Goal: Information Seeking & Learning: Find contact information

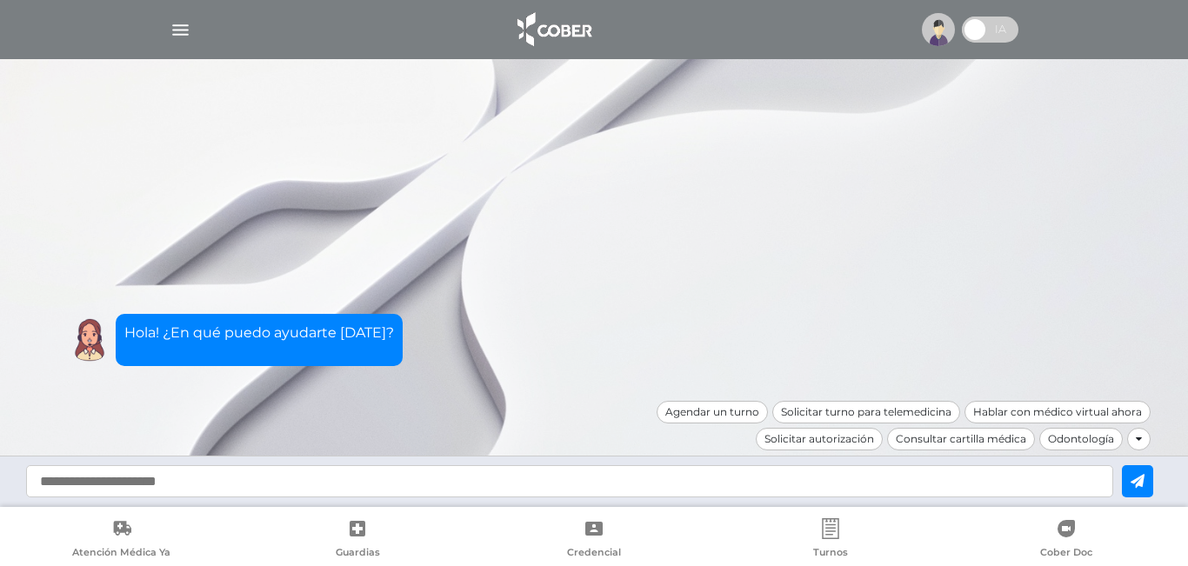
click at [177, 30] on img "button" at bounding box center [181, 30] width 22 height 22
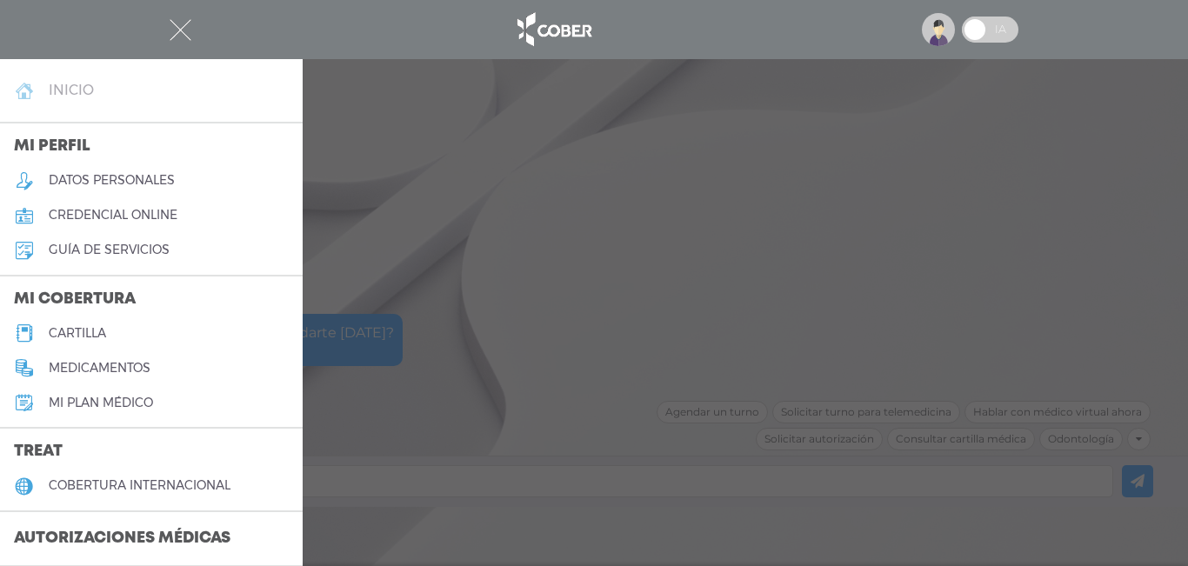
click at [59, 84] on h4 "inicio" at bounding box center [71, 90] width 45 height 17
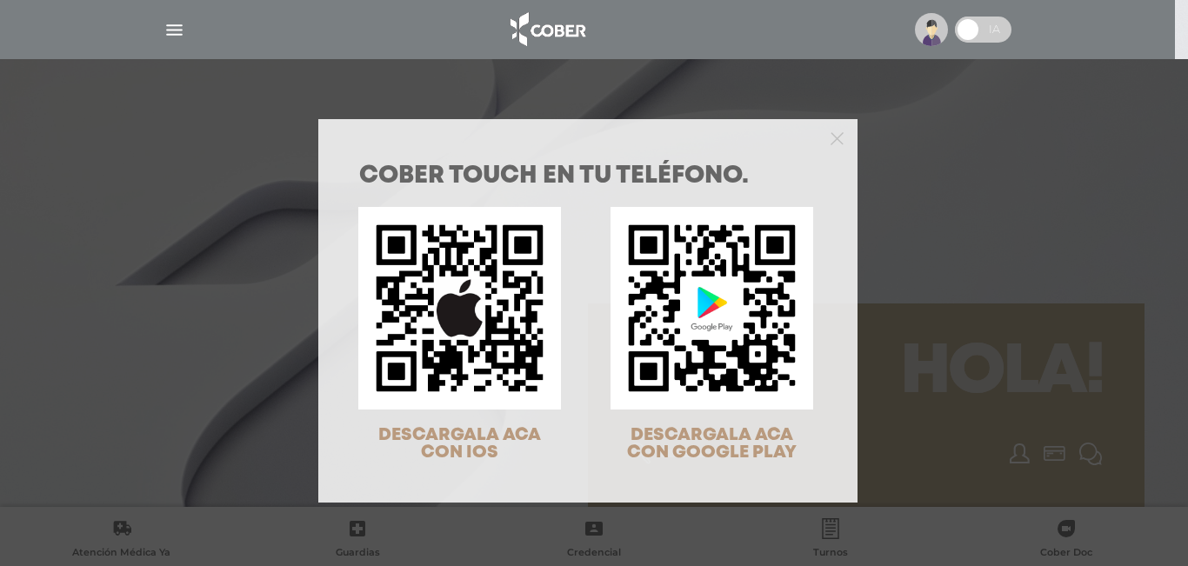
click at [258, 121] on div "COBER TOUCH en tu teléfono. DESCARGALA ACA CON IOS DESCARGALA ACA CON GOOGLE PL…" at bounding box center [594, 283] width 1188 height 566
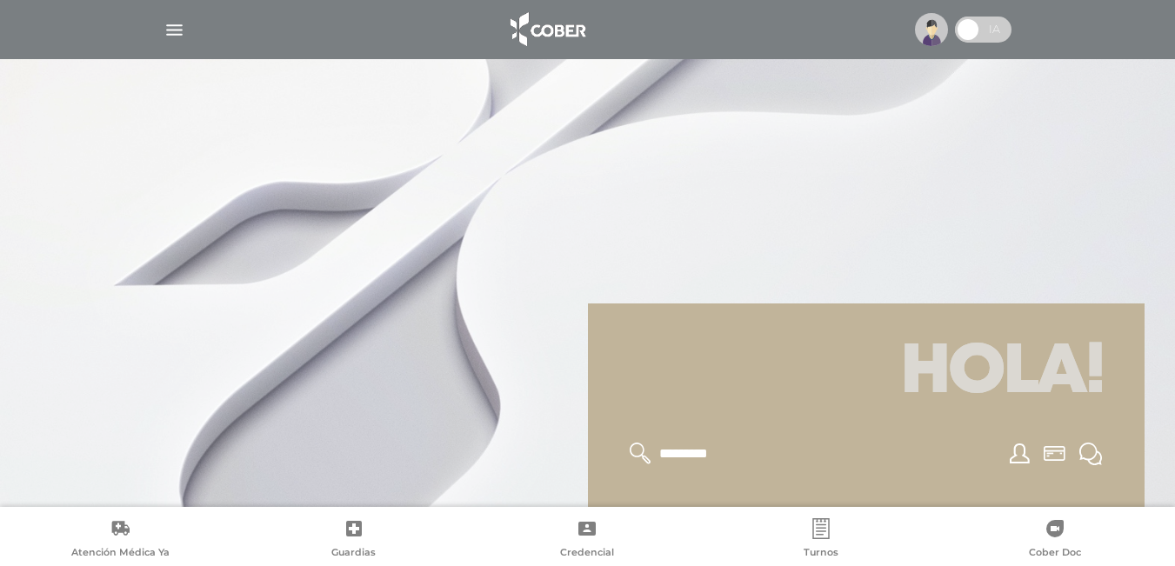
click at [177, 23] on img "button" at bounding box center [175, 30] width 22 height 22
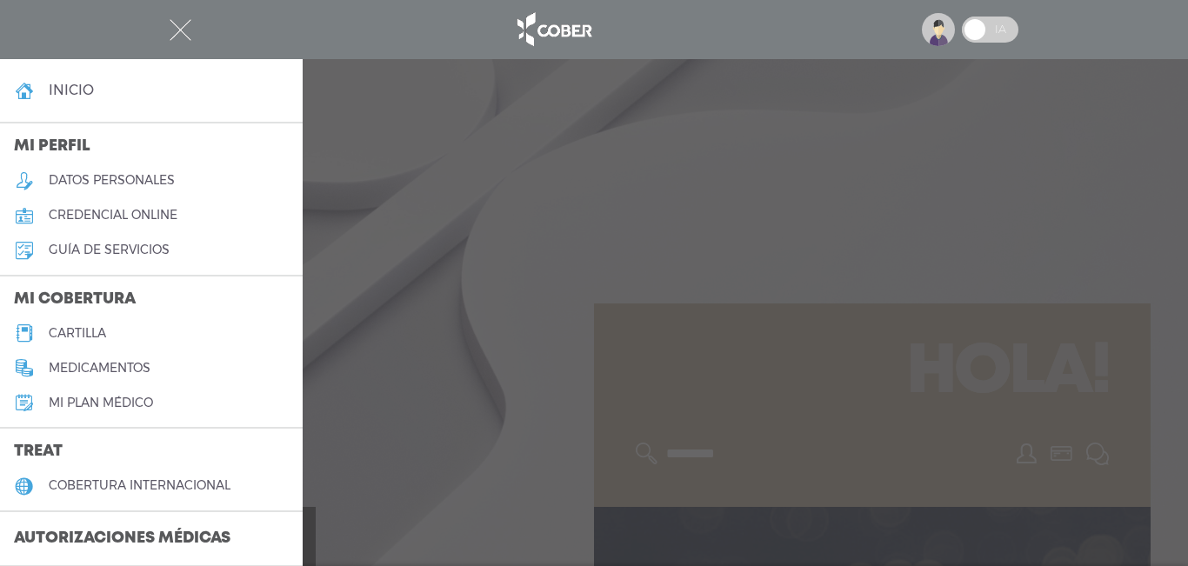
click at [191, 26] on div at bounding box center [594, 30] width 891 height 42
click at [82, 86] on h4 "inicio" at bounding box center [71, 90] width 45 height 17
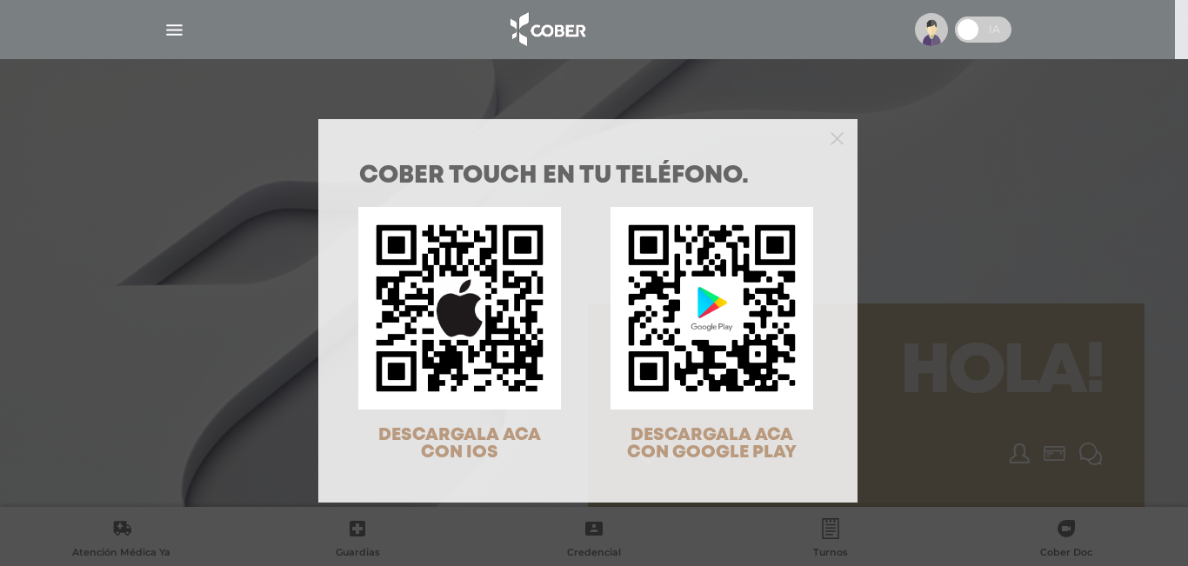
click at [710, 76] on div "COBER TOUCH en tu teléfono. DESCARGALA ACA CON IOS DESCARGALA ACA CON GOOGLE PL…" at bounding box center [594, 283] width 1188 height 566
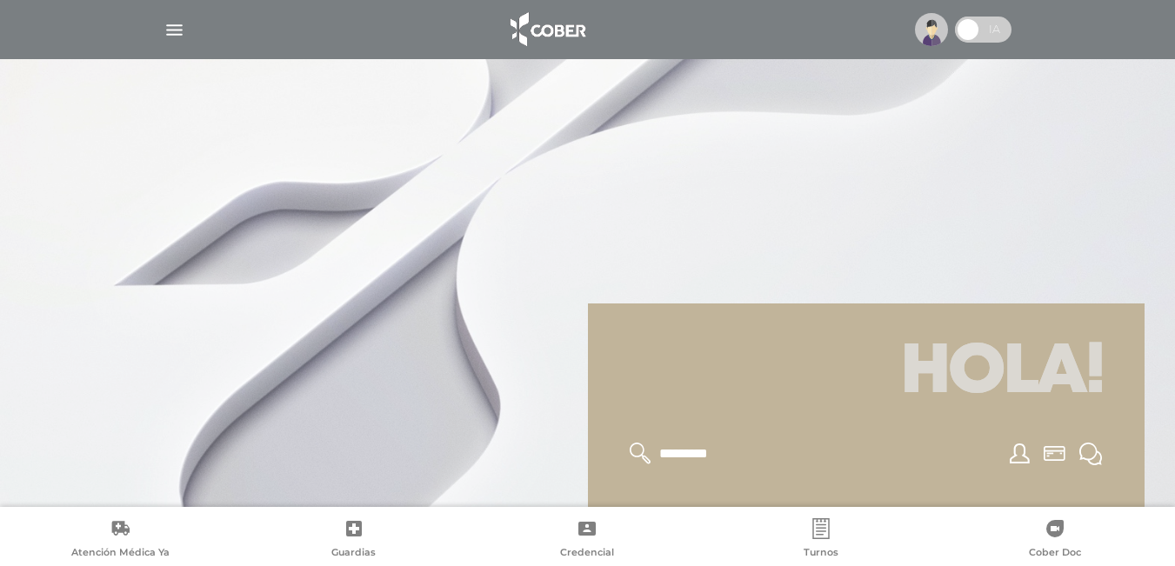
click at [173, 36] on img "button" at bounding box center [175, 30] width 22 height 22
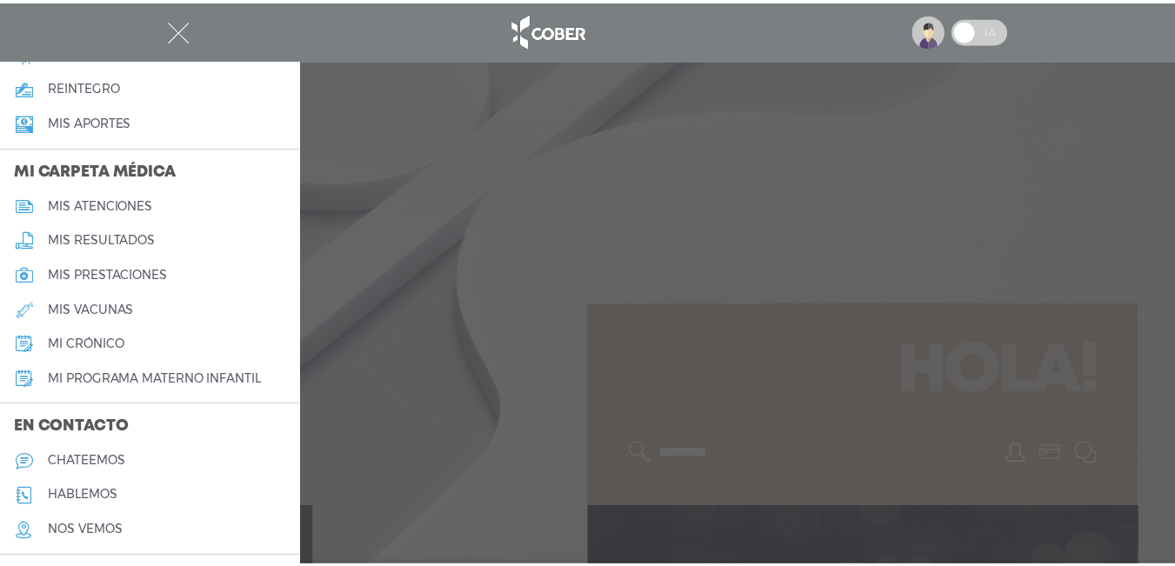
scroll to position [776, 0]
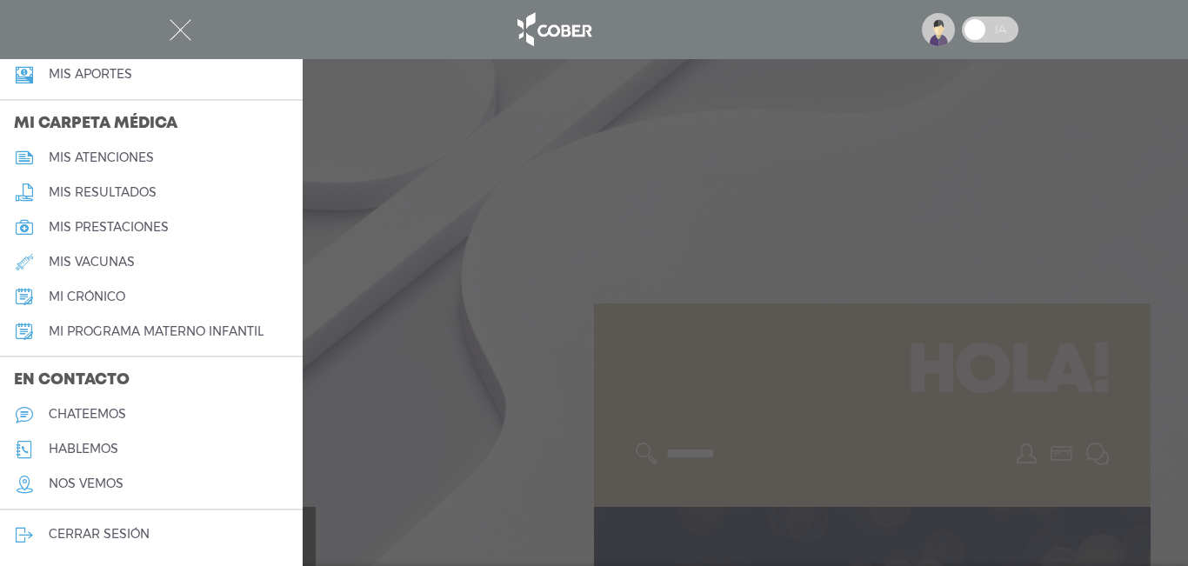
click at [123, 525] on link "cerrar sesión" at bounding box center [151, 535] width 303 height 35
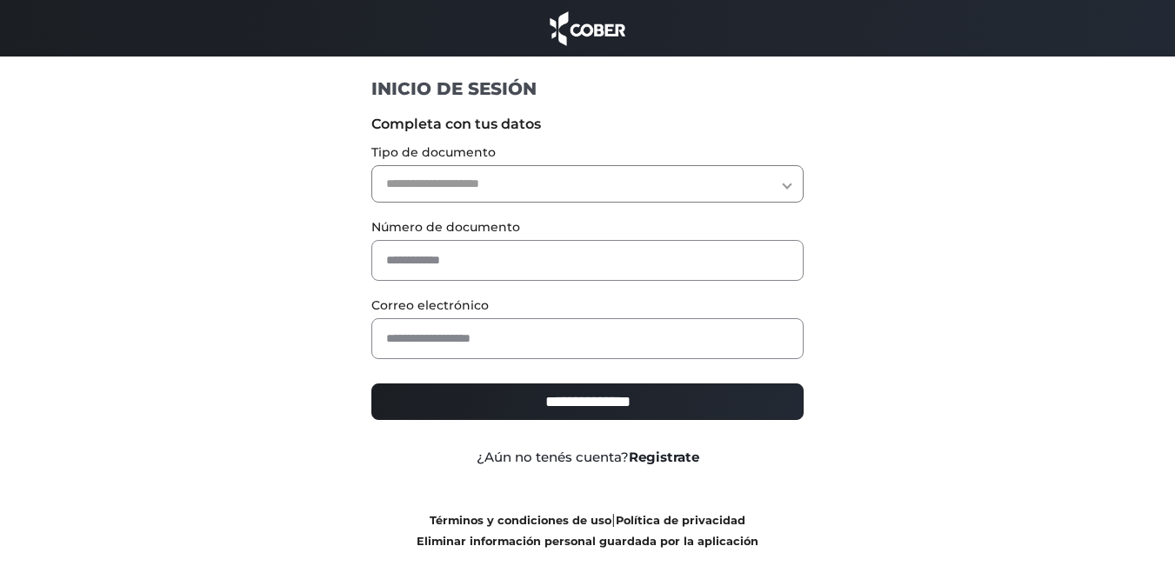
click at [684, 460] on link "Registrate" at bounding box center [664, 457] width 70 height 17
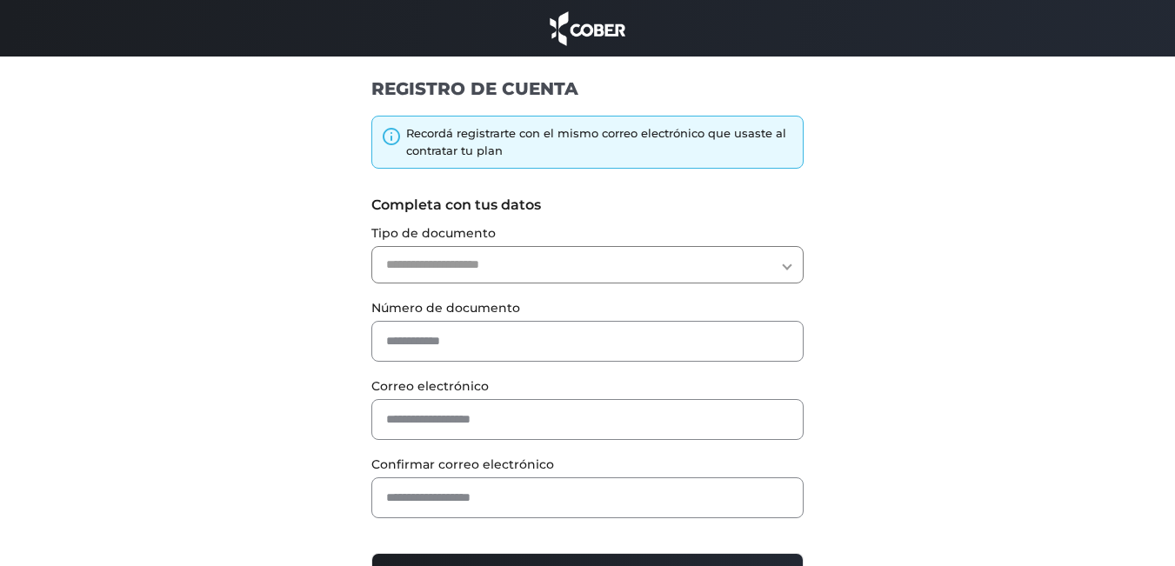
click at [628, 264] on select "**********" at bounding box center [587, 264] width 432 height 37
select select "***"
click at [371, 246] on select "**********" at bounding box center [587, 264] width 432 height 37
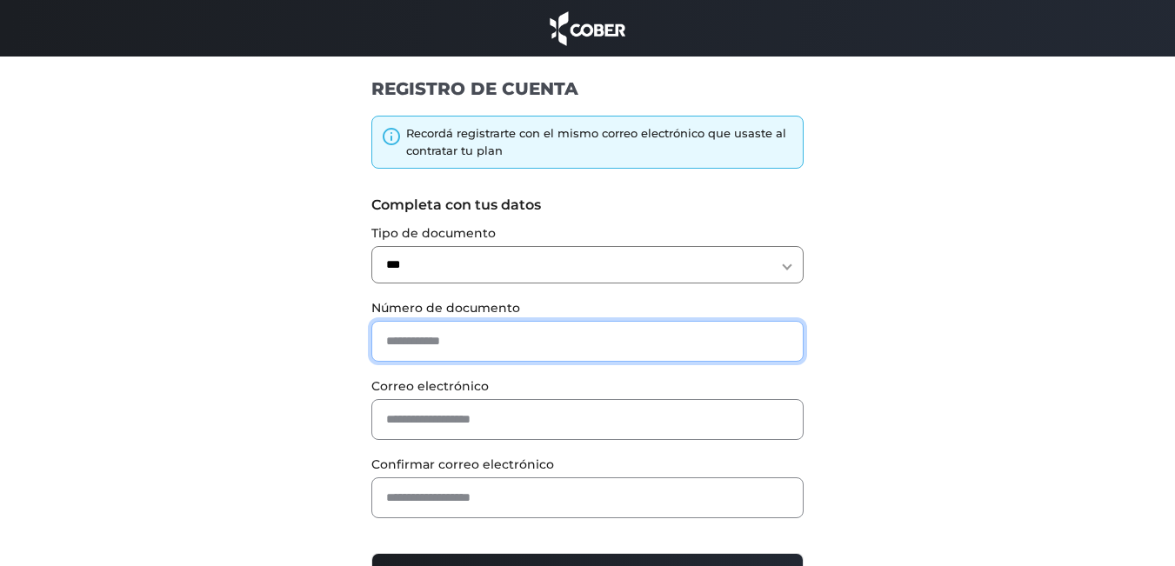
click at [588, 337] on input "text" at bounding box center [587, 341] width 432 height 41
type input "********"
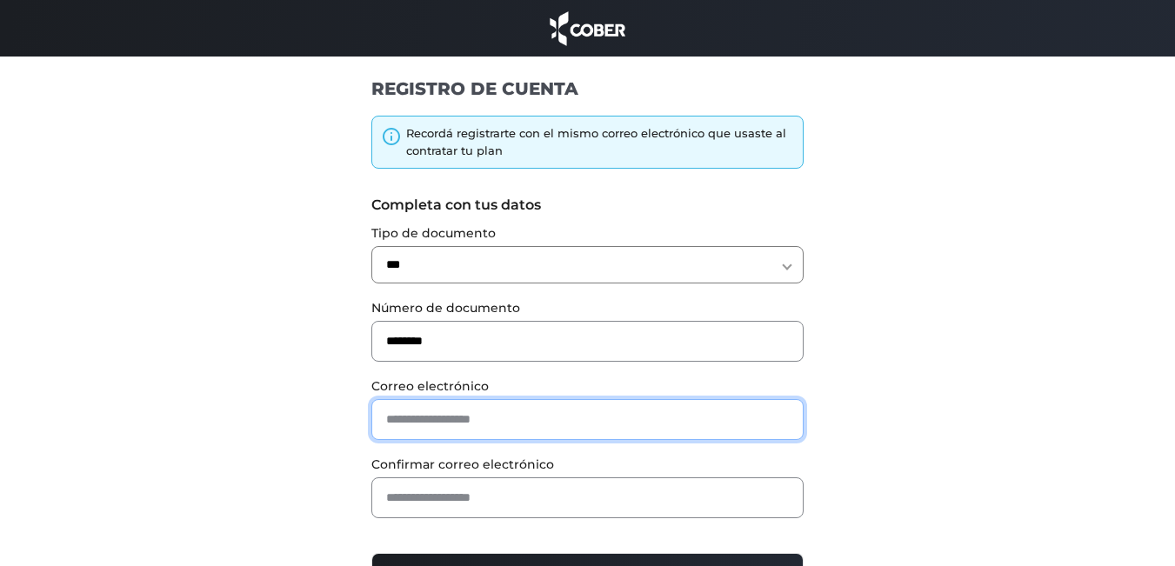
click at [492, 423] on input "email" at bounding box center [587, 419] width 432 height 41
type input "**********"
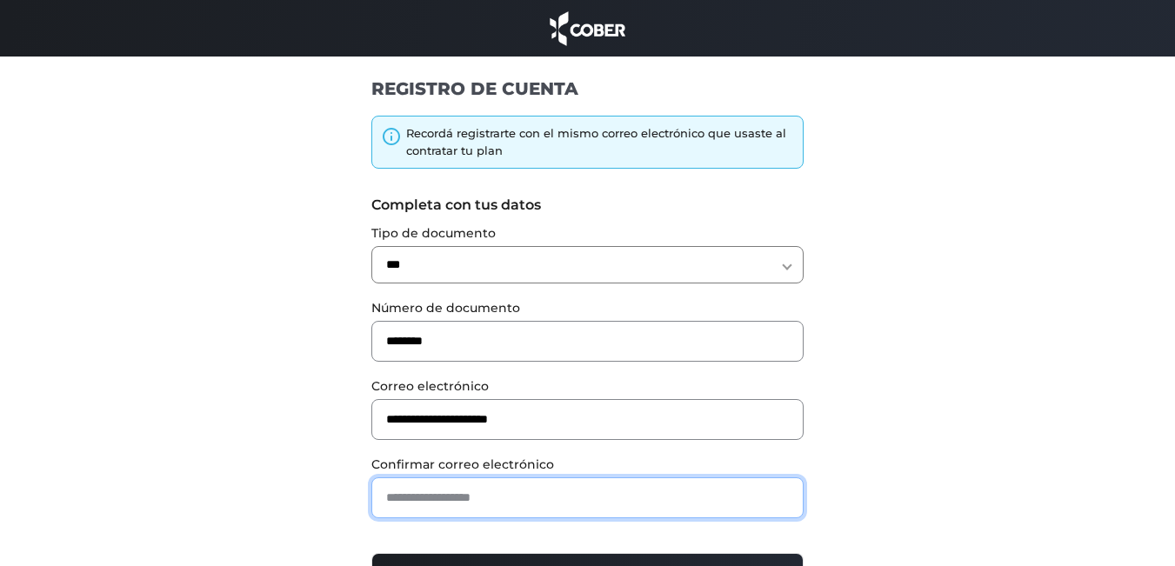
click at [631, 499] on input "email" at bounding box center [587, 498] width 432 height 41
type input "**********"
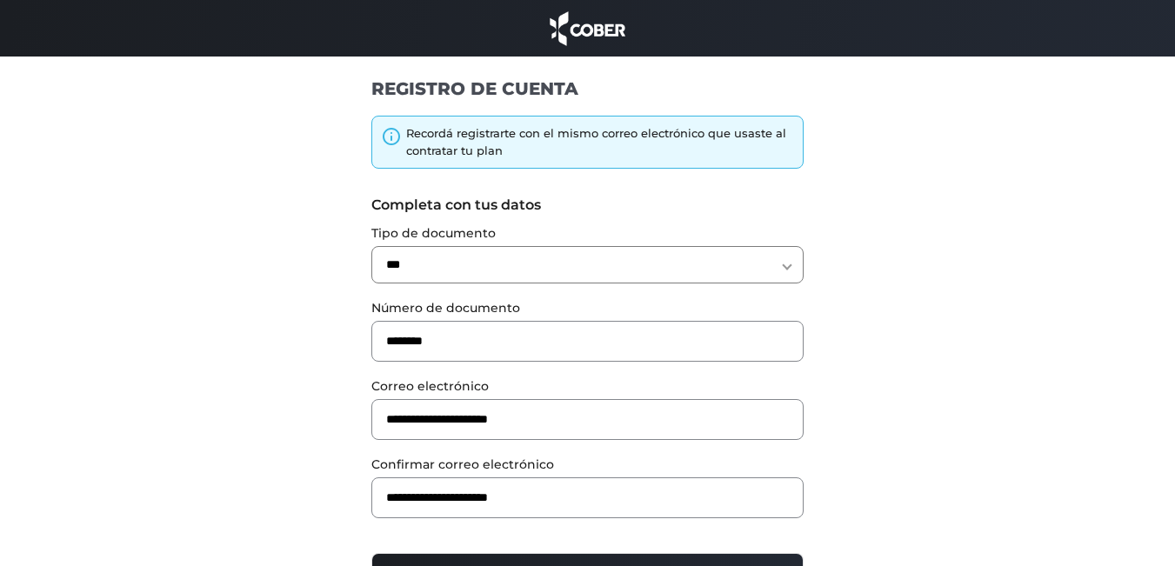
click at [851, 480] on div "**********" at bounding box center [588, 375] width 1070 height 519
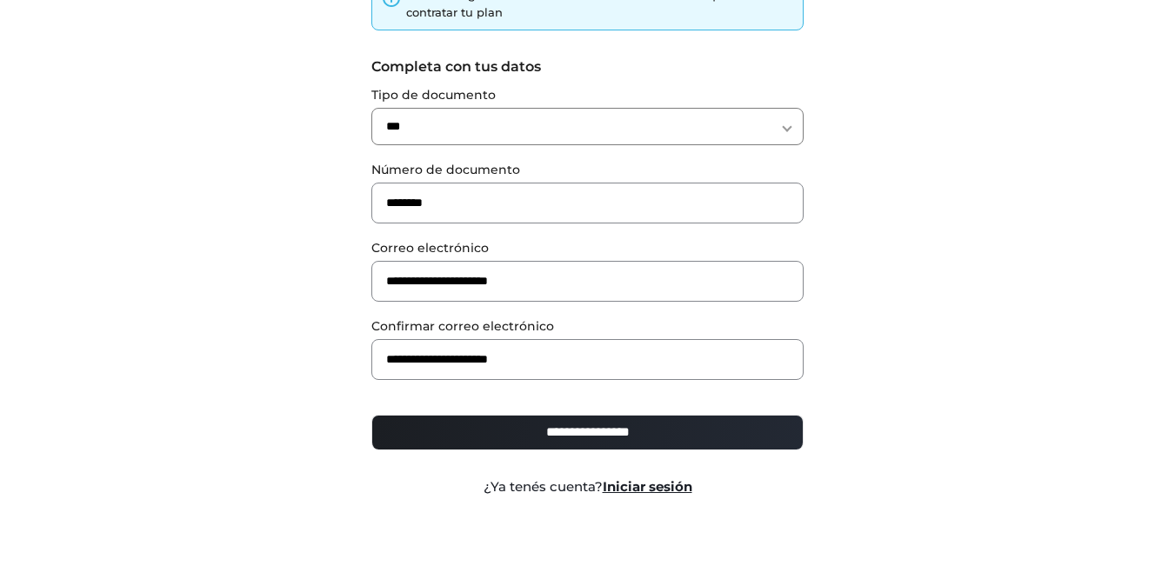
scroll to position [145, 0]
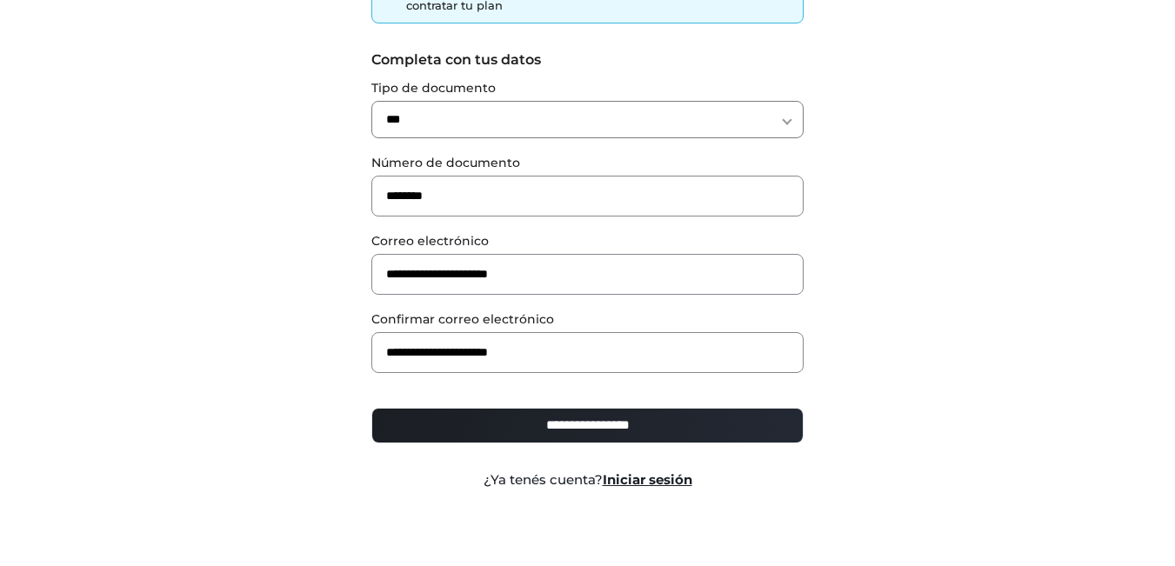
click at [730, 422] on input "**********" at bounding box center [587, 425] width 432 height 35
type input "**********"
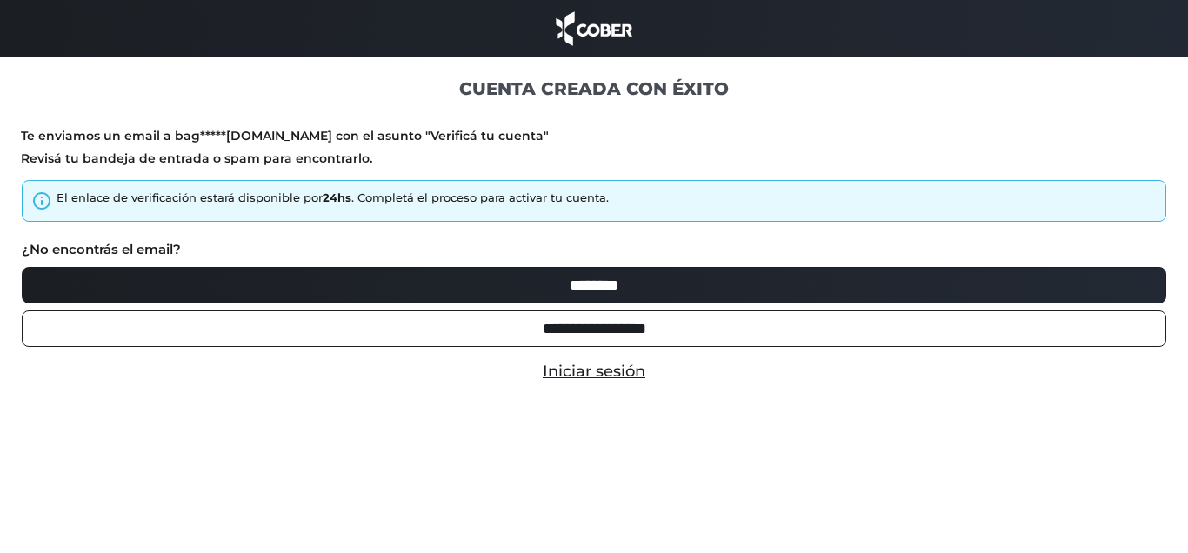
click at [757, 268] on input "********" at bounding box center [594, 285] width 1145 height 37
type input "********"
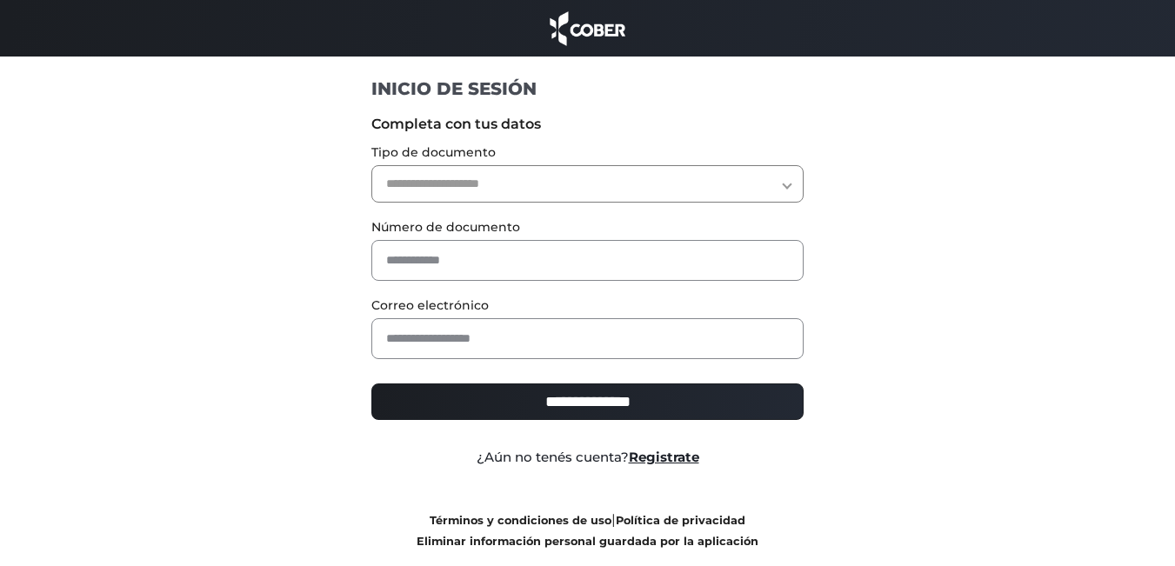
click at [599, 181] on select "**********" at bounding box center [587, 183] width 432 height 37
select select "***"
click at [371, 165] on select "**********" at bounding box center [587, 183] width 432 height 37
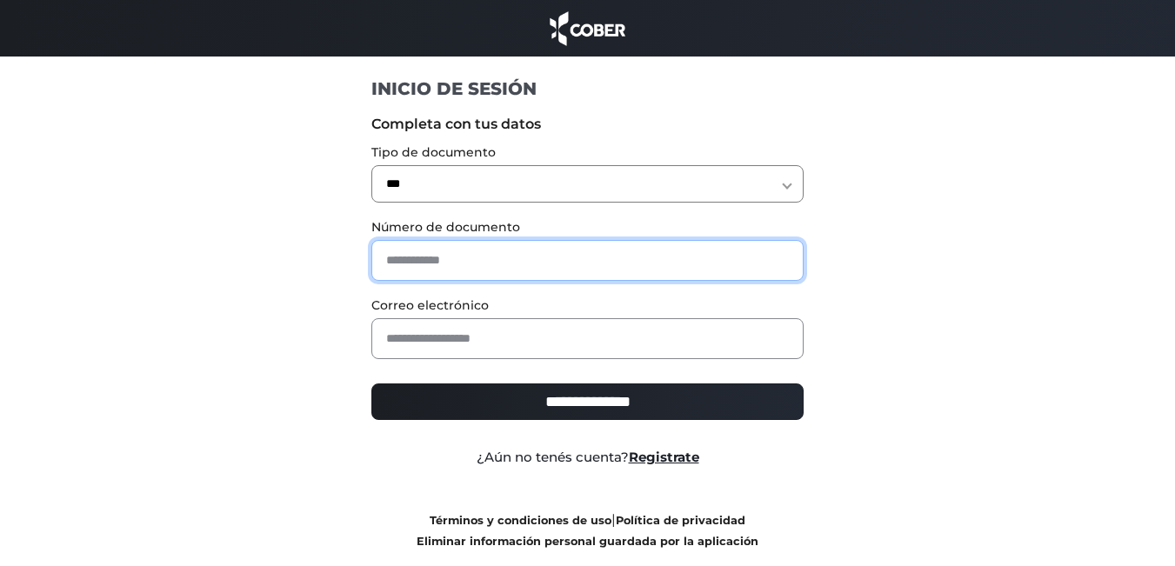
click at [579, 256] on input "text" at bounding box center [587, 260] width 432 height 41
type input "********"
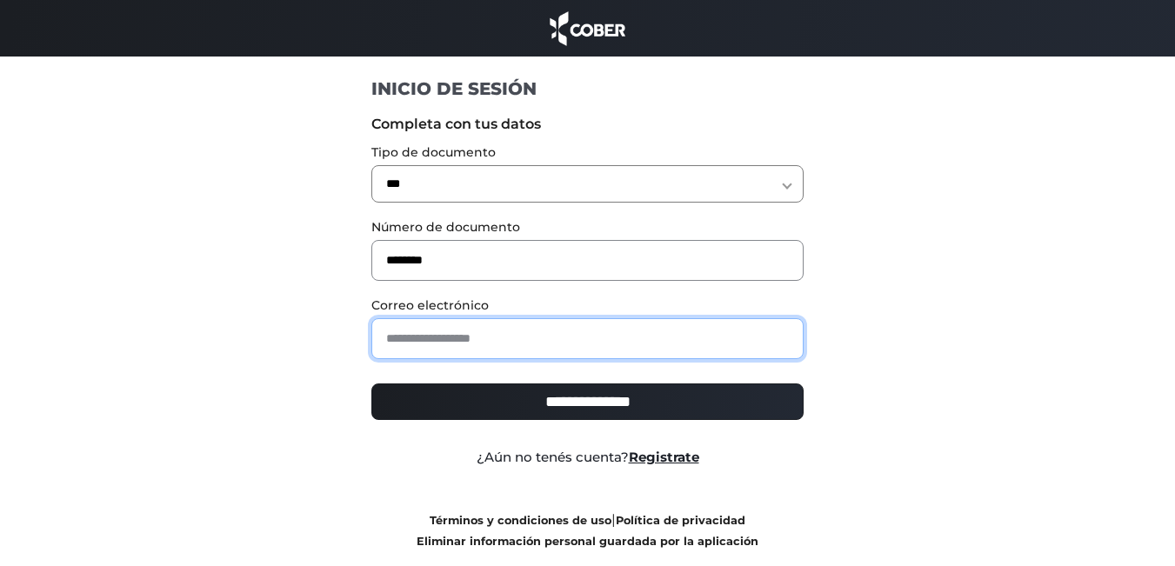
click at [535, 354] on input "email" at bounding box center [587, 338] width 432 height 41
type input "**********"
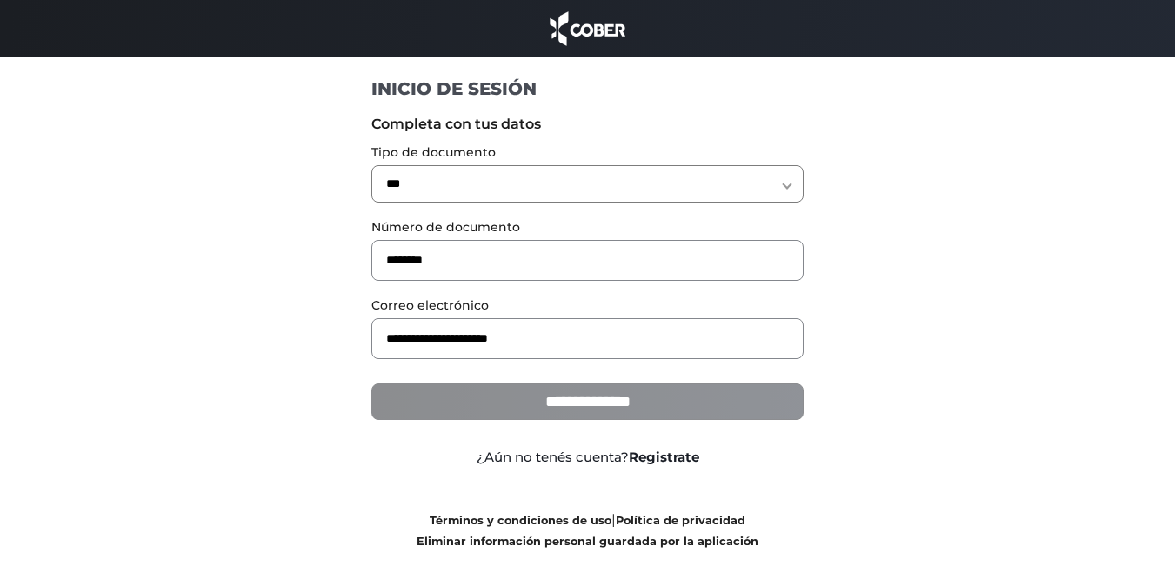
click at [570, 405] on input "**********" at bounding box center [587, 402] width 432 height 37
type input "**********"
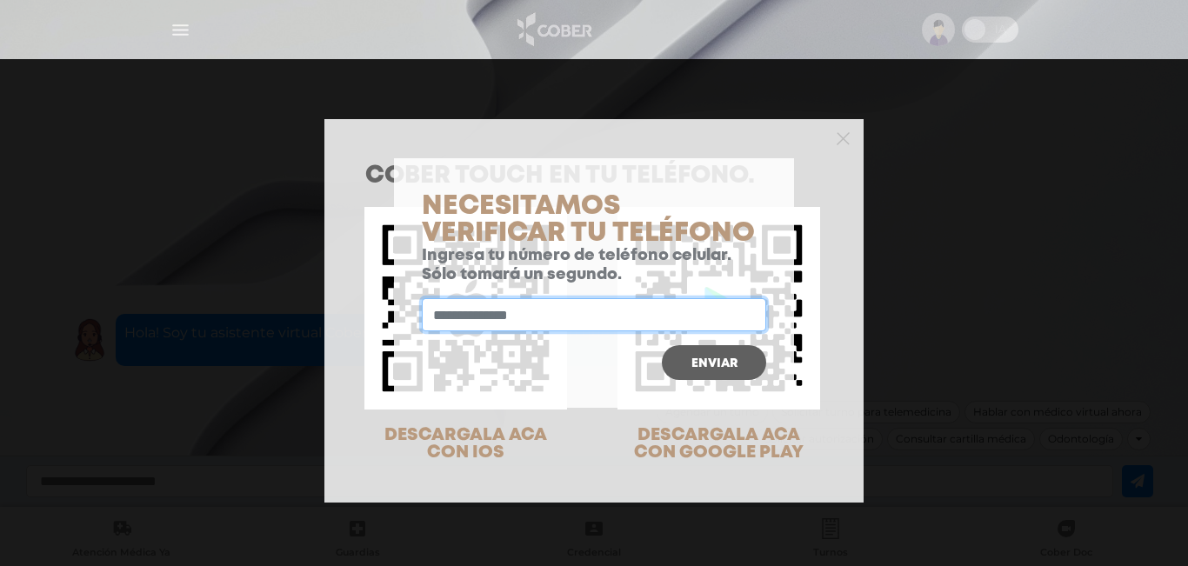
click at [616, 309] on input "text" at bounding box center [594, 314] width 344 height 33
type input "**********"
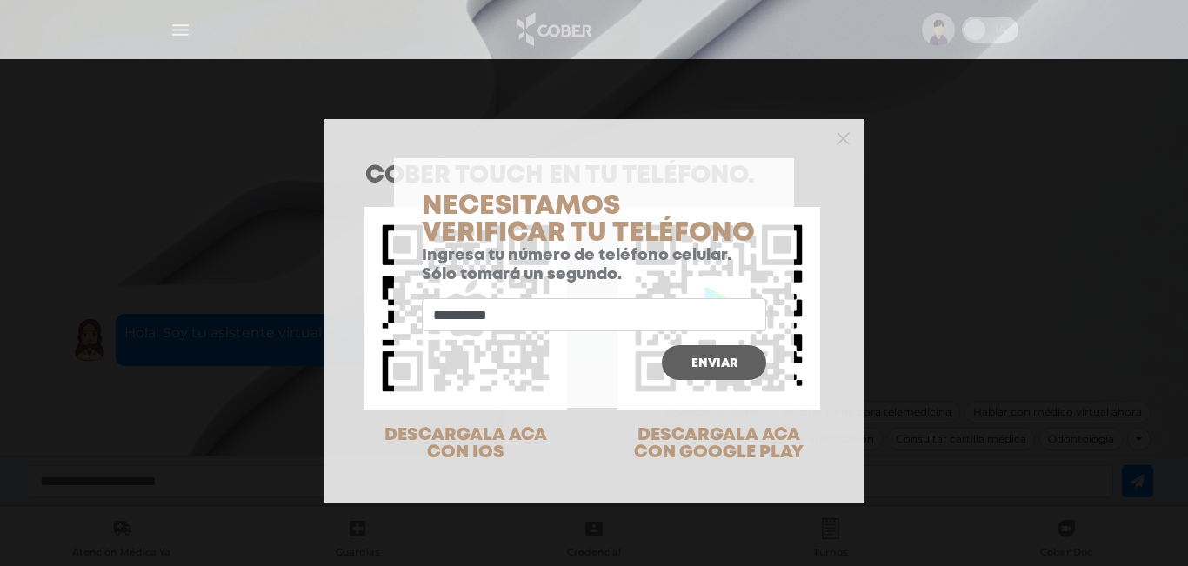
click at [692, 364] on span "Enviar" at bounding box center [715, 364] width 46 height 12
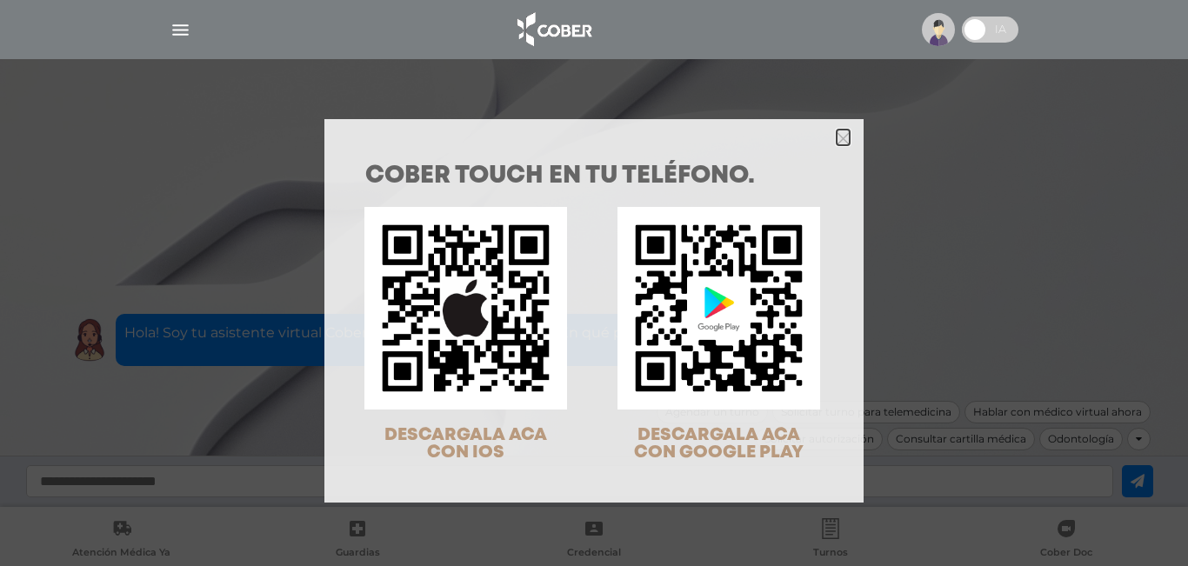
click at [844, 143] on icon "Close" at bounding box center [843, 138] width 13 height 13
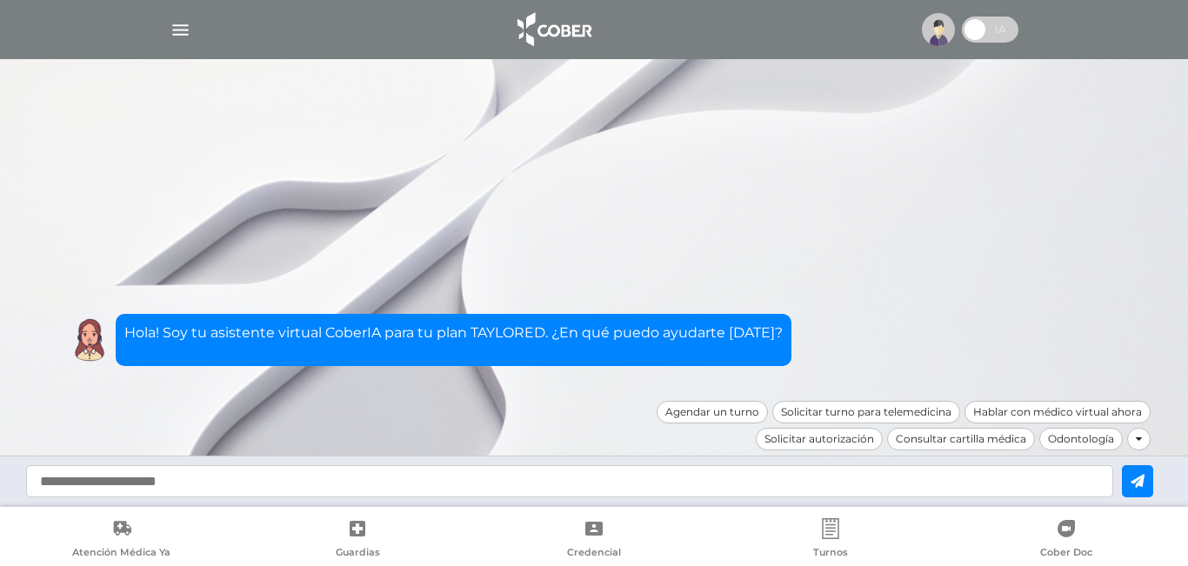
click at [178, 36] on img "button" at bounding box center [181, 30] width 22 height 22
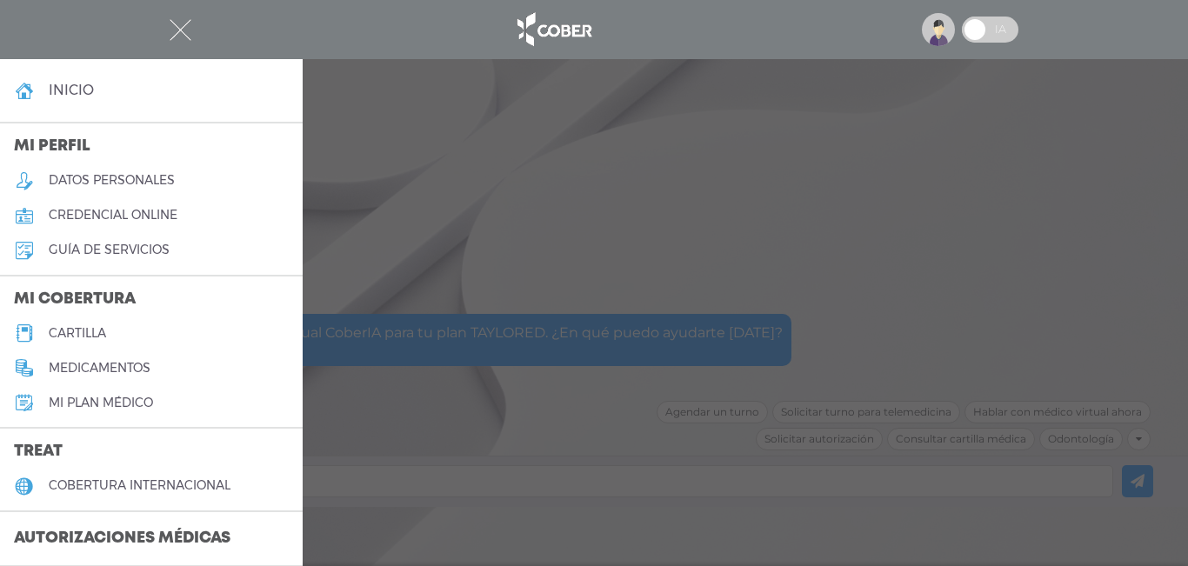
click at [169, 181] on h5 "datos personales" at bounding box center [112, 180] width 126 height 15
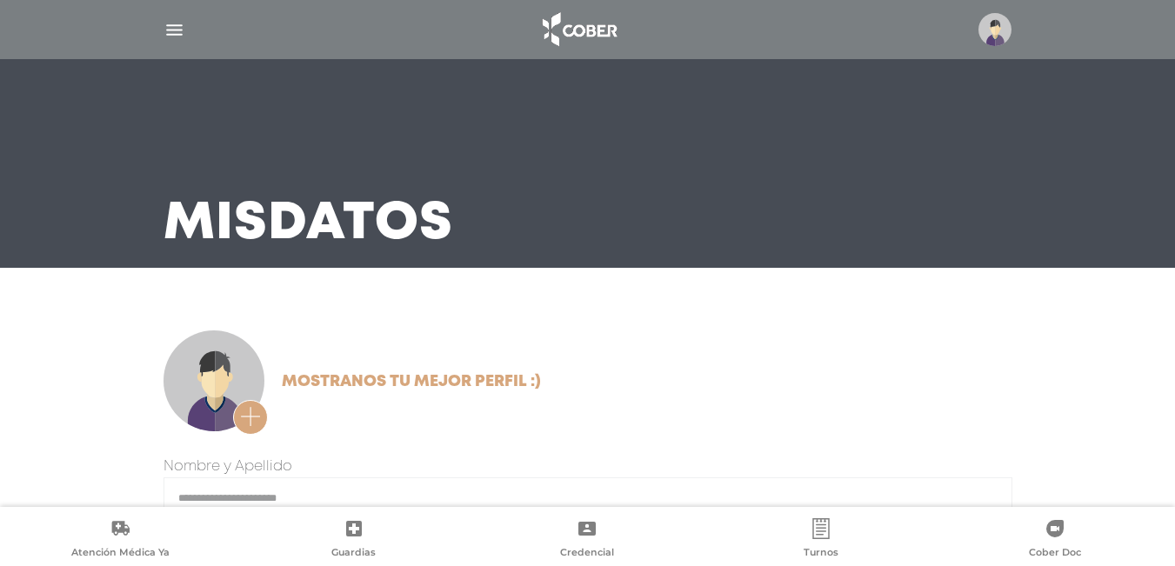
click at [714, 271] on main "**********" at bounding box center [587, 540] width 1175 height 1080
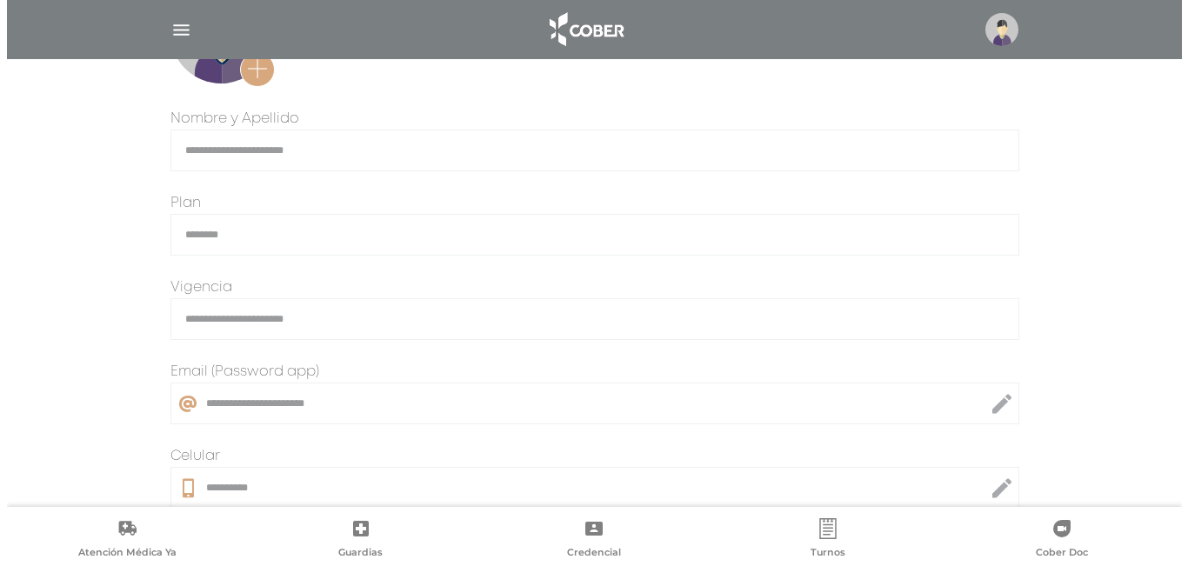
scroll to position [383, 0]
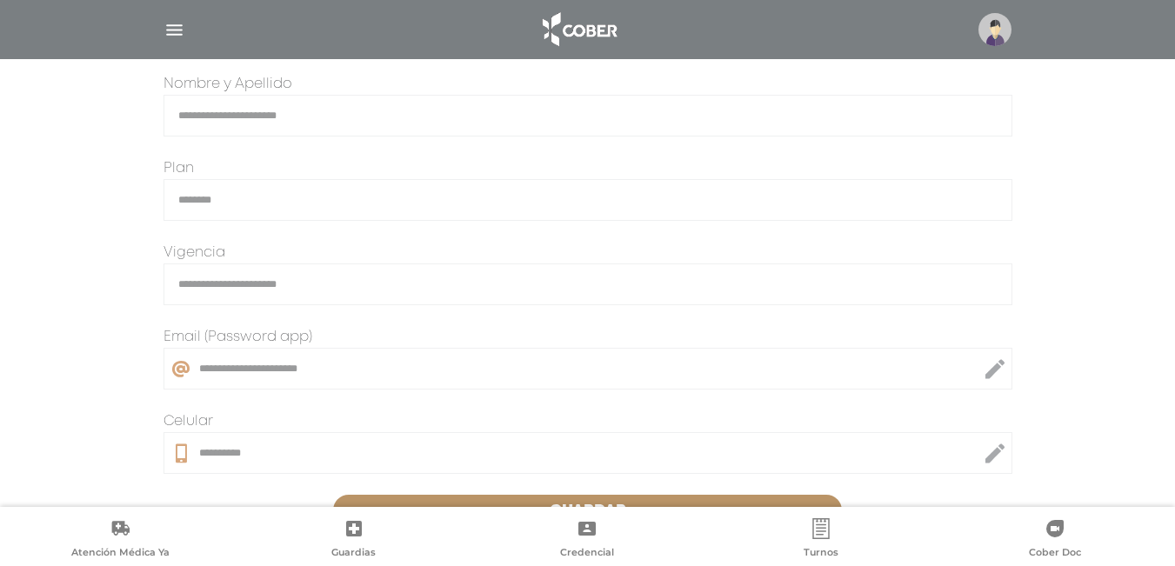
click at [992, 16] on img at bounding box center [995, 29] width 33 height 33
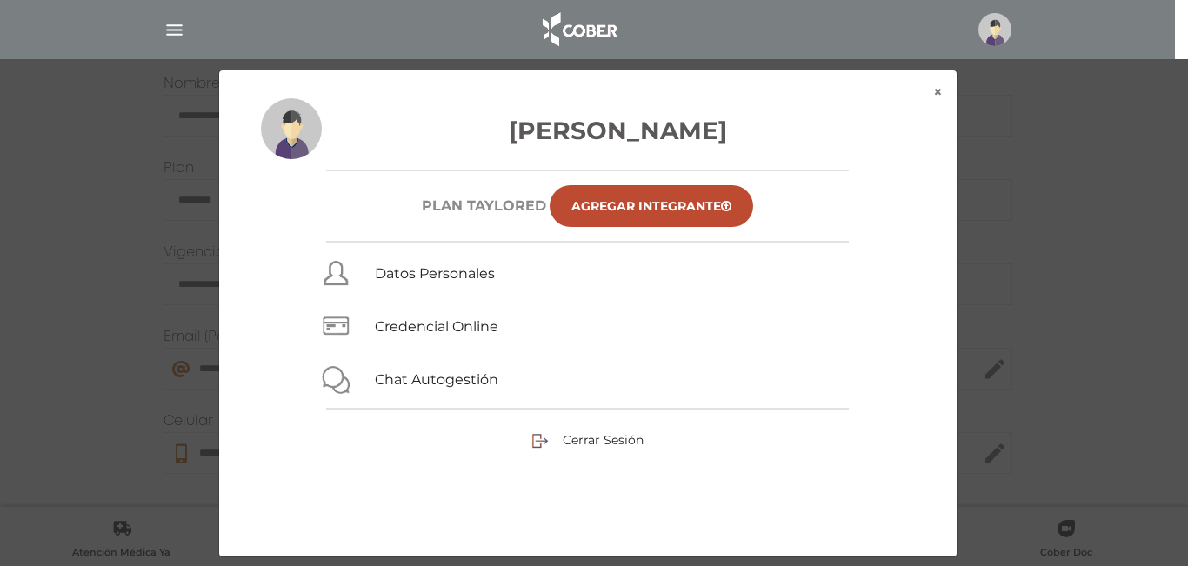
click at [1053, 203] on div "× × Norma Cristina Bagattin Plan TAYLORED Agregar Integrante Datos Personales C…" at bounding box center [594, 314] width 1129 height 488
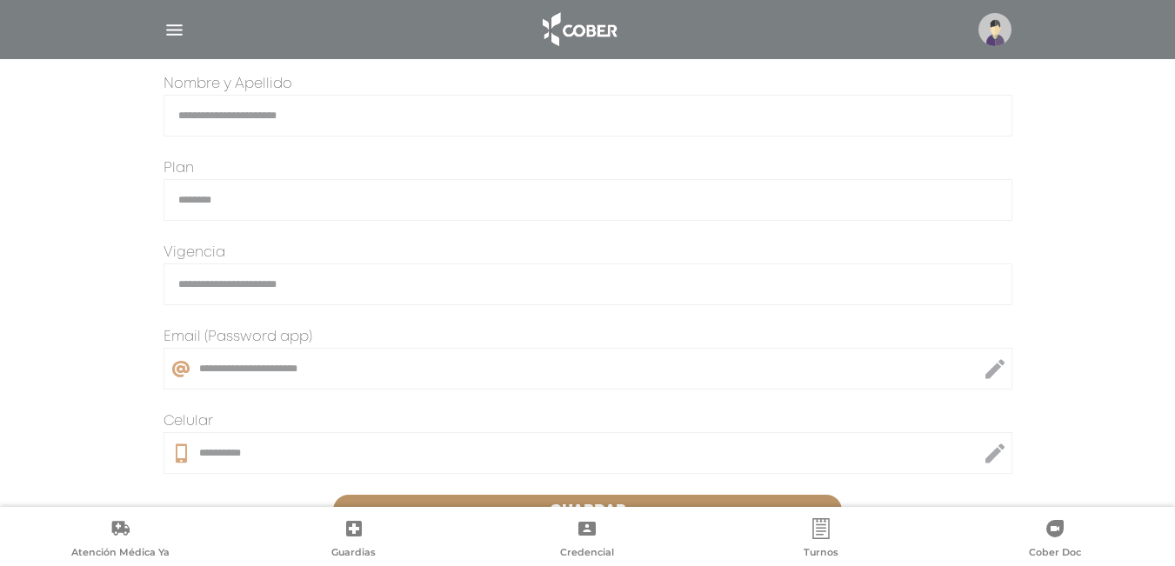
click at [994, 25] on img at bounding box center [995, 29] width 33 height 33
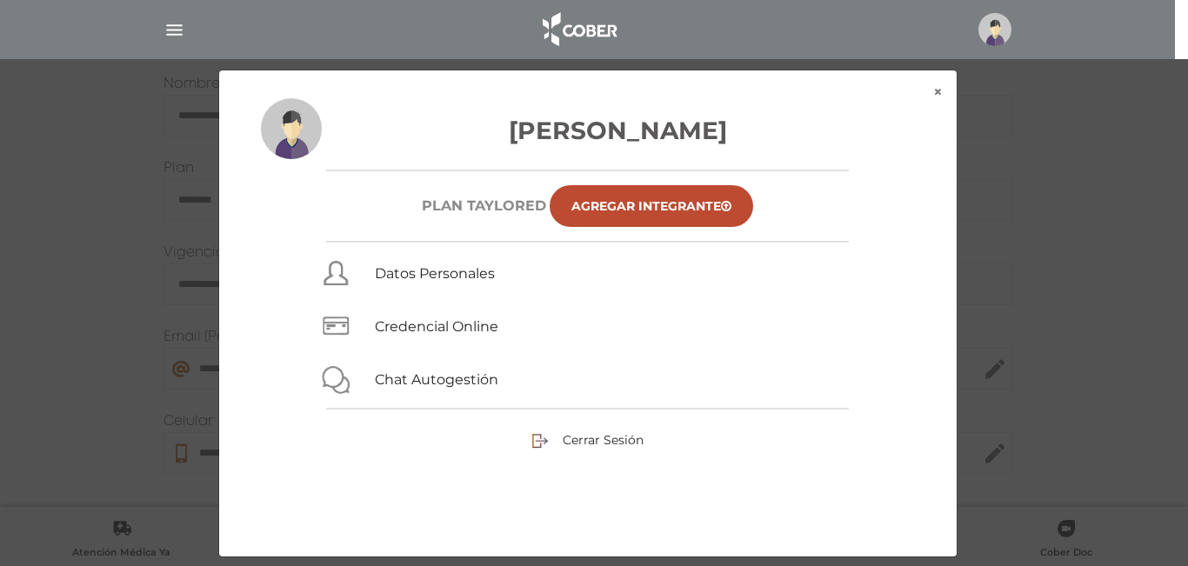
click at [177, 37] on img "button" at bounding box center [175, 30] width 22 height 22
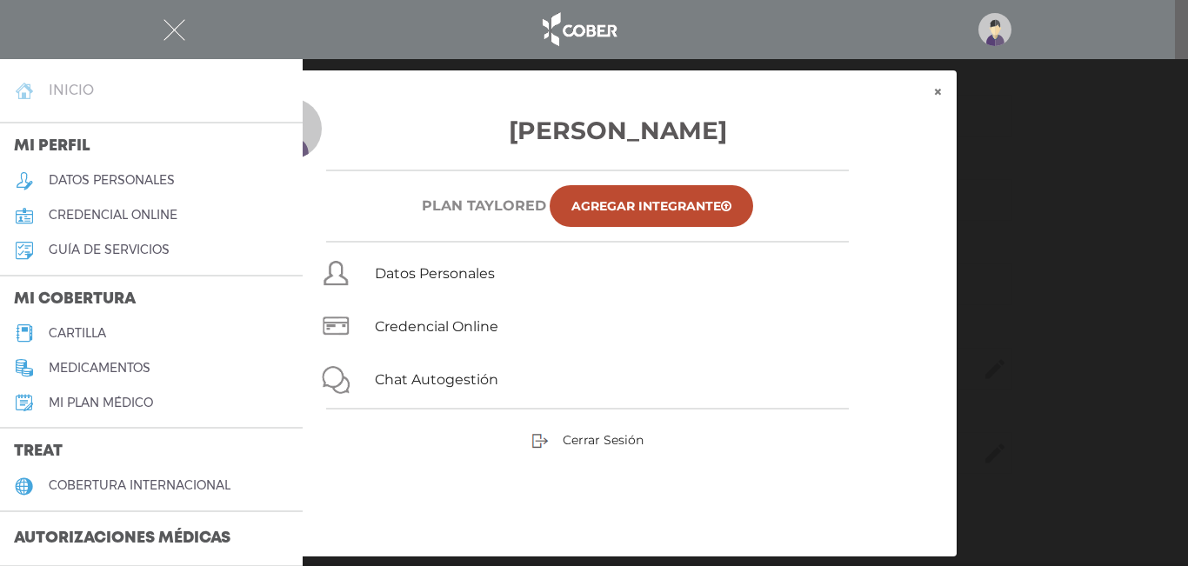
click at [82, 95] on h4 "inicio" at bounding box center [71, 90] width 45 height 17
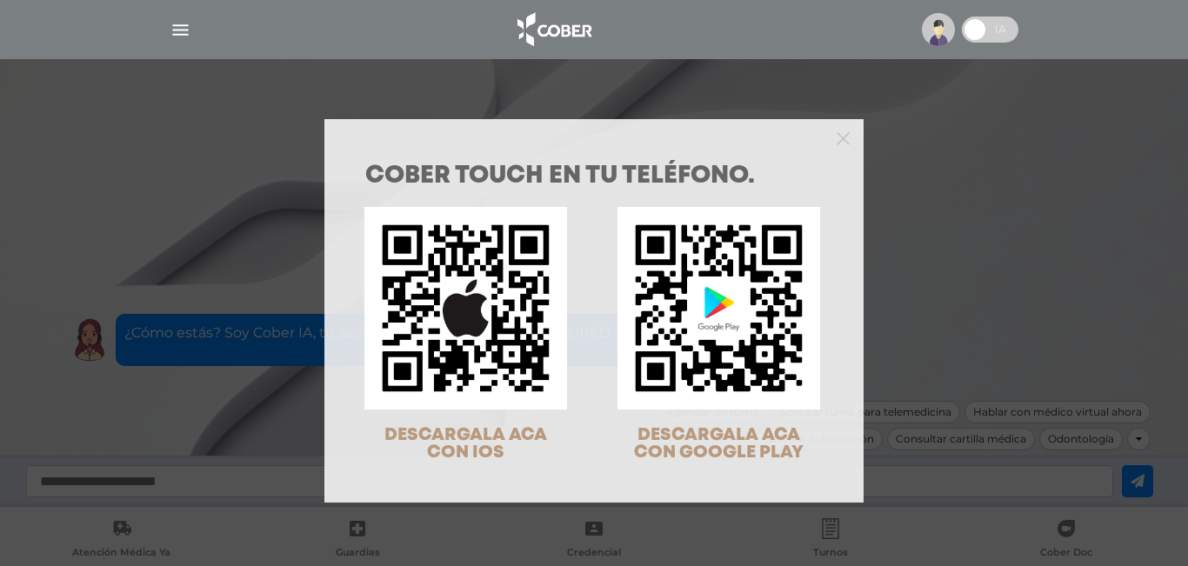
click at [740, 111] on div "COBER TOUCH en tu teléfono. DESCARGALA ACA CON IOS DESCARGALA ACA CON GOOGLE PL…" at bounding box center [594, 283] width 1188 height 566
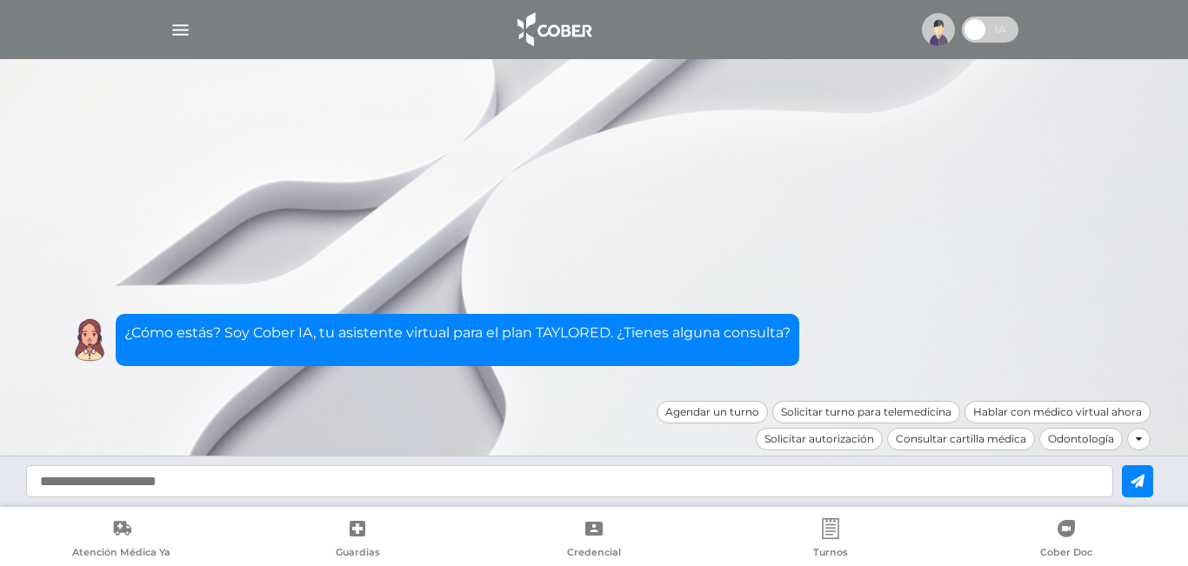
click at [188, 21] on img "button" at bounding box center [181, 30] width 22 height 22
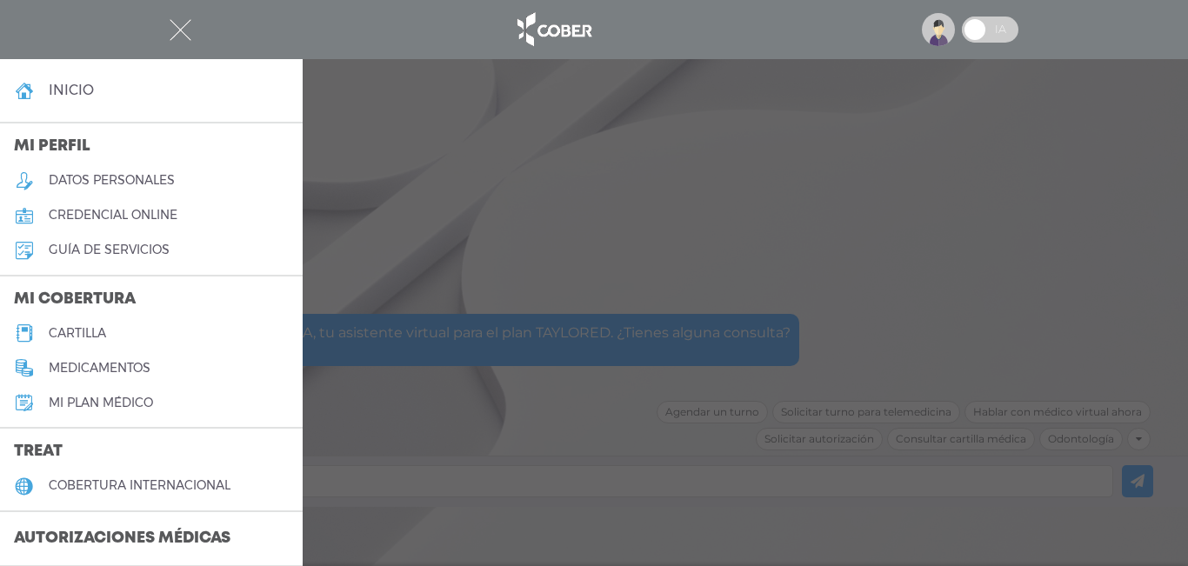
click at [159, 217] on h5 "credencial online" at bounding box center [113, 215] width 129 height 15
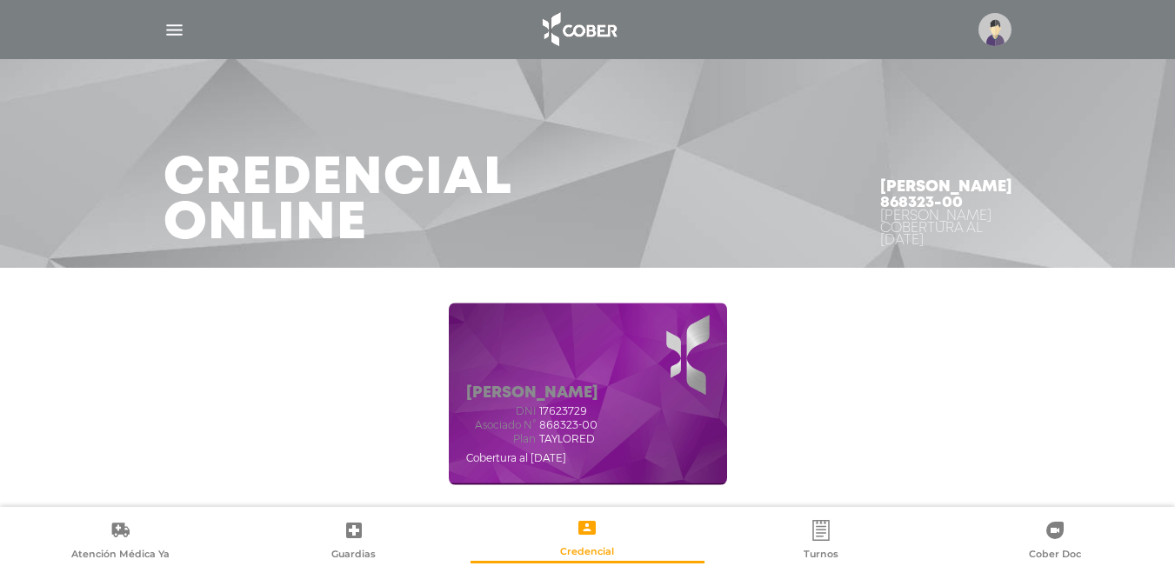
click at [171, 32] on img "button" at bounding box center [175, 30] width 22 height 22
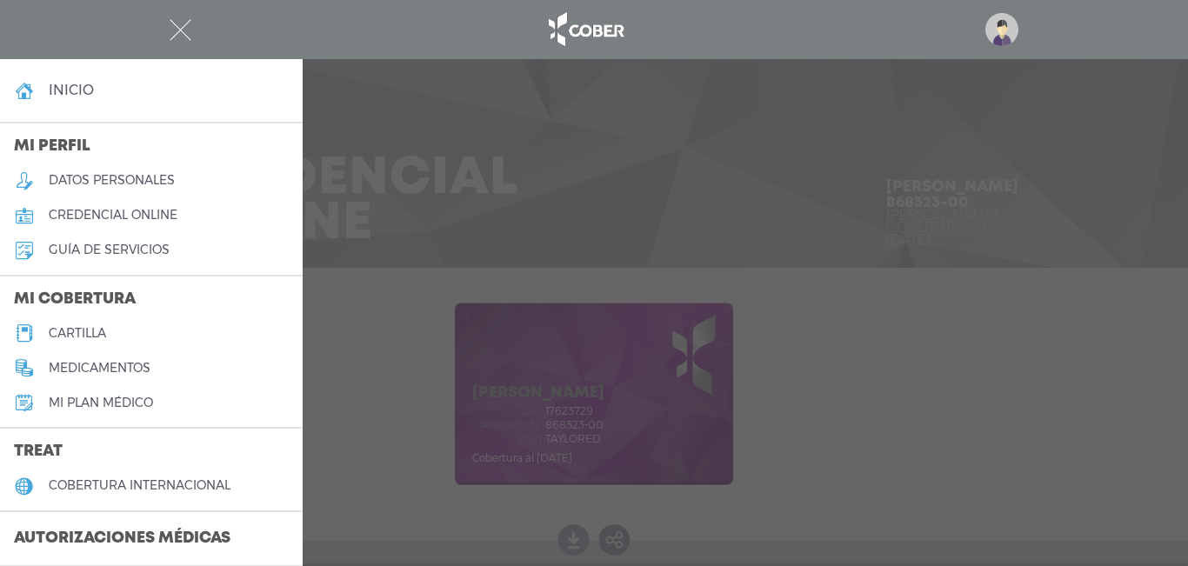
click at [133, 400] on h5 "Mi plan médico" at bounding box center [101, 403] width 104 height 15
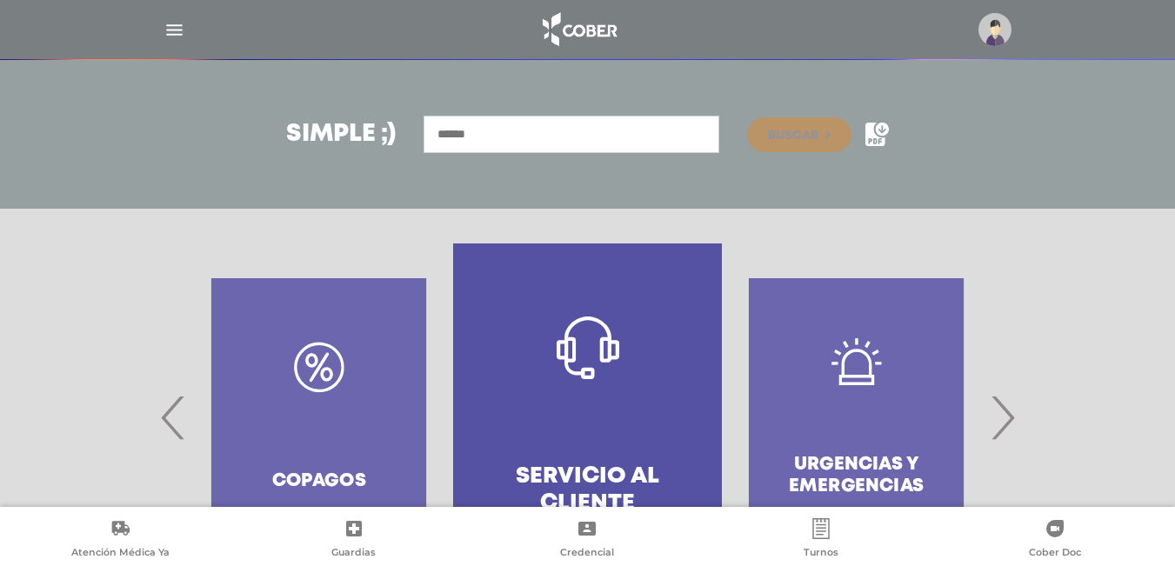
scroll to position [279, 0]
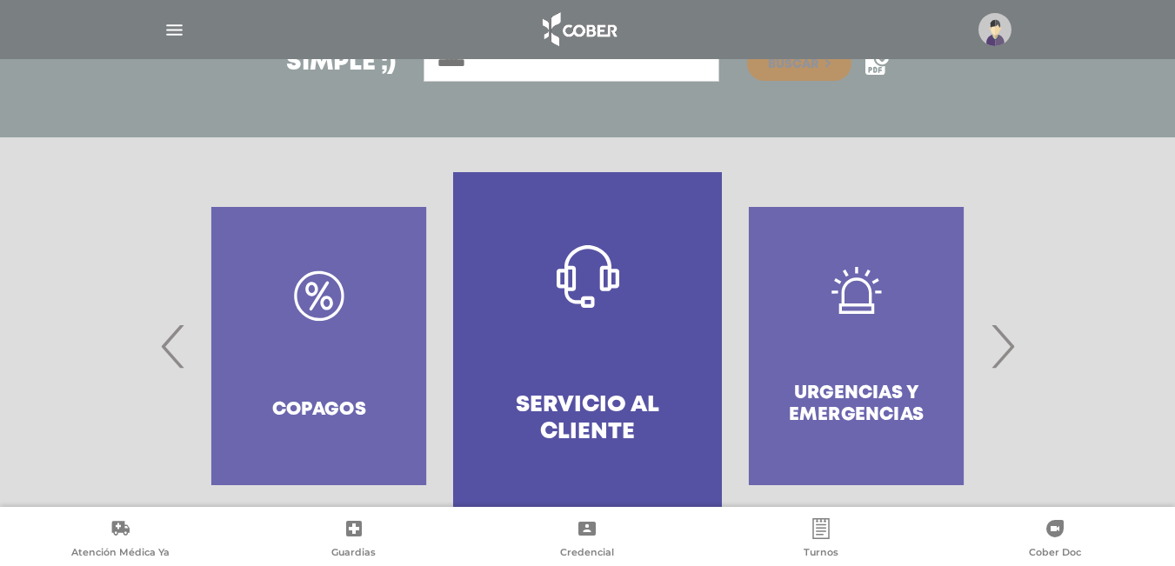
click at [1007, 360] on span "›" at bounding box center [1003, 346] width 34 height 94
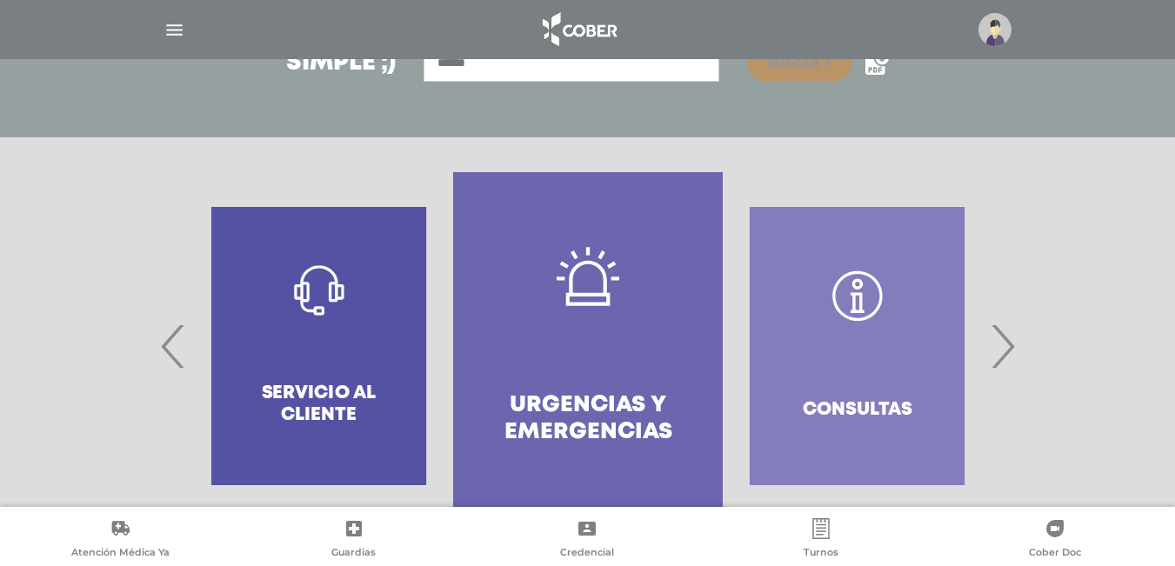
click at [1007, 360] on span "›" at bounding box center [1003, 346] width 34 height 94
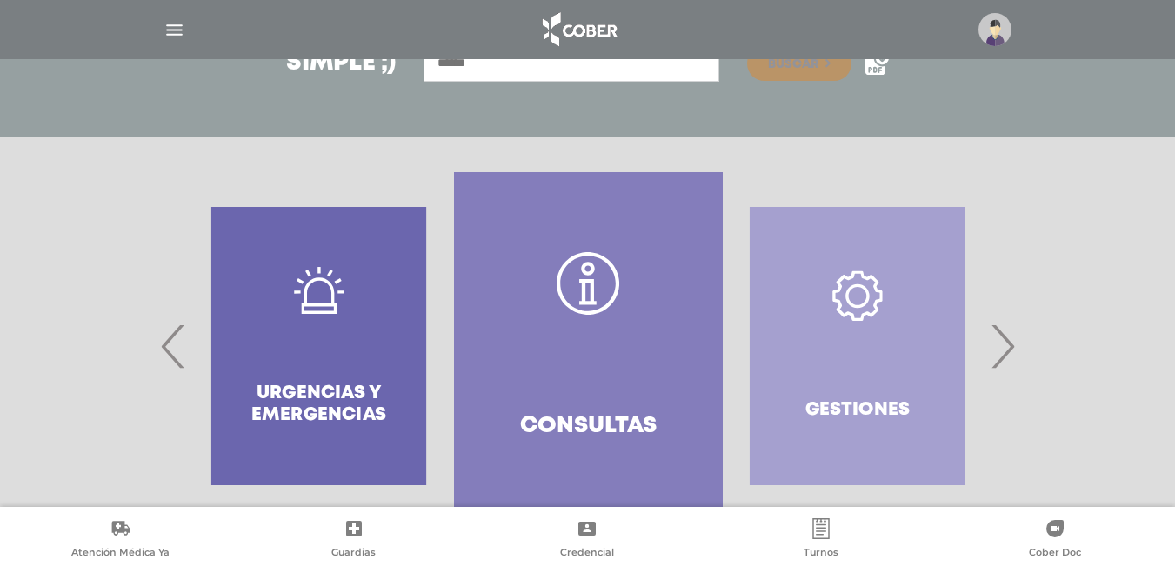
click at [1007, 360] on span "›" at bounding box center [1003, 346] width 34 height 94
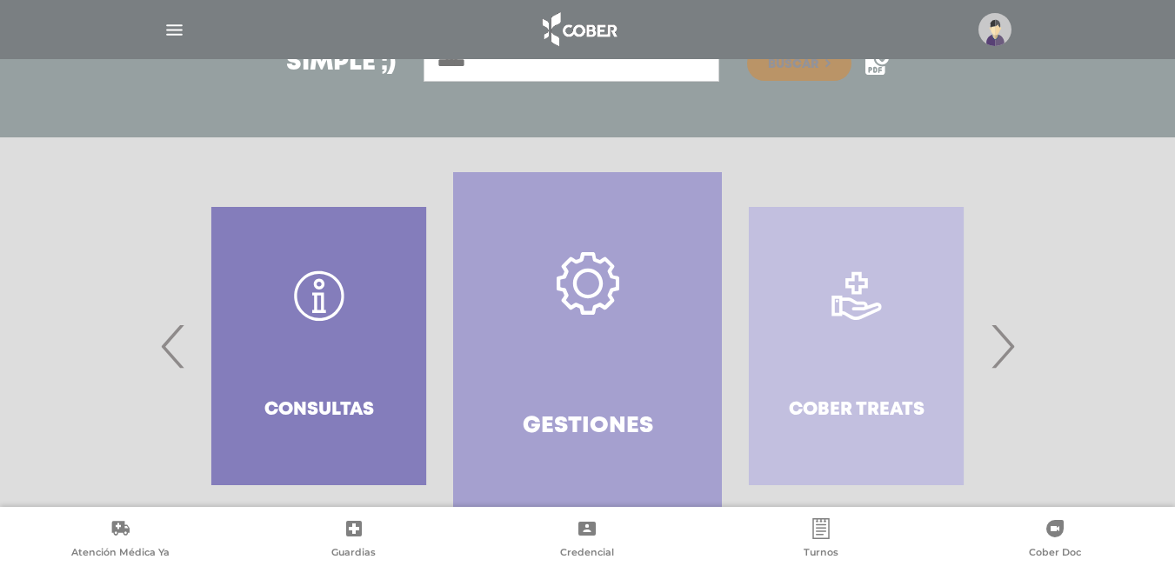
click at [1007, 360] on span "›" at bounding box center [1003, 346] width 34 height 94
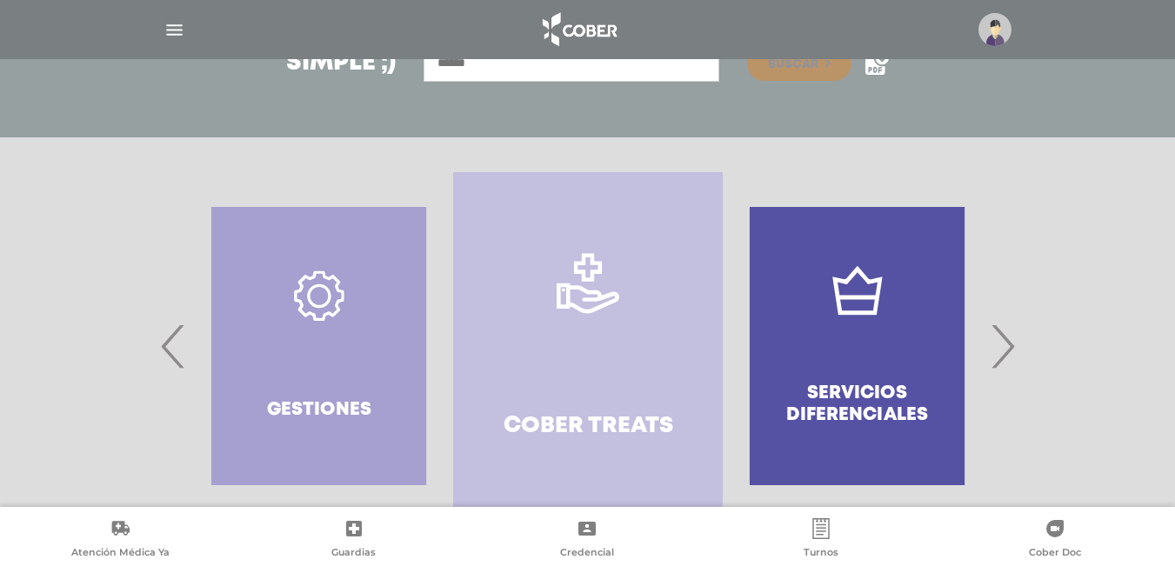
click at [1007, 360] on span "›" at bounding box center [1003, 346] width 34 height 94
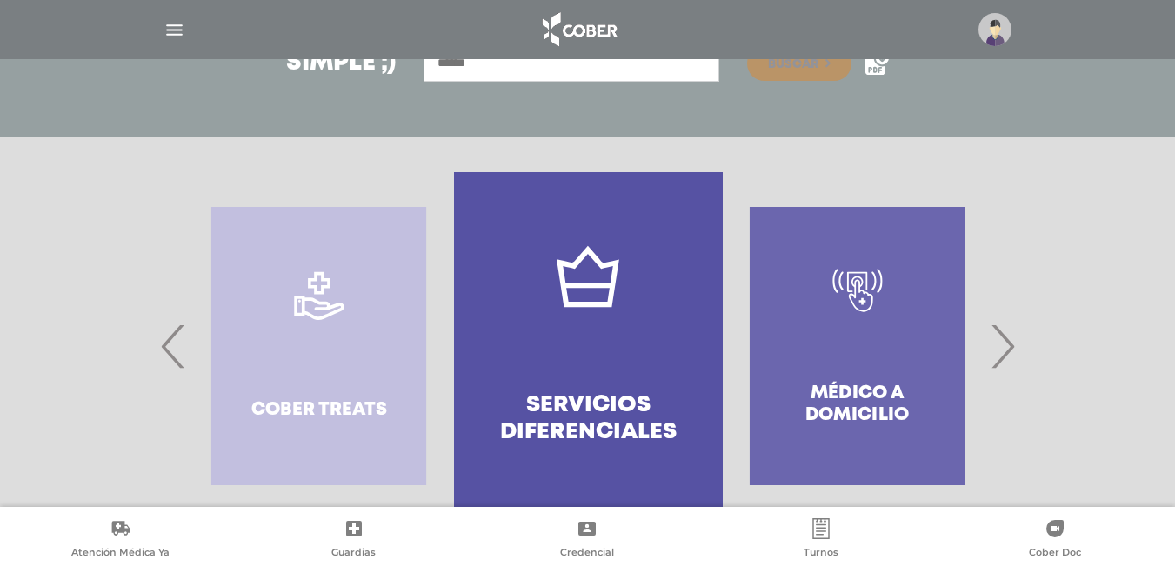
click at [1007, 360] on span "›" at bounding box center [1003, 346] width 34 height 94
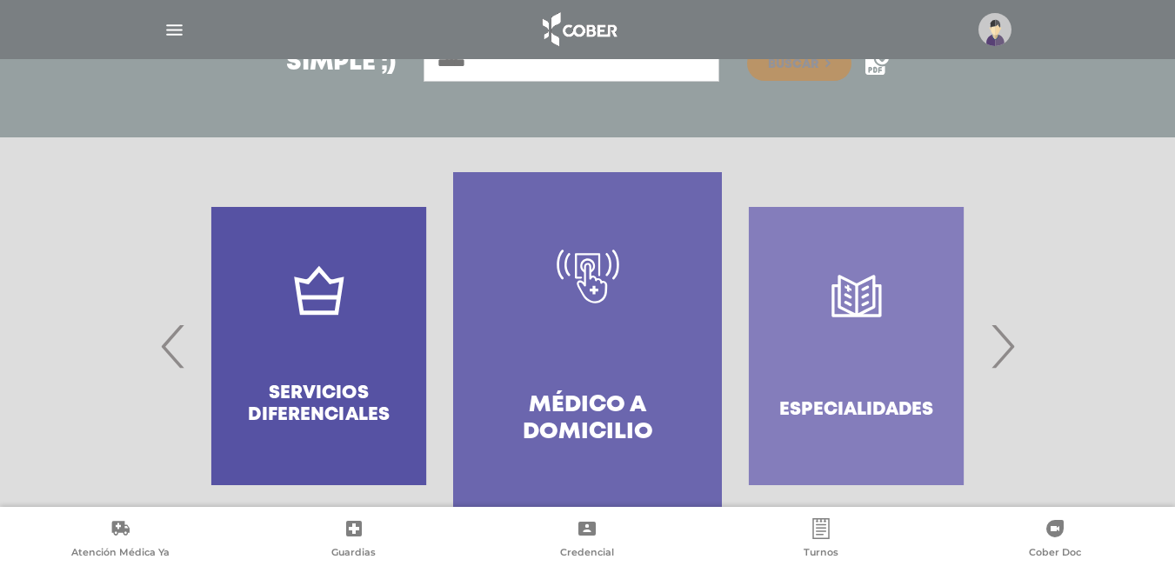
click at [1007, 360] on span "›" at bounding box center [1003, 346] width 34 height 94
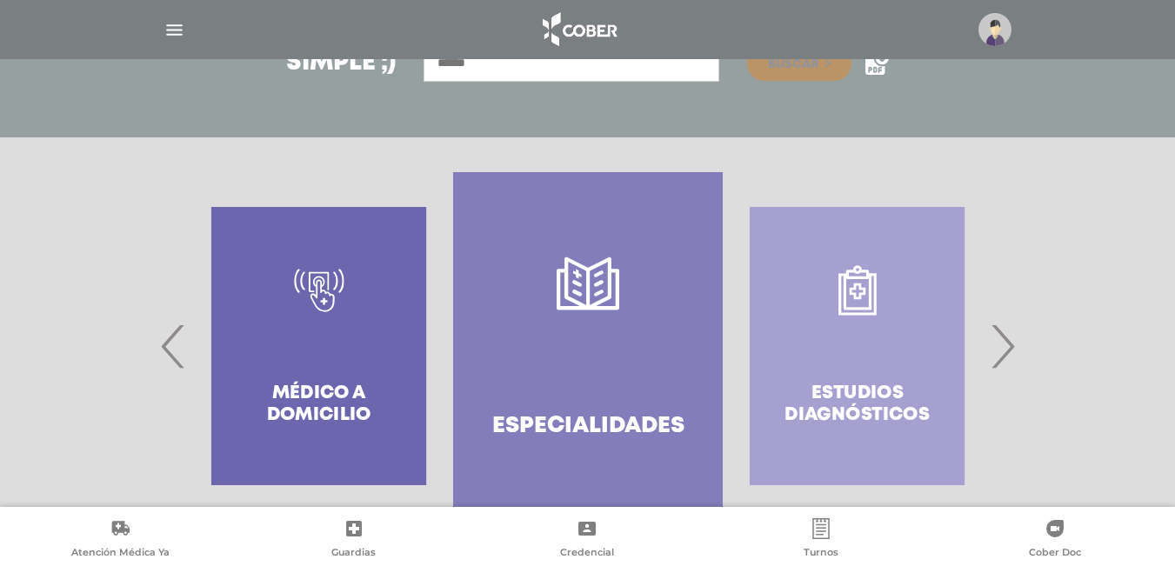
click at [1007, 360] on span "›" at bounding box center [1003, 346] width 34 height 94
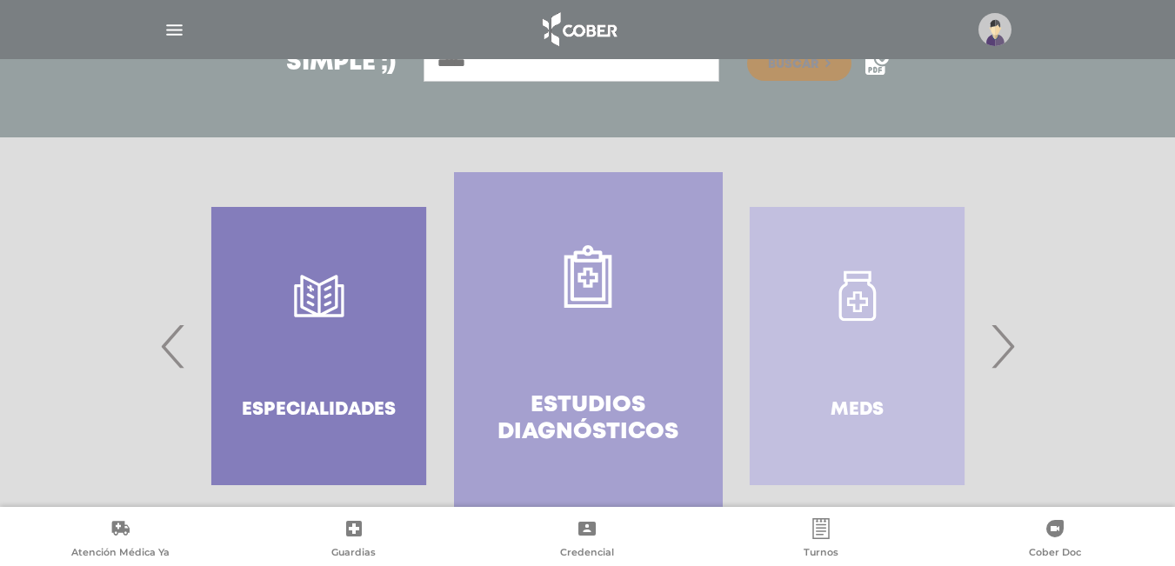
click at [1007, 360] on span "›" at bounding box center [1003, 346] width 34 height 94
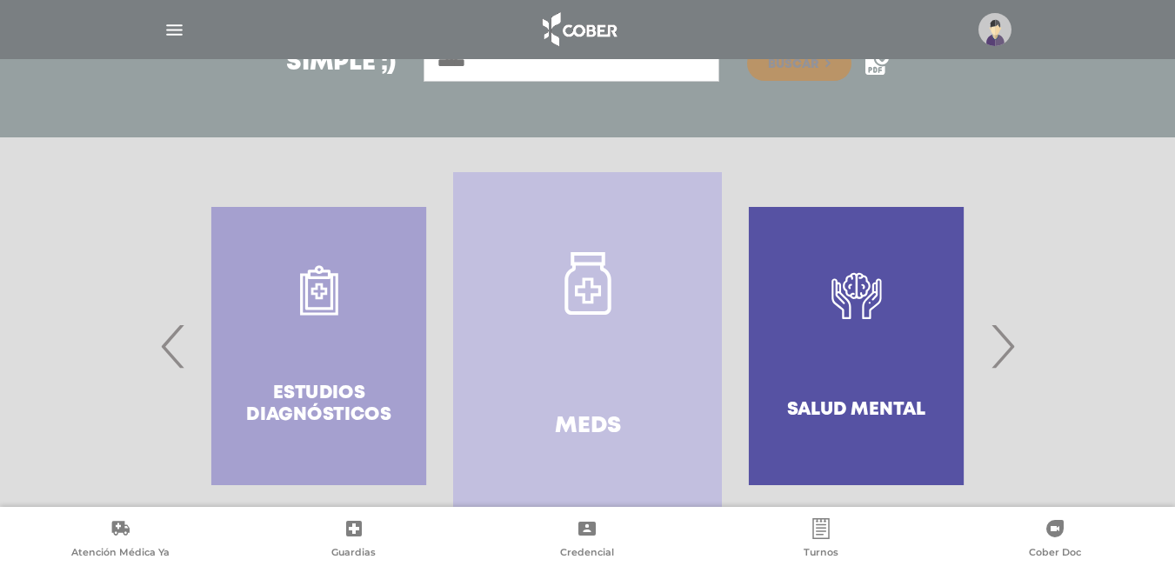
click at [1007, 360] on span "›" at bounding box center [1003, 346] width 34 height 94
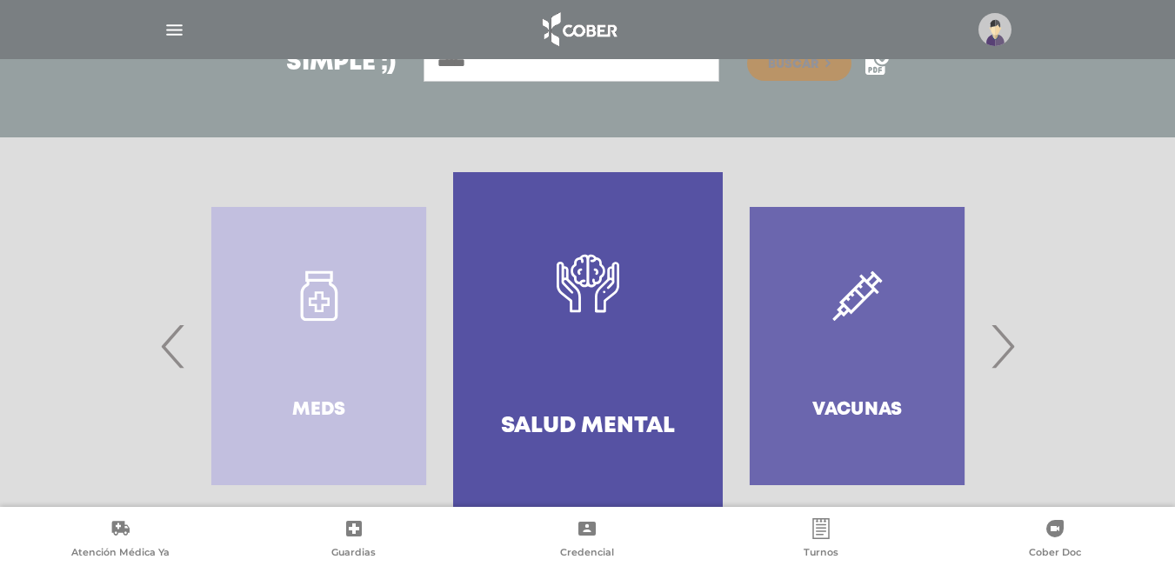
click at [1007, 360] on span "›" at bounding box center [1003, 346] width 34 height 94
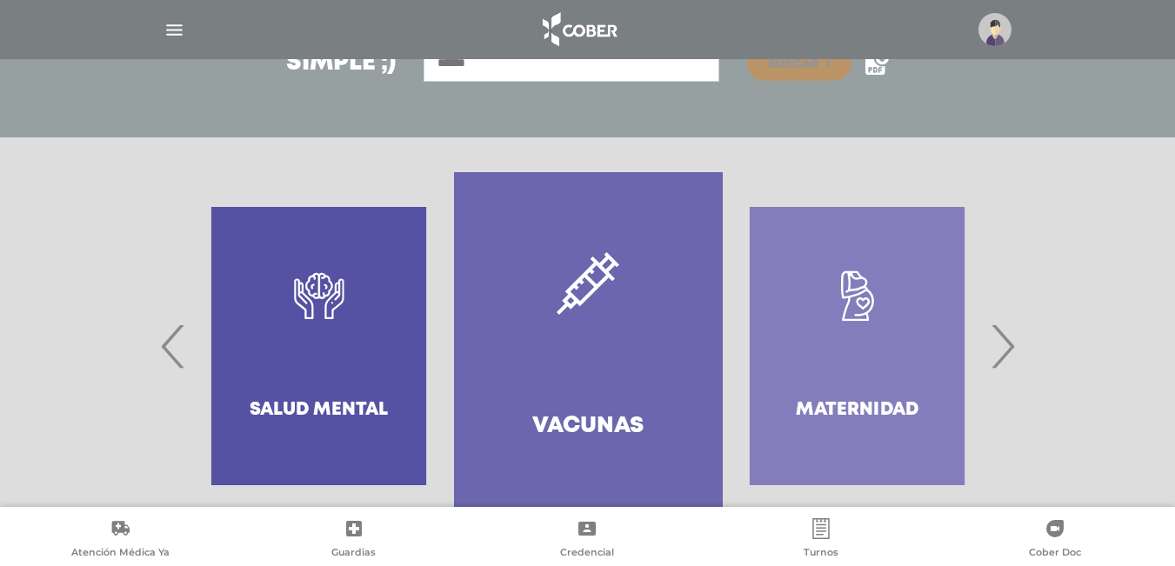
click at [1007, 360] on span "›" at bounding box center [1003, 346] width 34 height 94
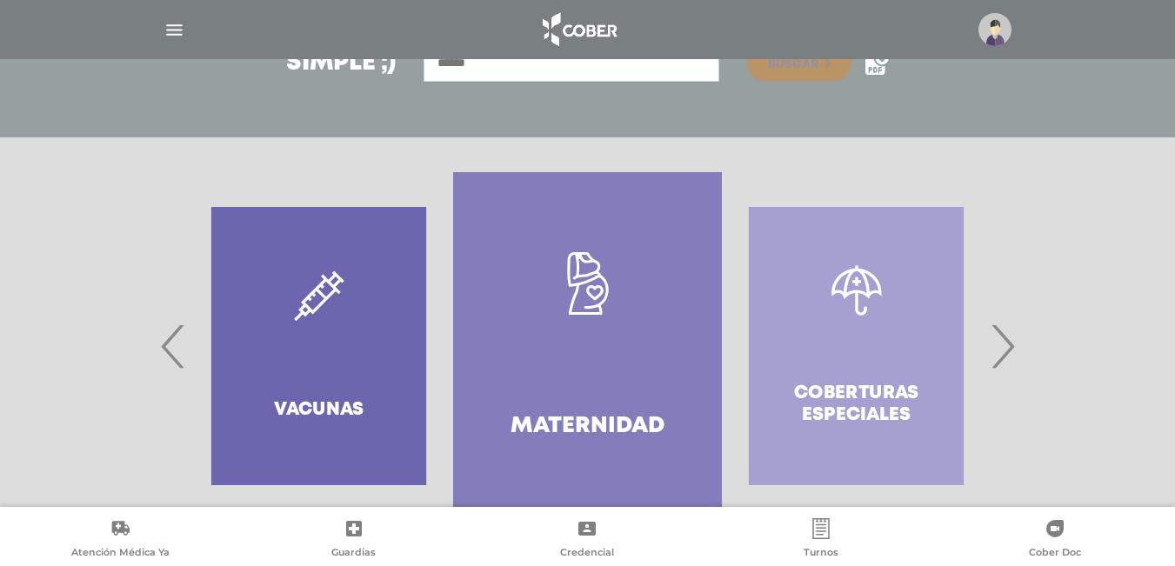
click at [1007, 360] on span "›" at bounding box center [1003, 346] width 34 height 94
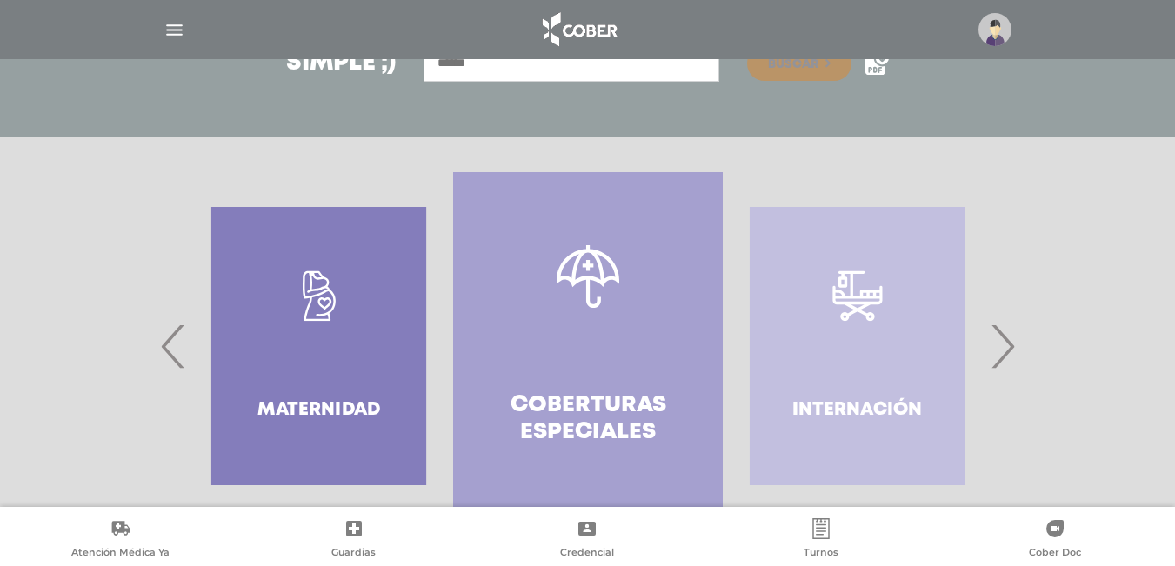
click at [1007, 360] on span "›" at bounding box center [1003, 346] width 34 height 94
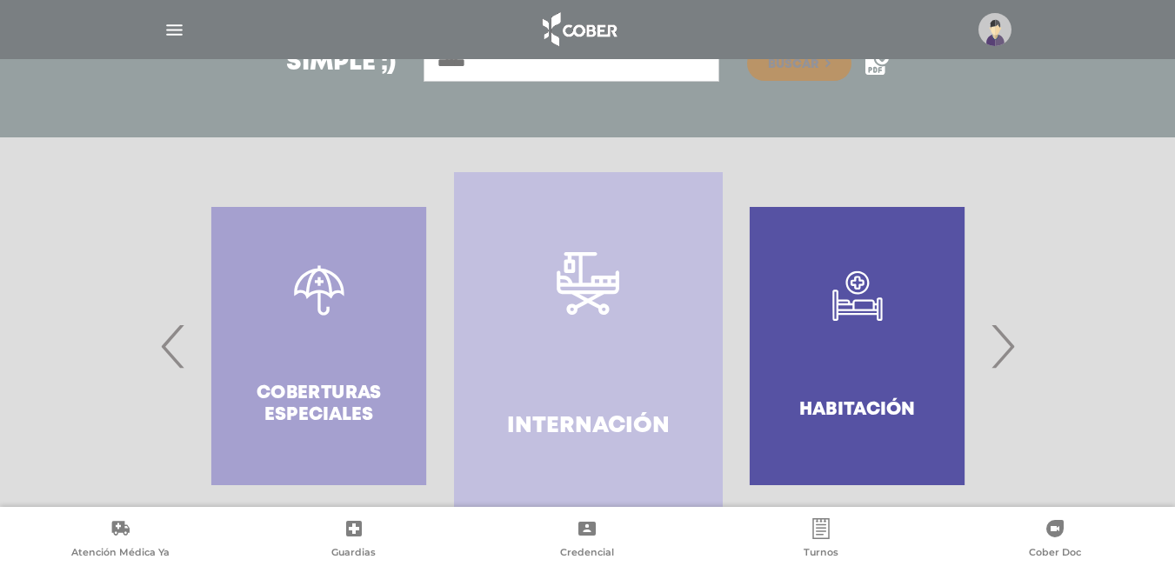
click at [1007, 360] on span "›" at bounding box center [1003, 346] width 34 height 94
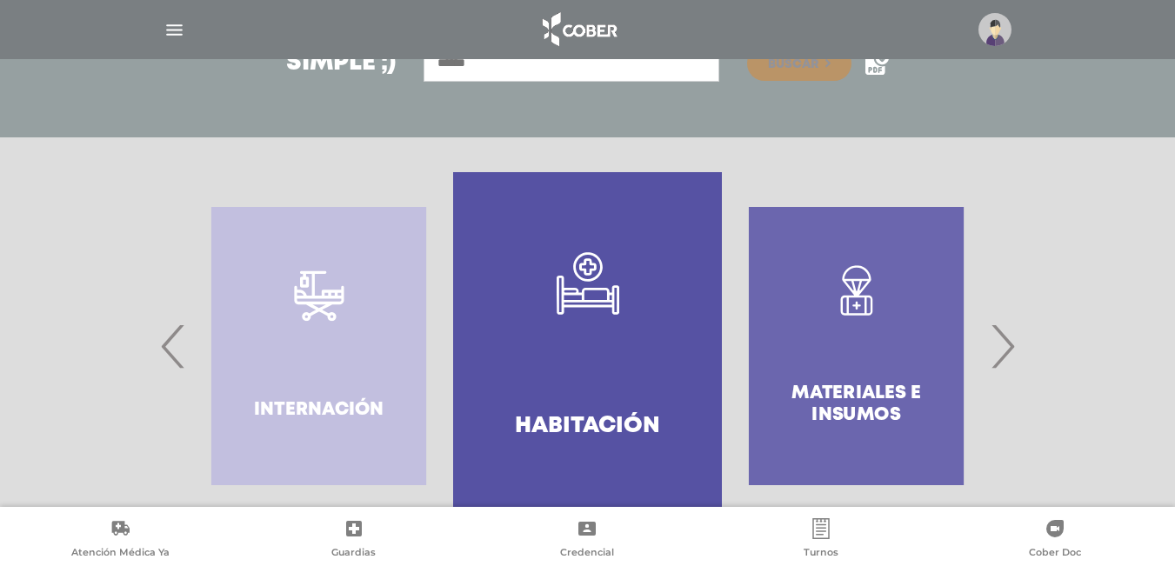
click at [1007, 360] on span "›" at bounding box center [1003, 346] width 34 height 94
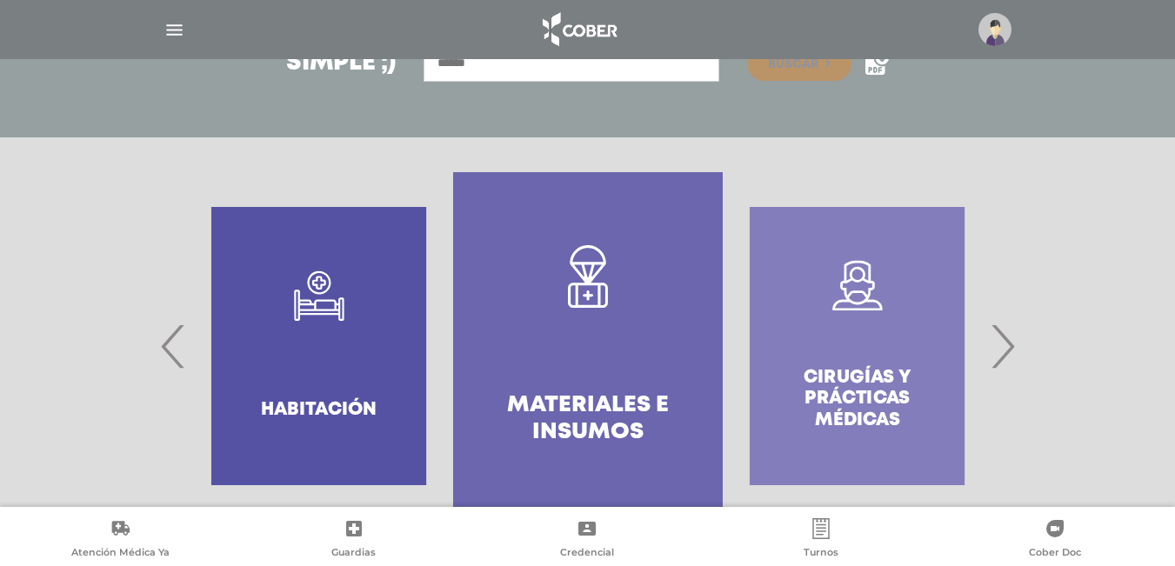
click at [1007, 360] on span "›" at bounding box center [1003, 346] width 34 height 94
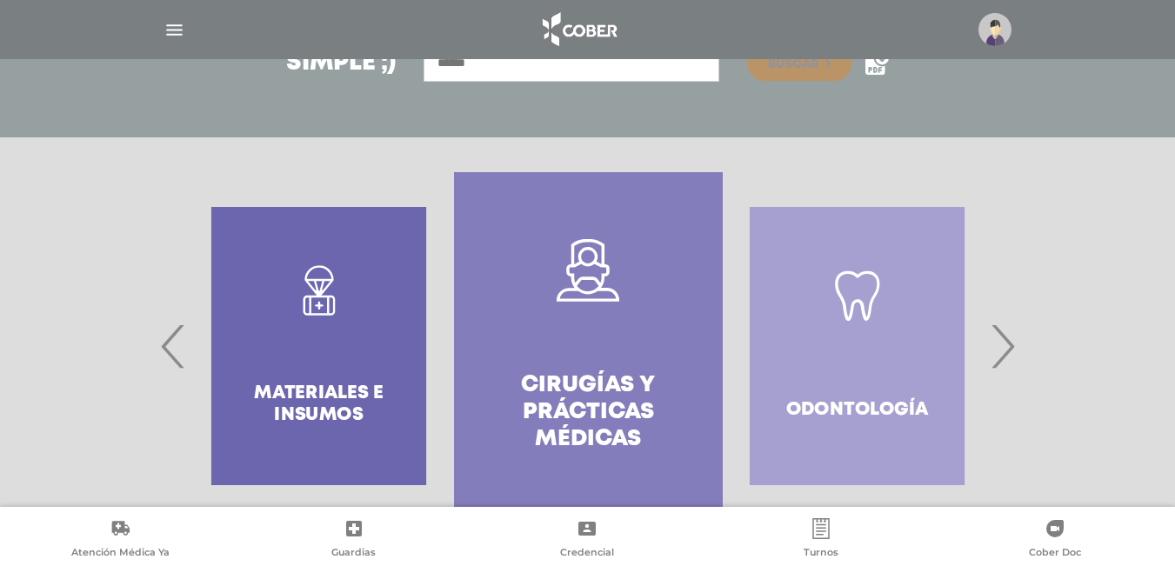
click at [1007, 360] on span "›" at bounding box center [1003, 346] width 34 height 94
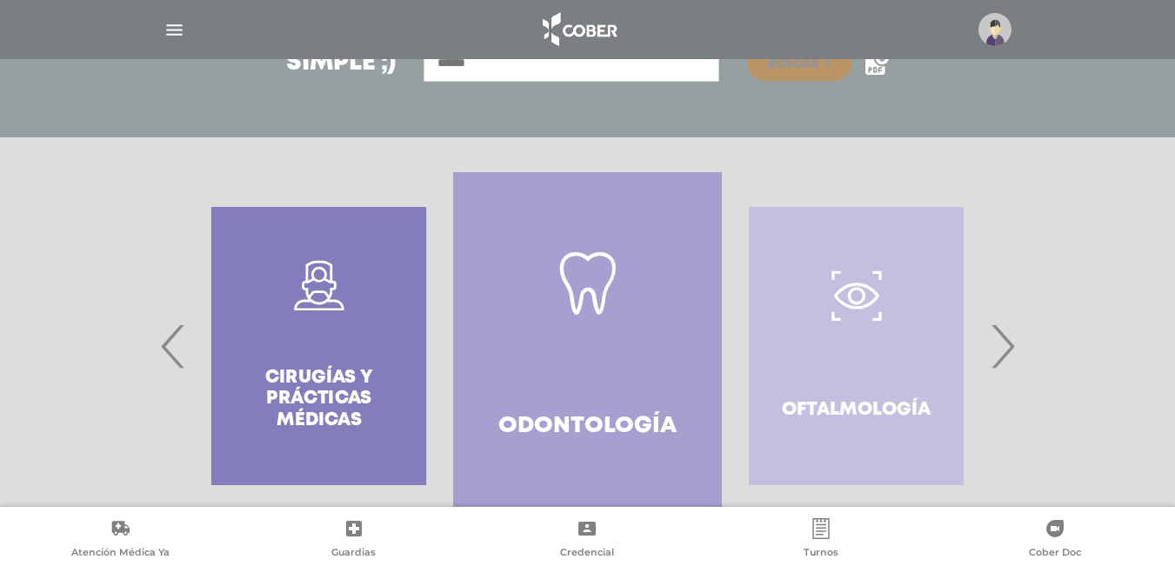
click at [1007, 360] on span "›" at bounding box center [1003, 346] width 34 height 94
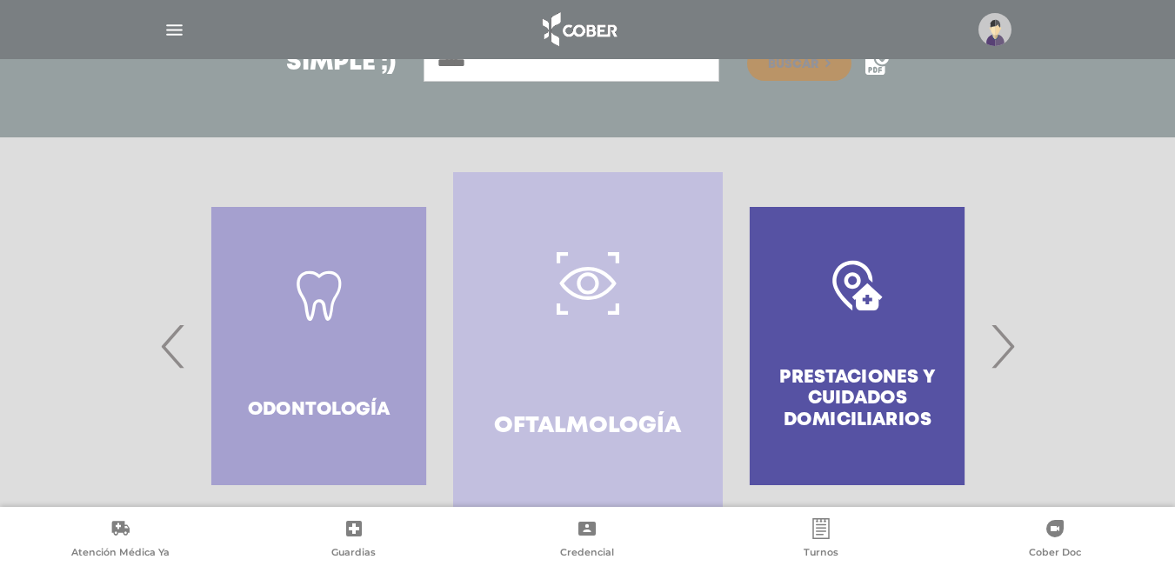
click at [1007, 360] on span "›" at bounding box center [1003, 346] width 34 height 94
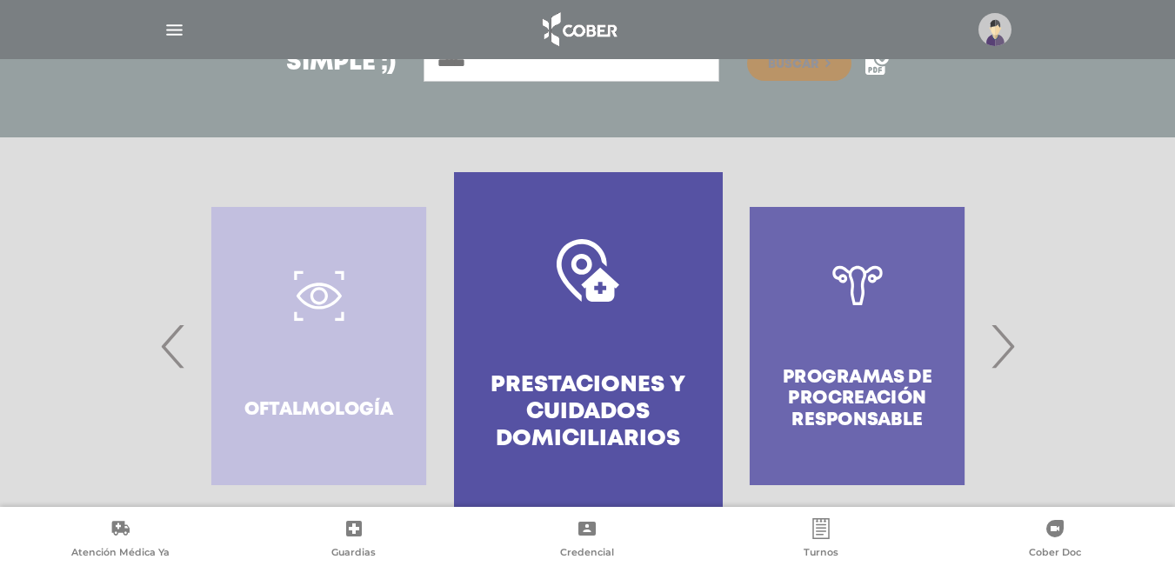
click at [1007, 360] on span "›" at bounding box center [1003, 346] width 34 height 94
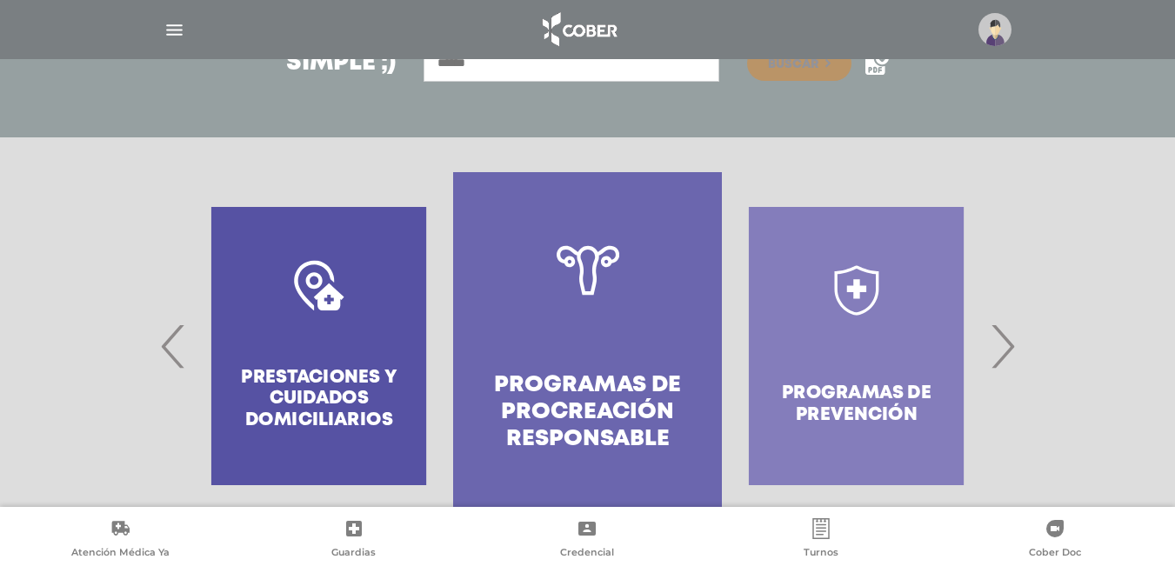
click at [1007, 360] on span "›" at bounding box center [1003, 346] width 34 height 94
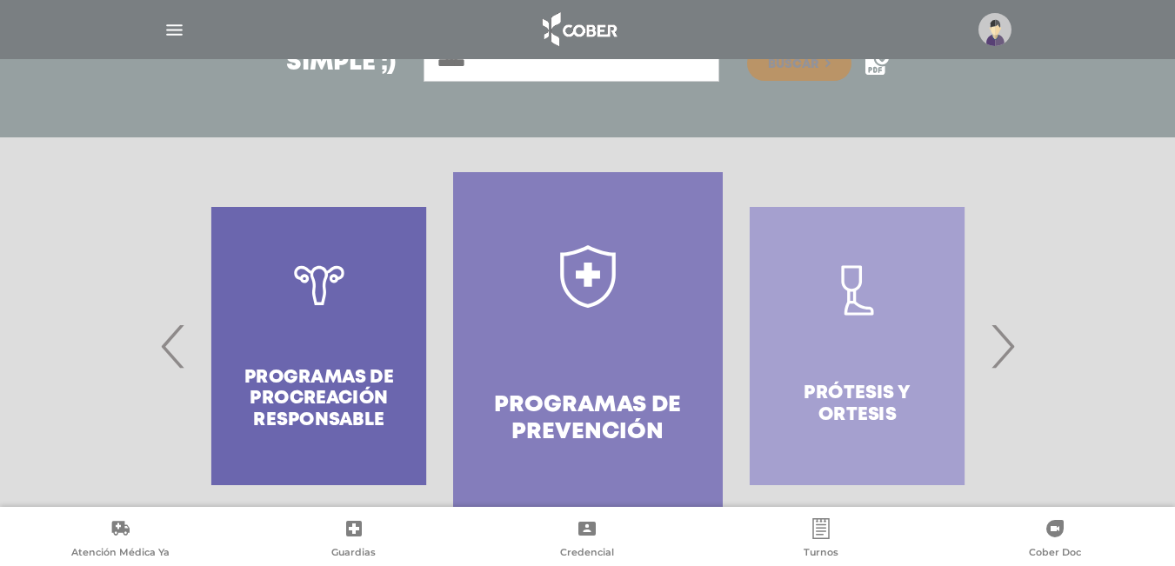
click at [1007, 360] on span "›" at bounding box center [1003, 346] width 34 height 94
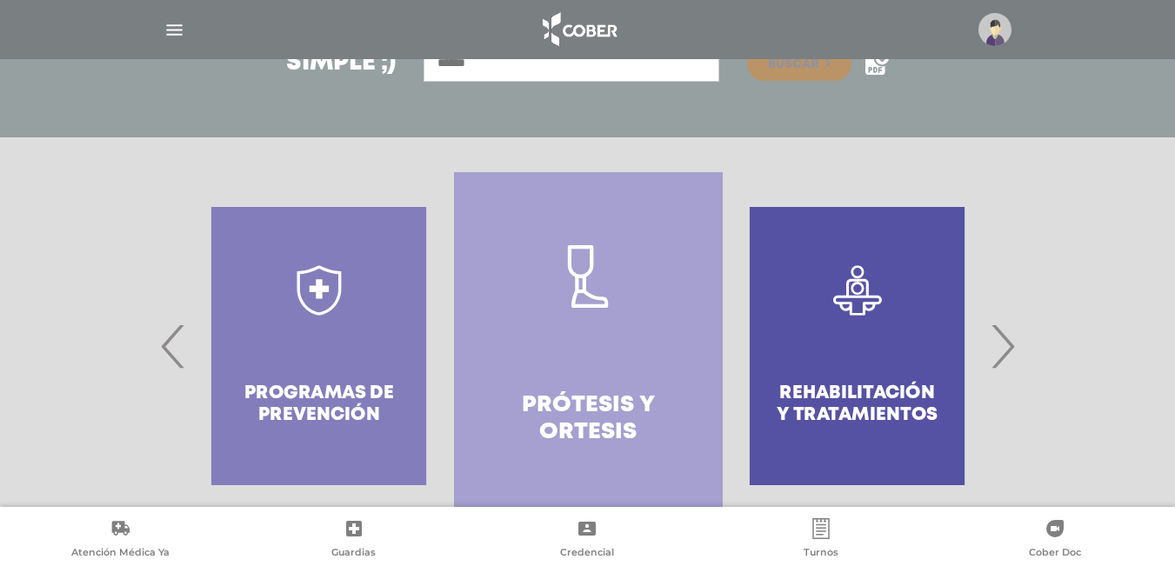
click at [1007, 360] on span "›" at bounding box center [1003, 346] width 34 height 94
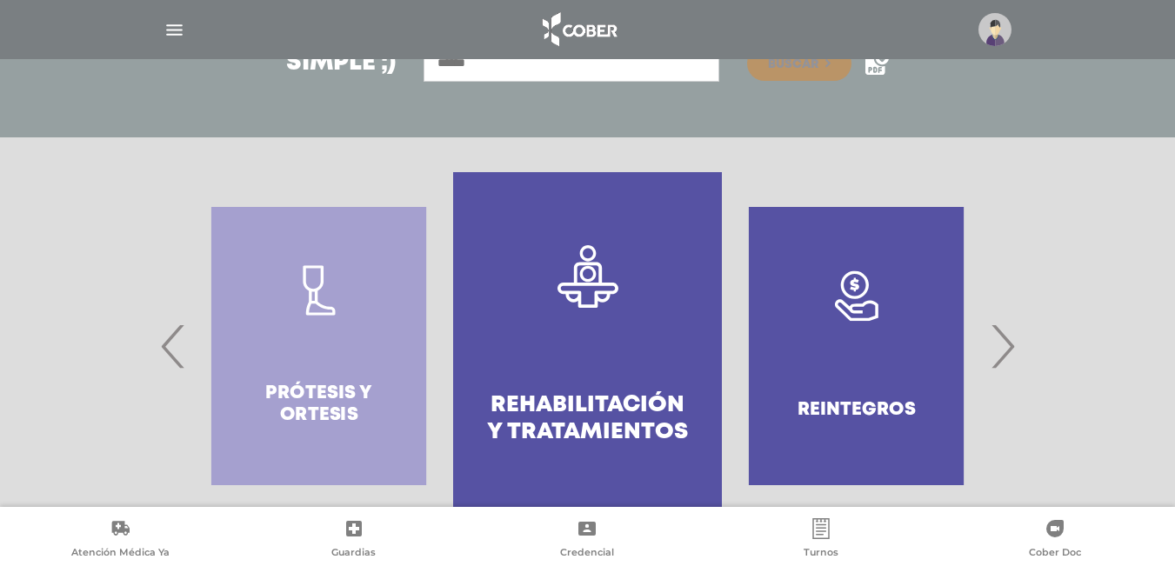
click at [1007, 360] on span "›" at bounding box center [1003, 346] width 34 height 94
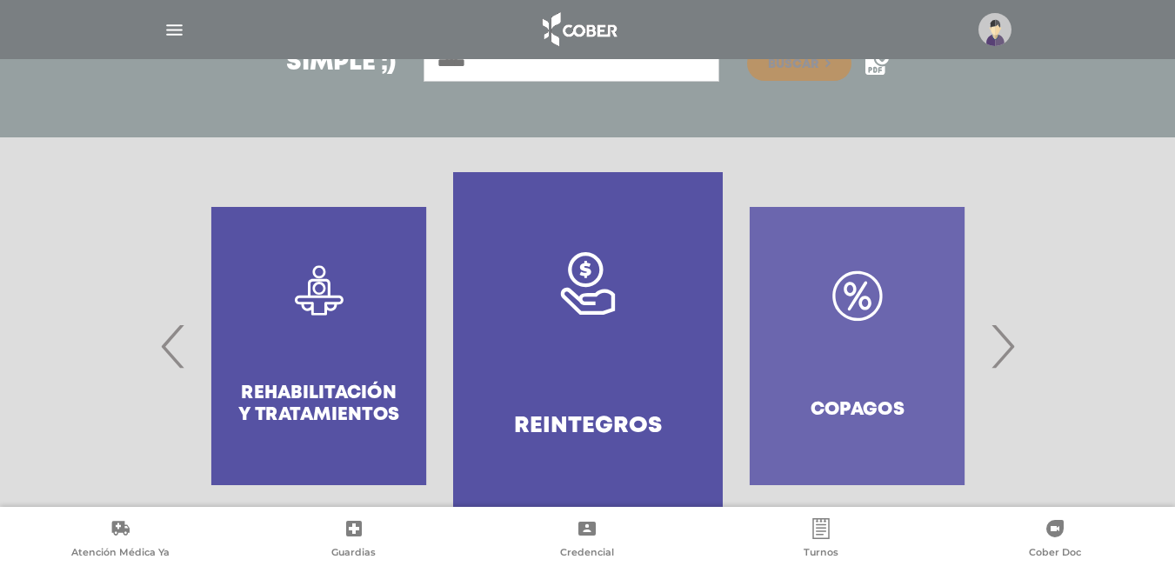
click at [1007, 360] on span "›" at bounding box center [1003, 346] width 34 height 94
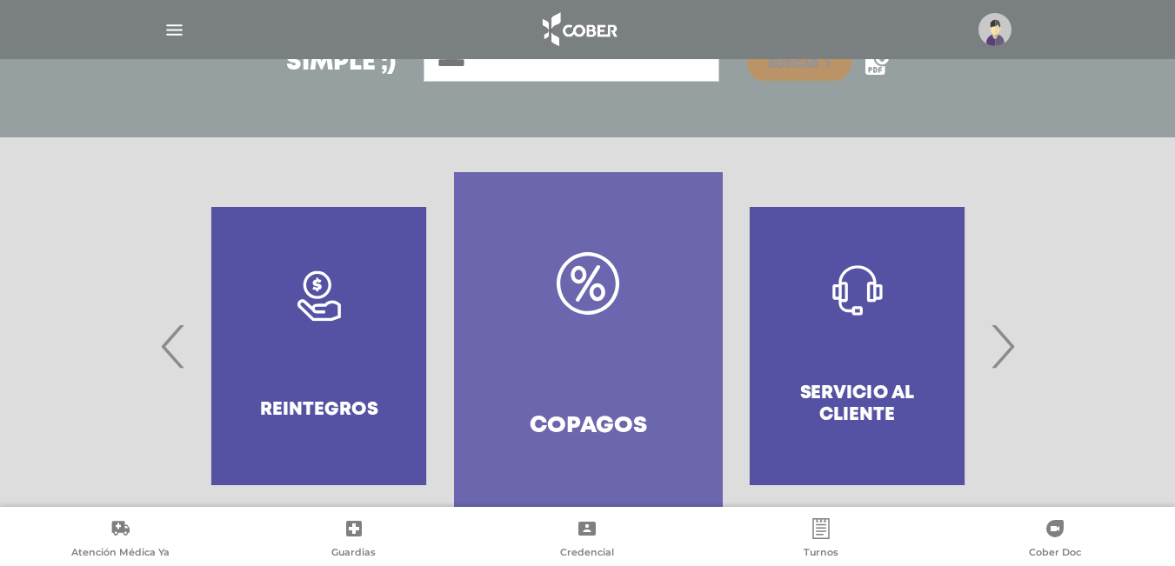
click at [1007, 360] on span "›" at bounding box center [1003, 346] width 34 height 94
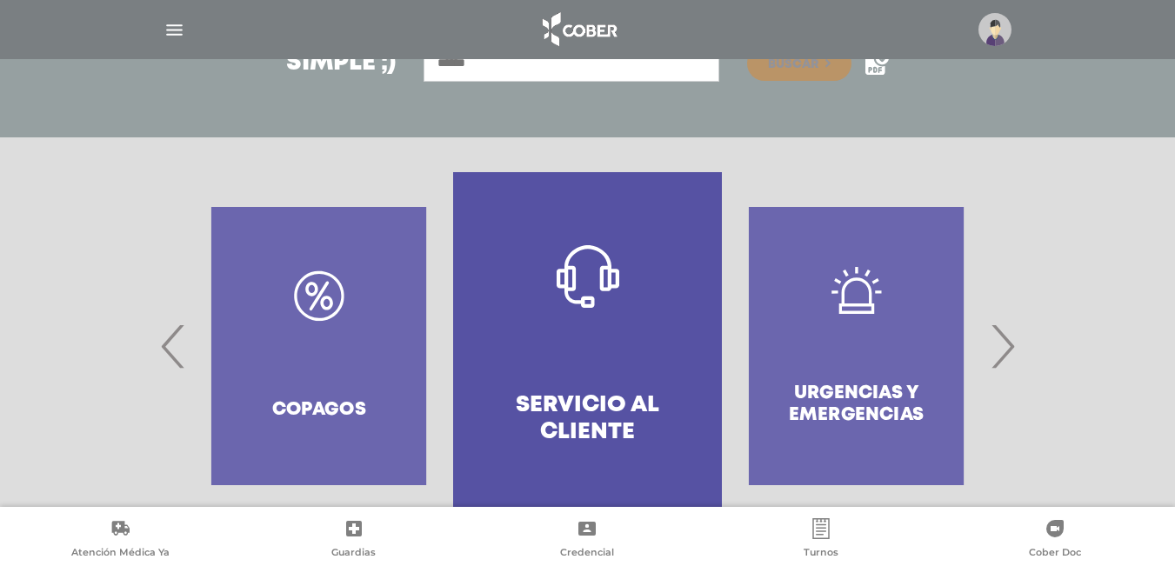
click at [1007, 360] on span "›" at bounding box center [1003, 346] width 34 height 94
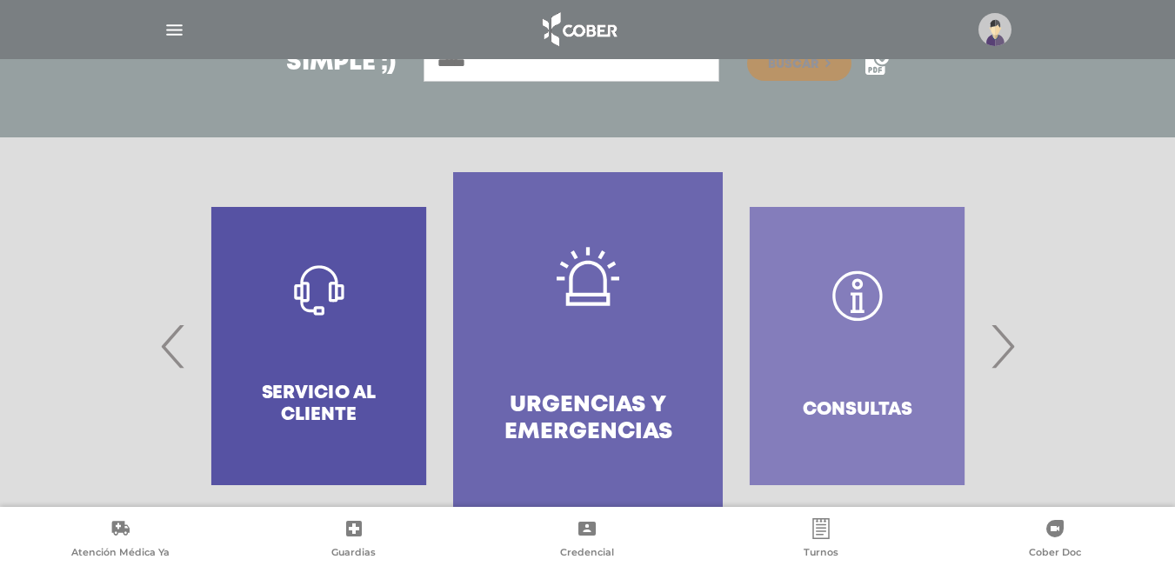
click at [1007, 360] on span "›" at bounding box center [1003, 346] width 34 height 94
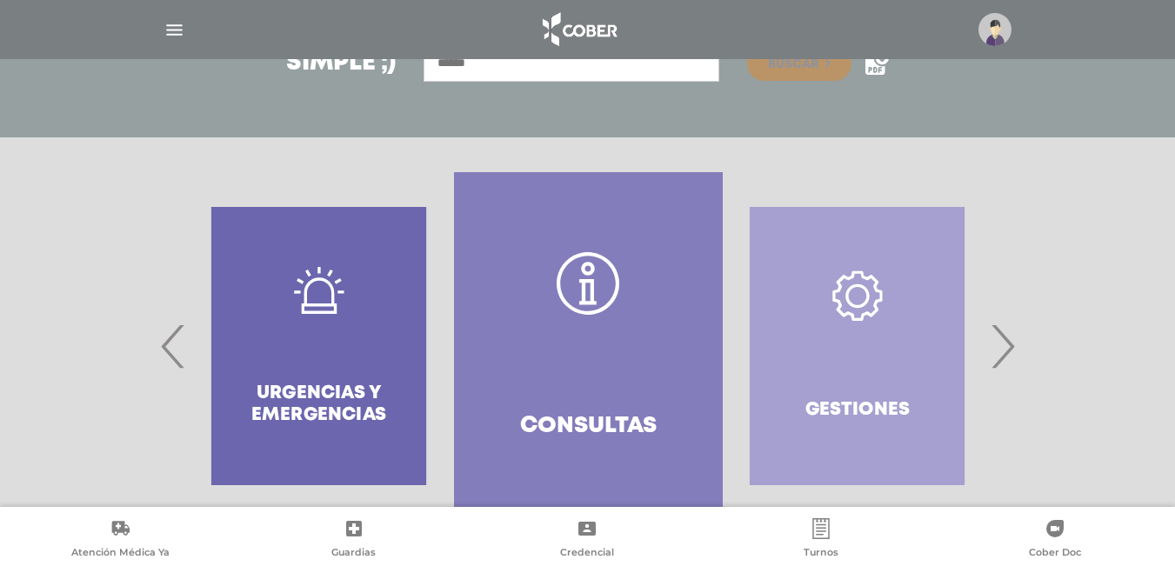
click at [1007, 360] on span "›" at bounding box center [1003, 346] width 34 height 94
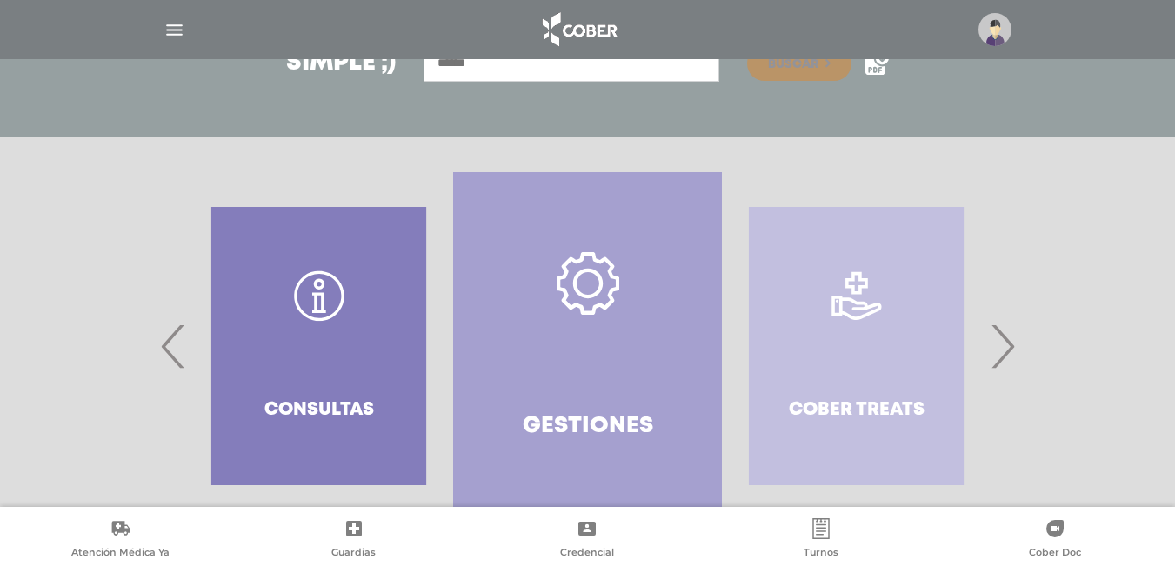
click at [1007, 360] on span "›" at bounding box center [1003, 346] width 34 height 94
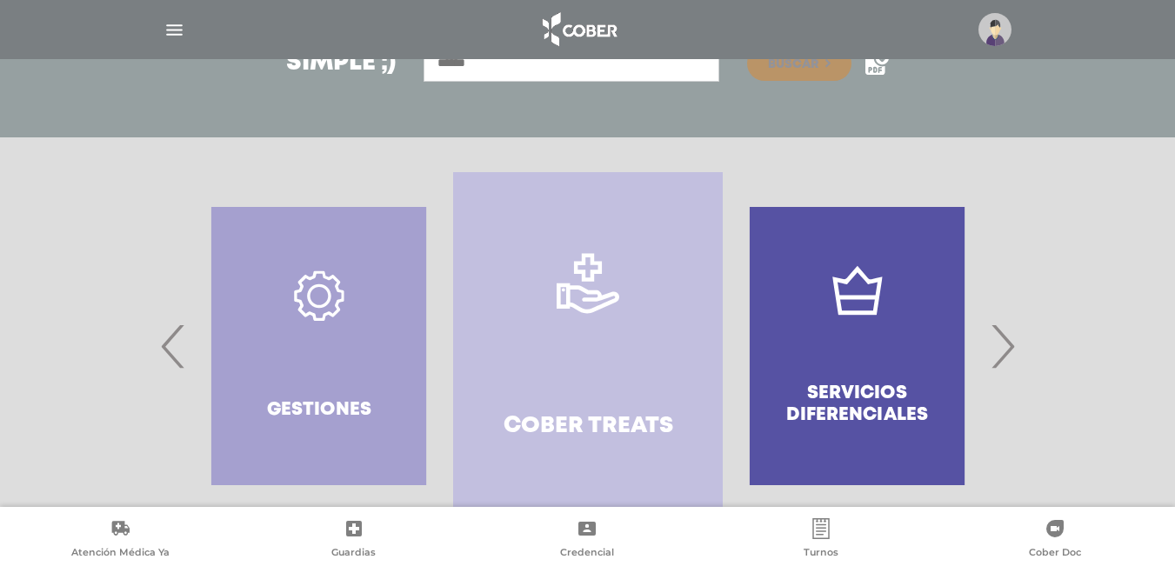
click at [1007, 360] on span "›" at bounding box center [1003, 346] width 34 height 94
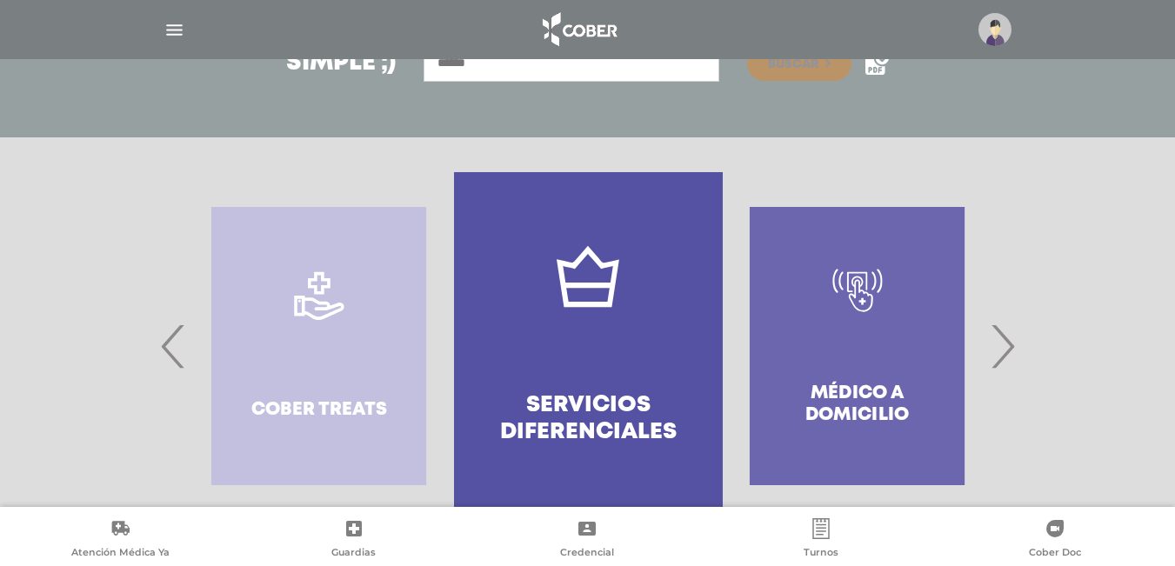
click at [1007, 360] on span "›" at bounding box center [1003, 346] width 34 height 94
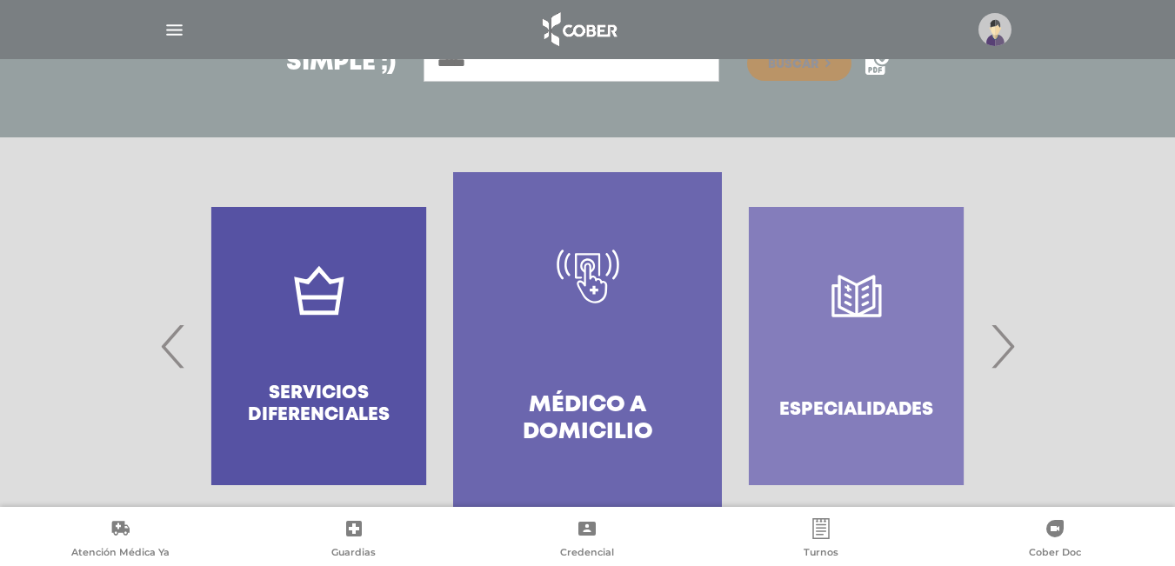
click at [999, 363] on span "›" at bounding box center [1003, 346] width 34 height 94
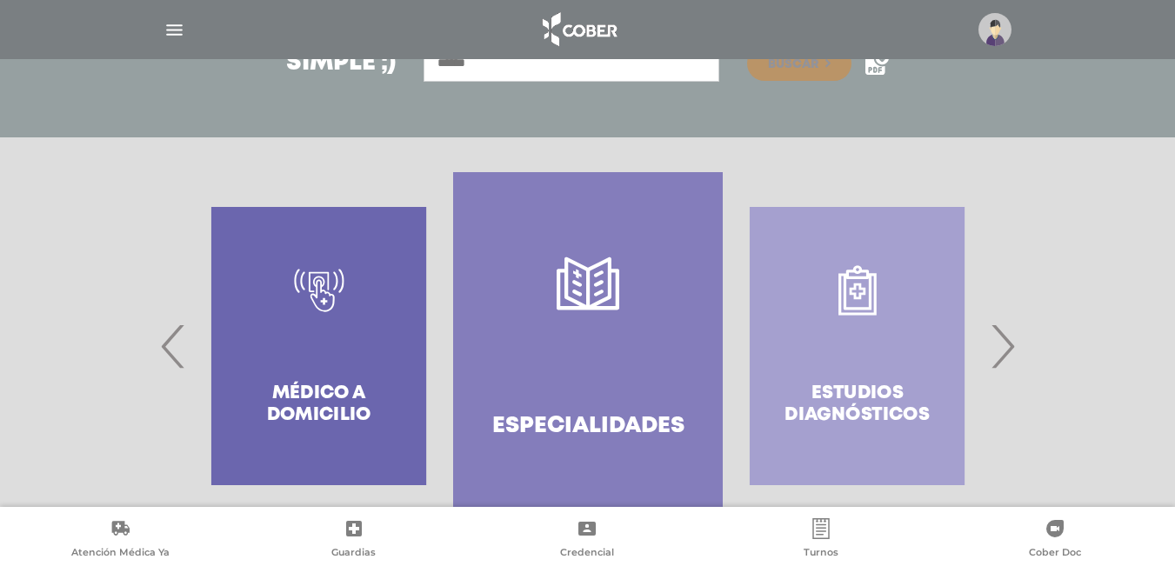
click at [999, 363] on span "›" at bounding box center [1003, 346] width 34 height 94
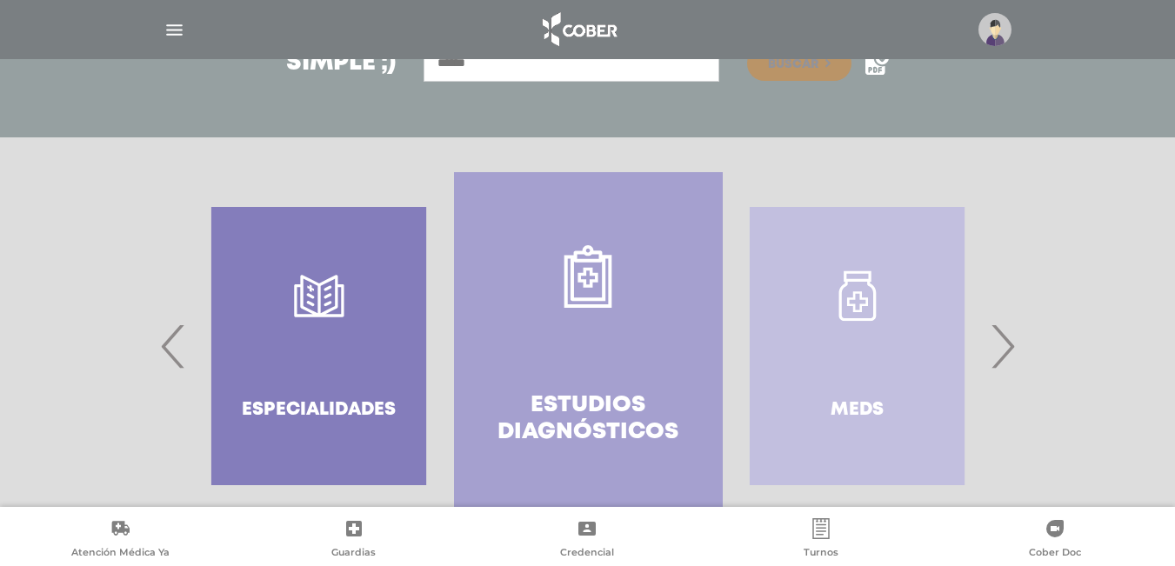
scroll to position [327, 0]
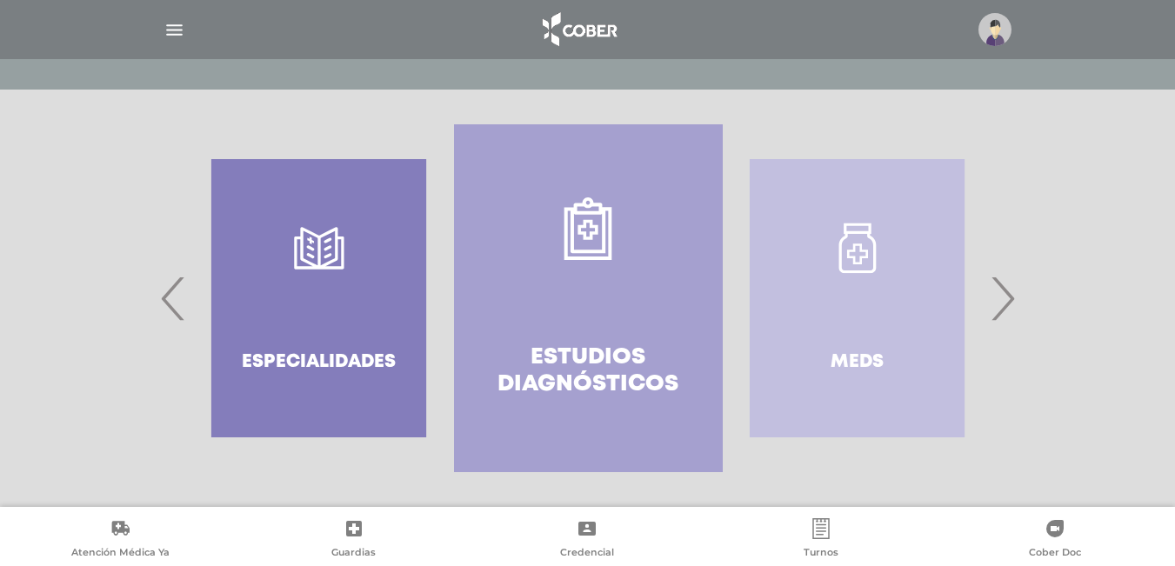
click at [1009, 300] on span "›" at bounding box center [1003, 298] width 34 height 94
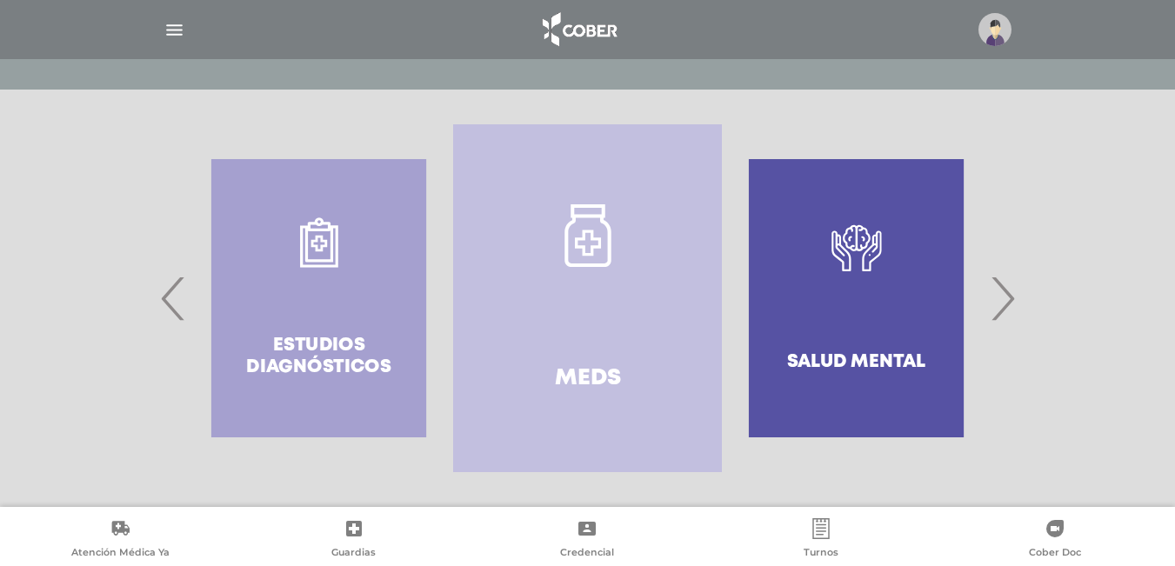
click at [1009, 300] on span "›" at bounding box center [1003, 298] width 34 height 94
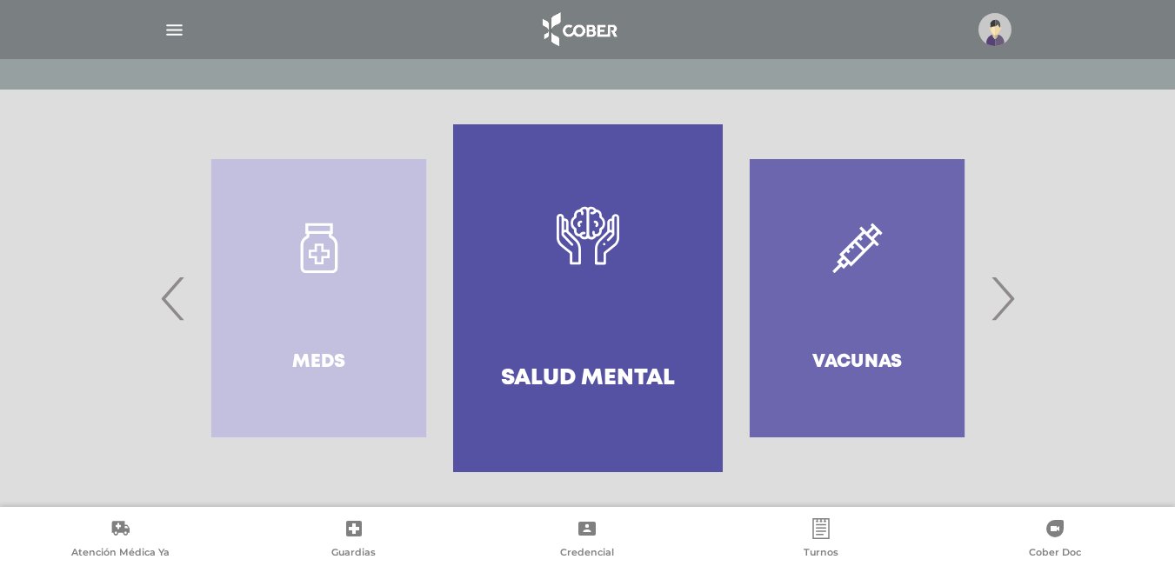
click at [1009, 300] on span "›" at bounding box center [1003, 298] width 34 height 94
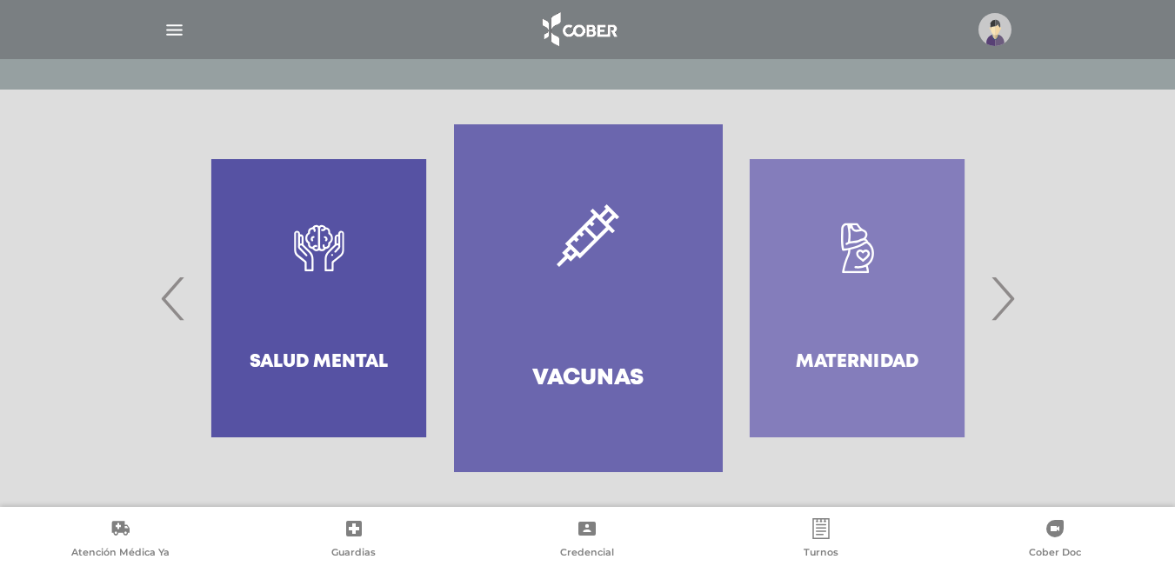
click at [1009, 300] on span "›" at bounding box center [1003, 298] width 34 height 94
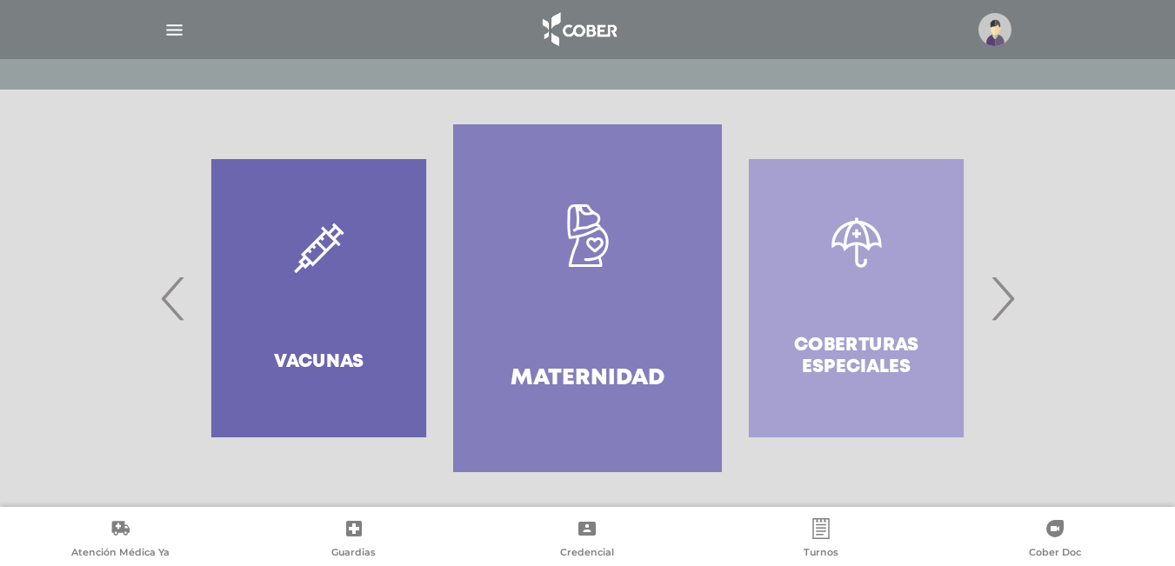
click at [1009, 300] on span "›" at bounding box center [1003, 298] width 34 height 94
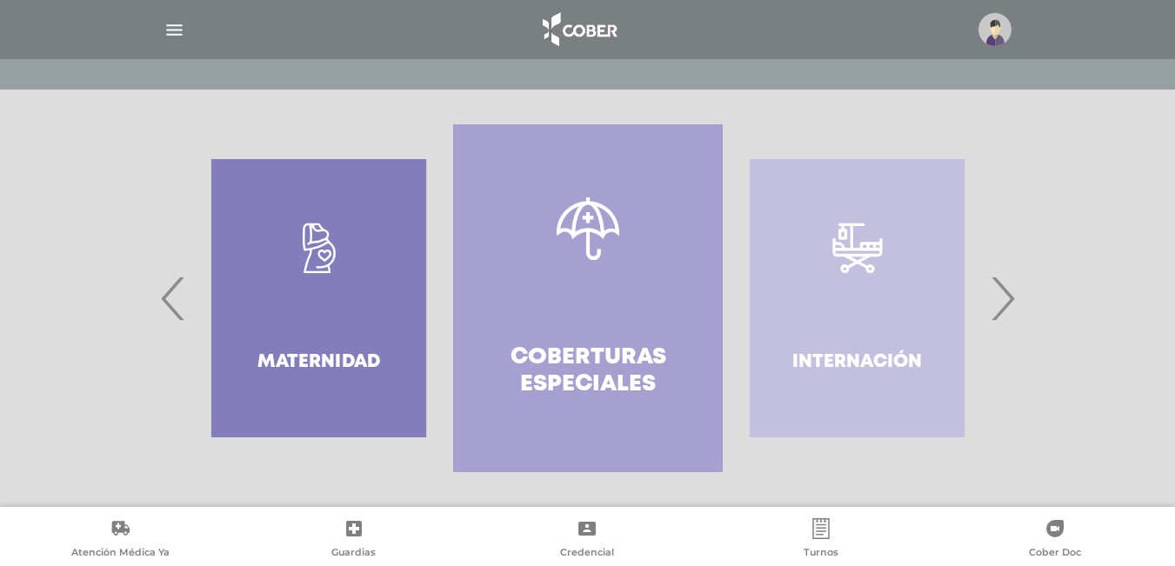
click at [1009, 300] on span "›" at bounding box center [1003, 298] width 34 height 94
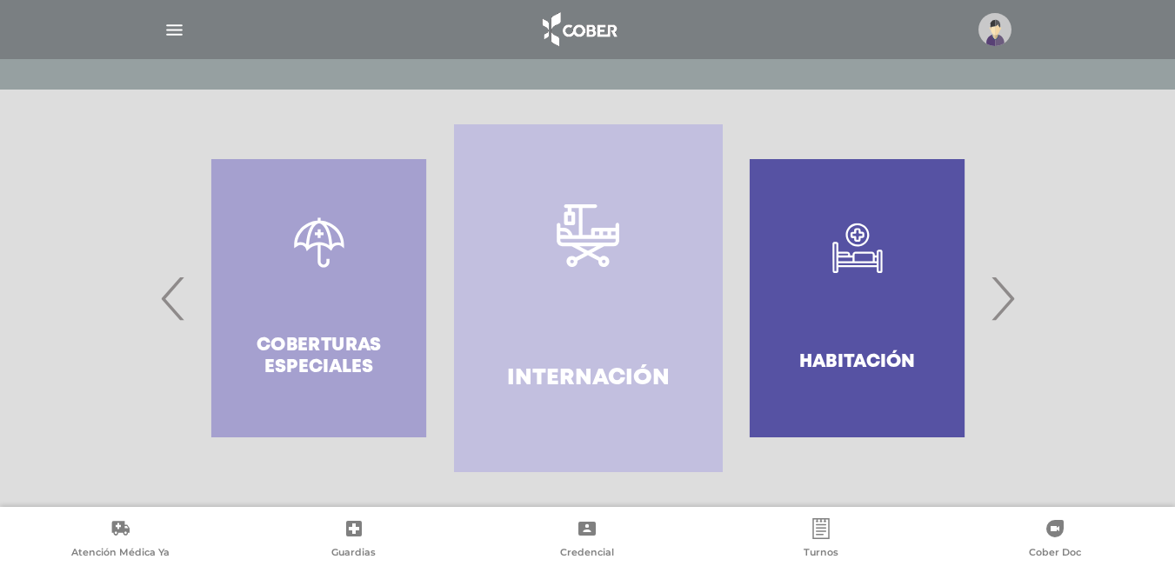
click at [1009, 300] on span "›" at bounding box center [1003, 298] width 34 height 94
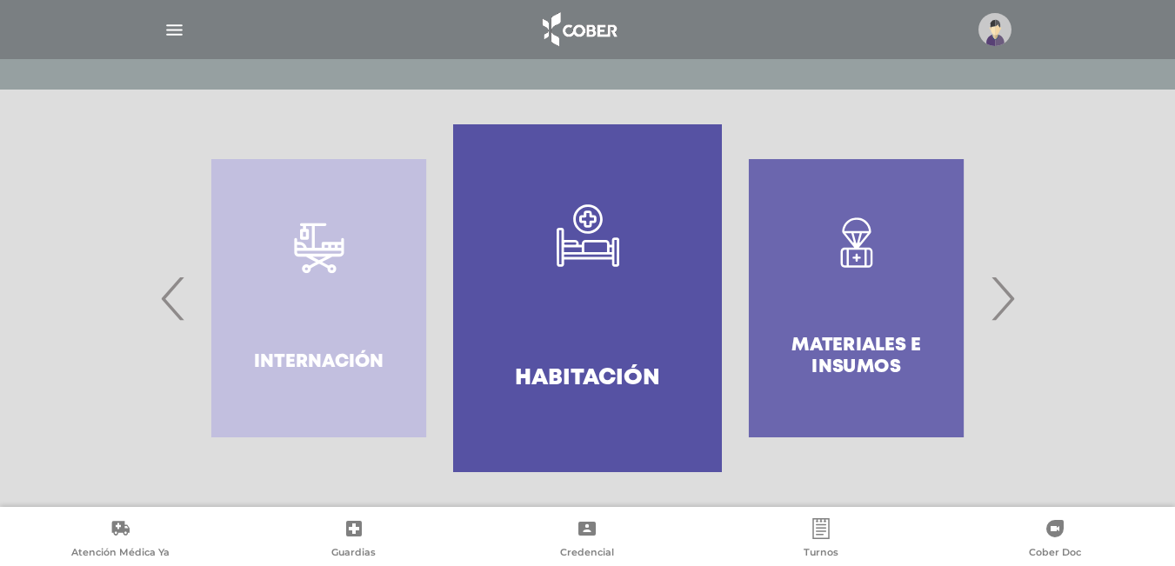
click at [1009, 300] on span "›" at bounding box center [1003, 298] width 34 height 94
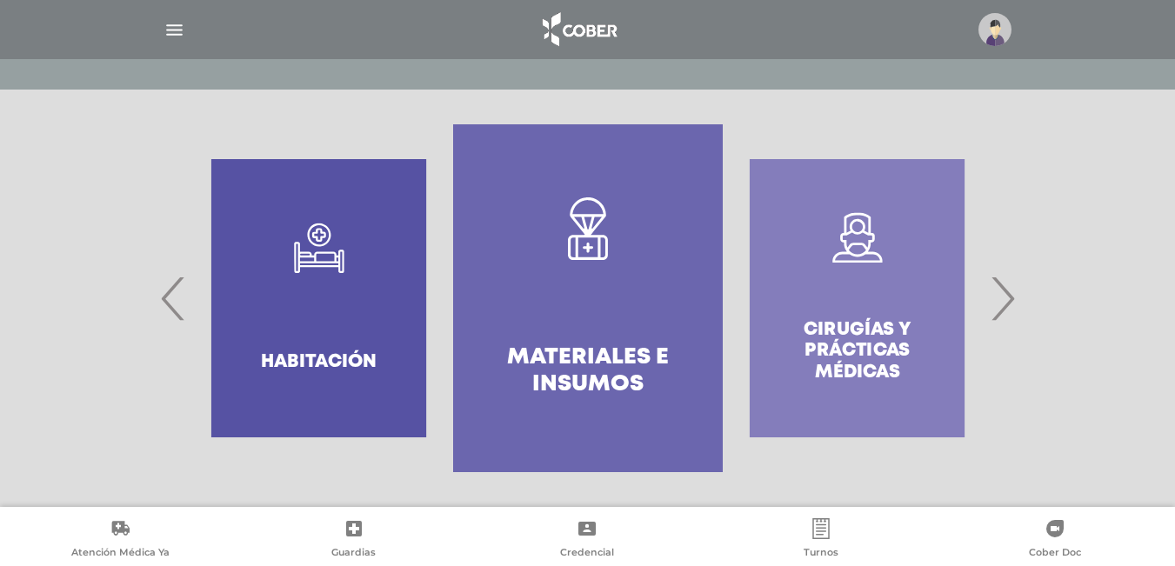
click at [1009, 300] on span "›" at bounding box center [1003, 298] width 34 height 94
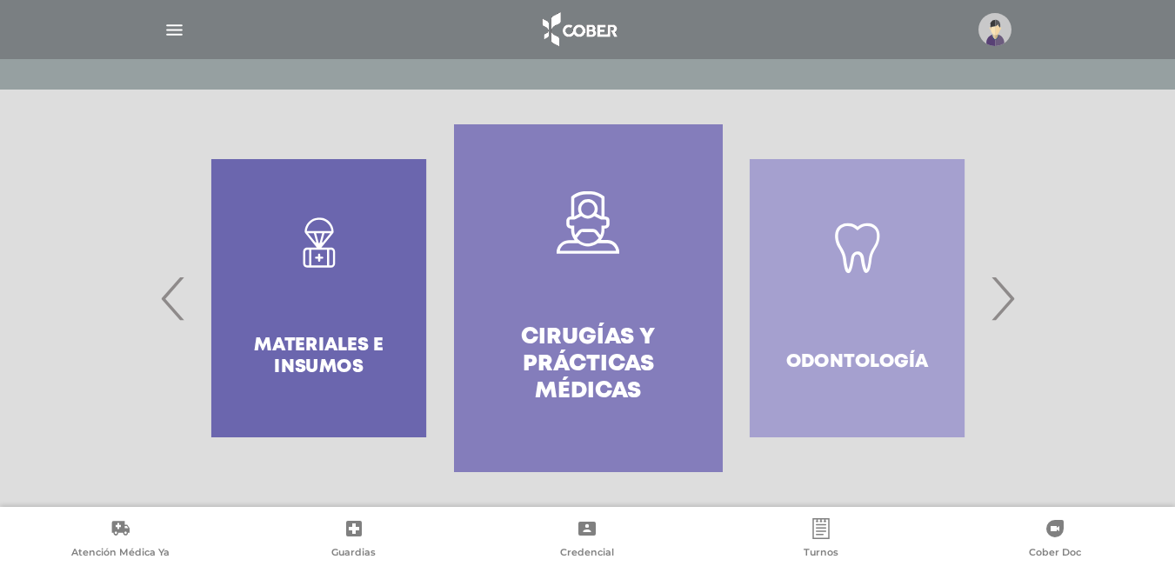
click at [1009, 300] on span "›" at bounding box center [1003, 298] width 34 height 94
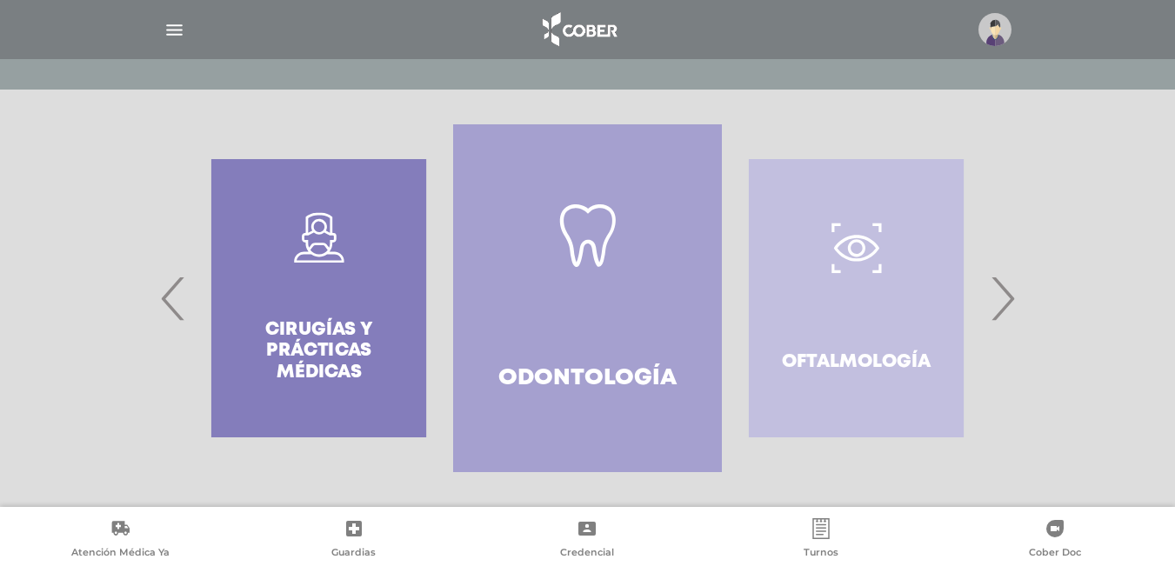
click at [1009, 300] on span "›" at bounding box center [1003, 298] width 34 height 94
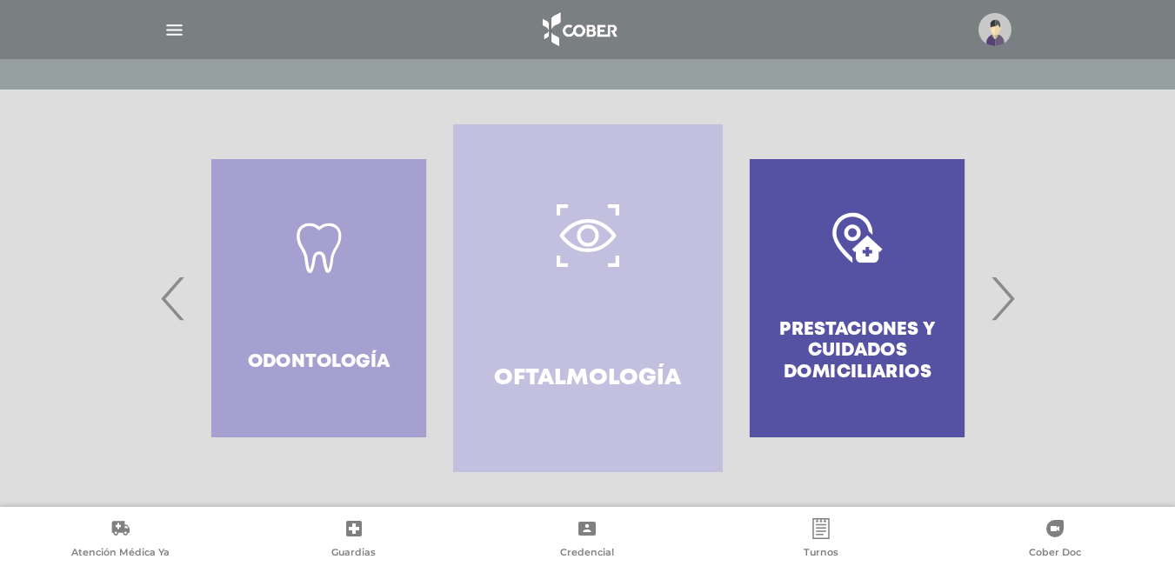
click at [1009, 300] on span "›" at bounding box center [1003, 298] width 34 height 94
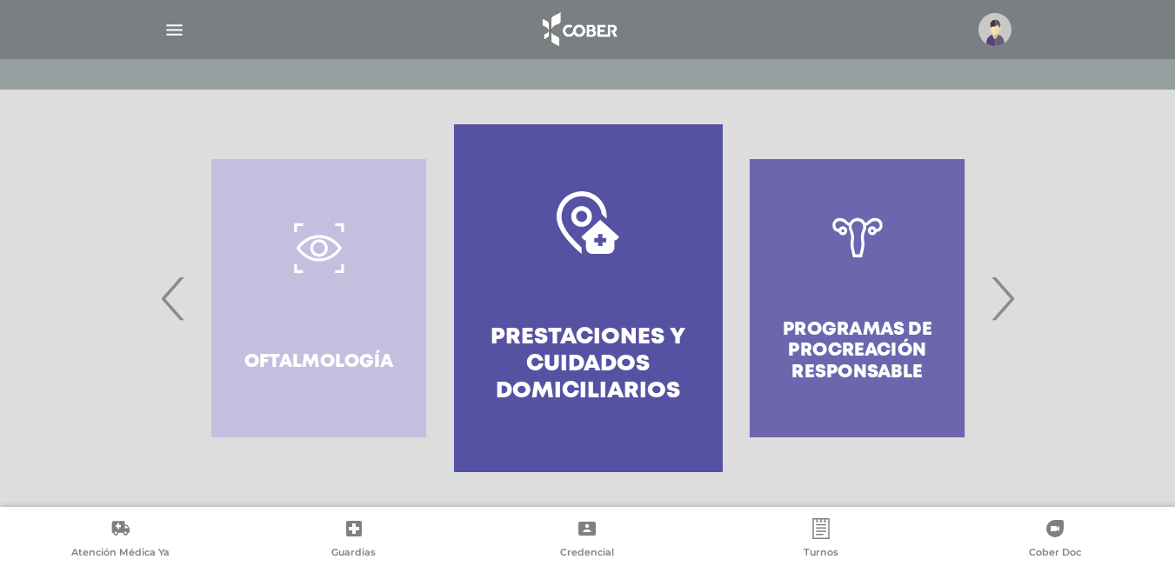
click at [1009, 300] on span "›" at bounding box center [1003, 298] width 34 height 94
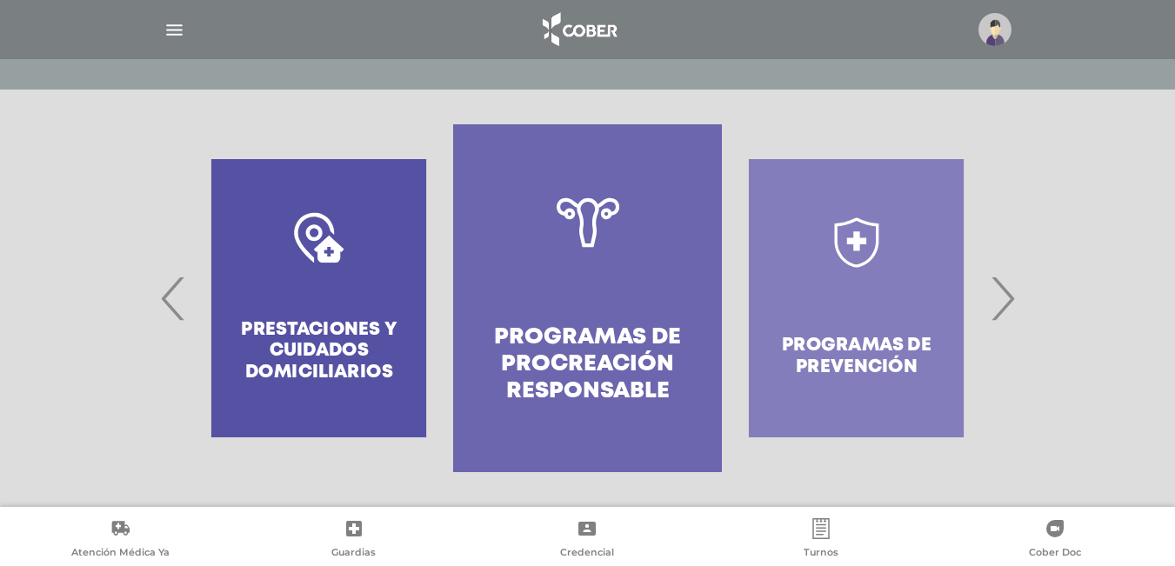
click at [1009, 300] on span "›" at bounding box center [1003, 298] width 34 height 94
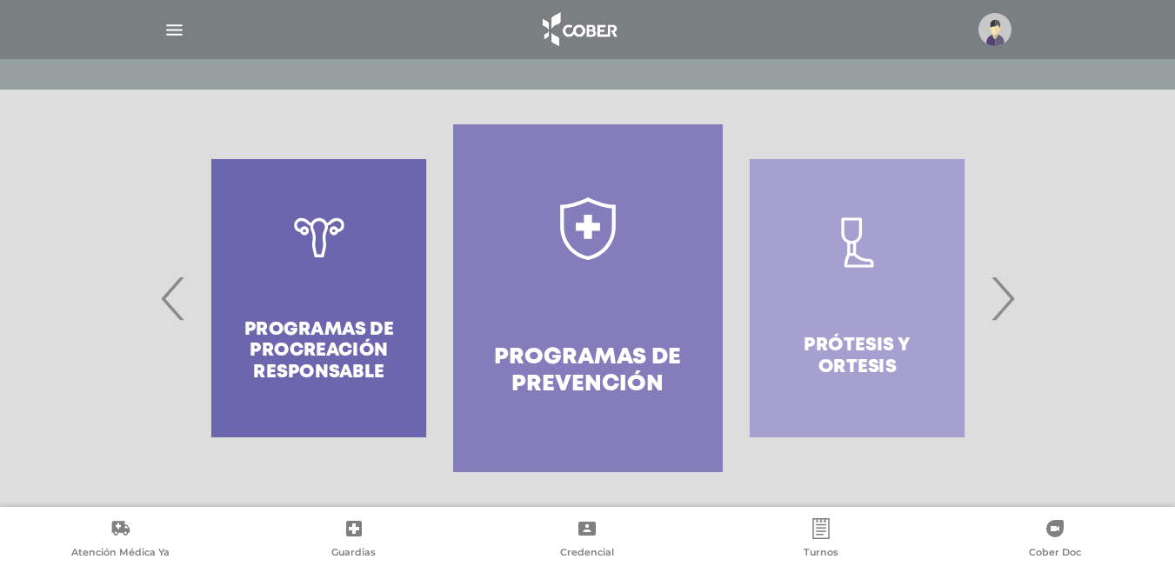
click at [1009, 300] on span "›" at bounding box center [1003, 298] width 34 height 94
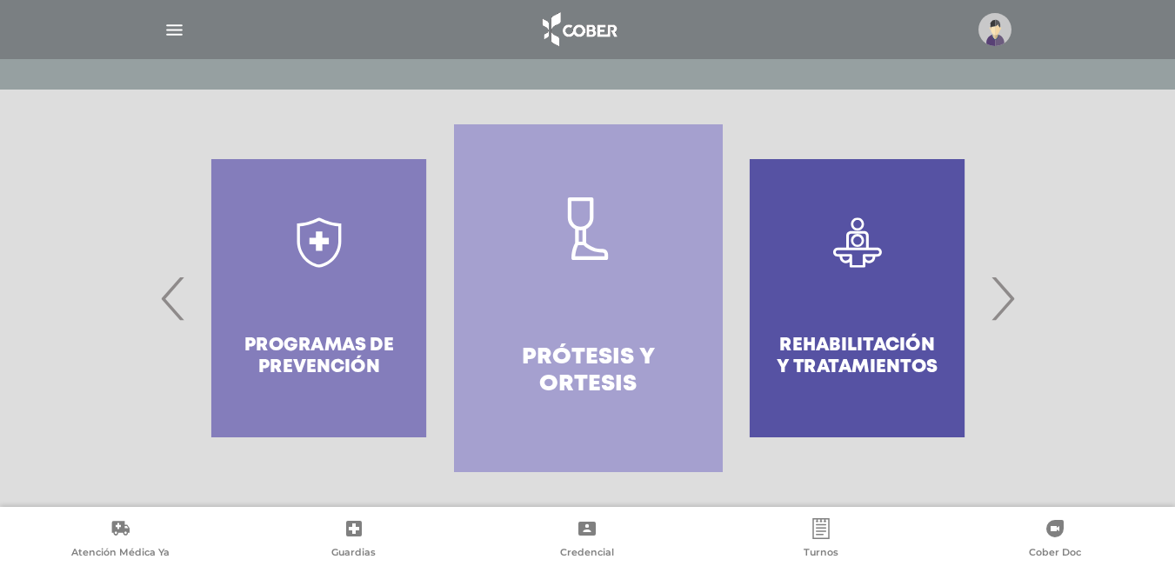
click at [1009, 300] on span "›" at bounding box center [1003, 298] width 34 height 94
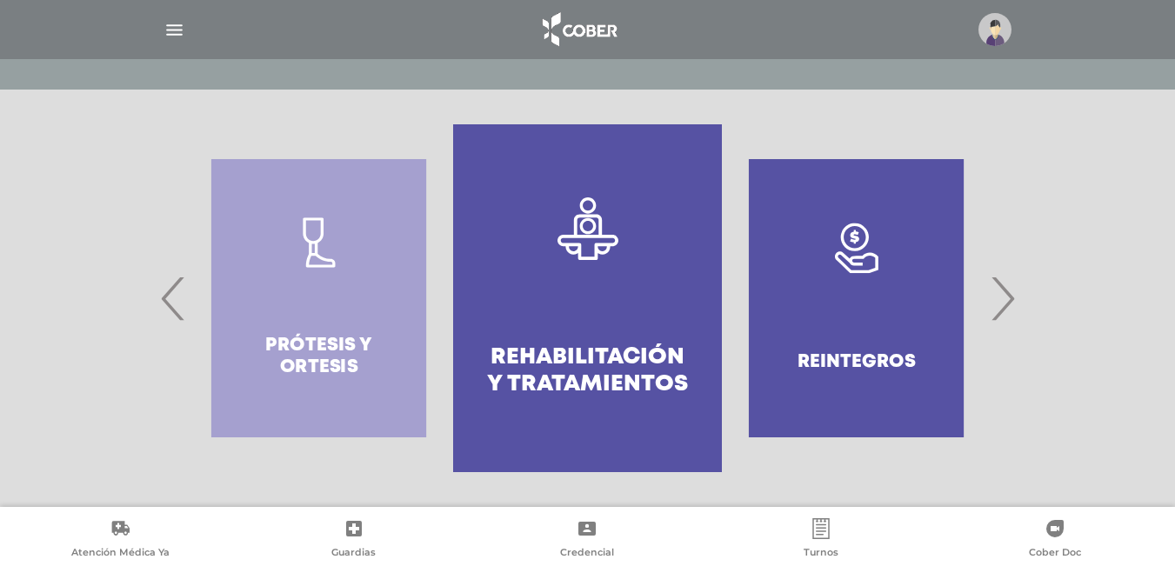
click at [1009, 300] on span "›" at bounding box center [1003, 298] width 34 height 94
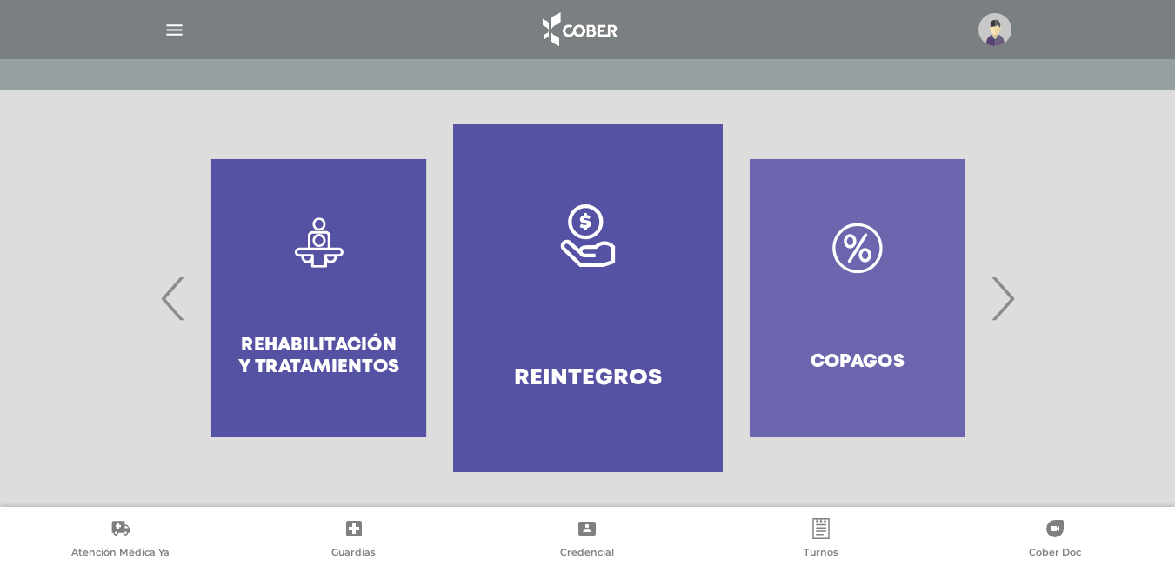
click at [1009, 300] on span "›" at bounding box center [1003, 298] width 34 height 94
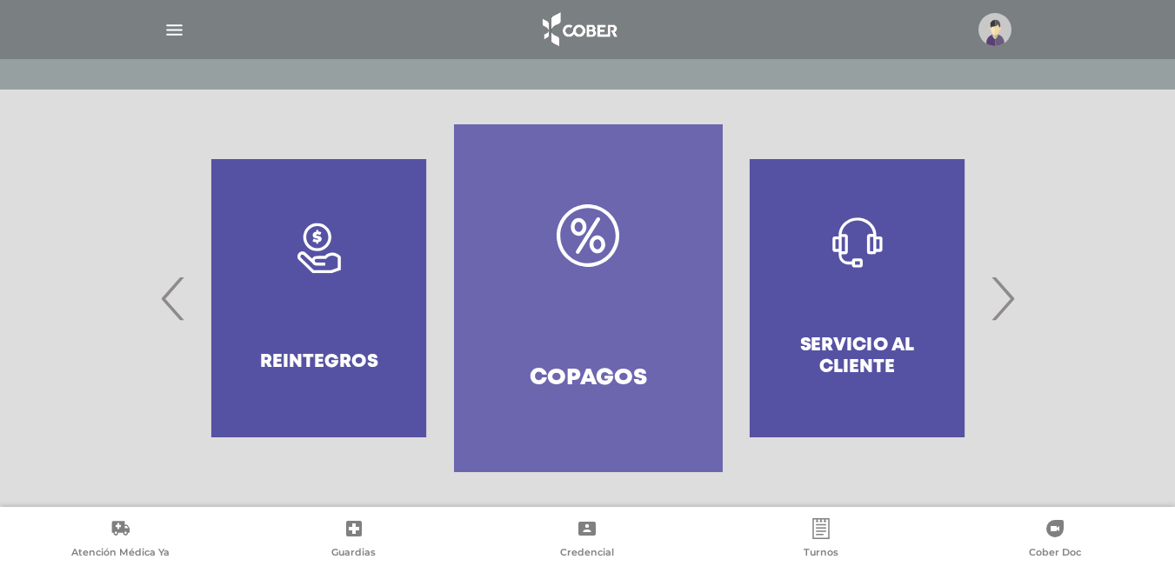
click at [1009, 300] on span "›" at bounding box center [1003, 298] width 34 height 94
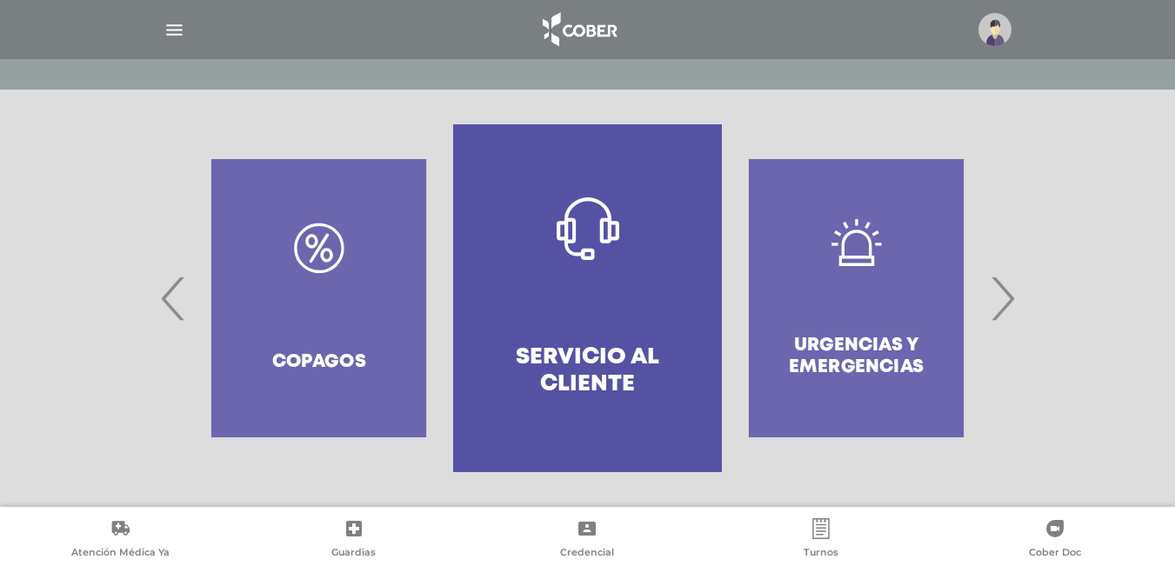
click at [1009, 300] on span "›" at bounding box center [1003, 298] width 34 height 94
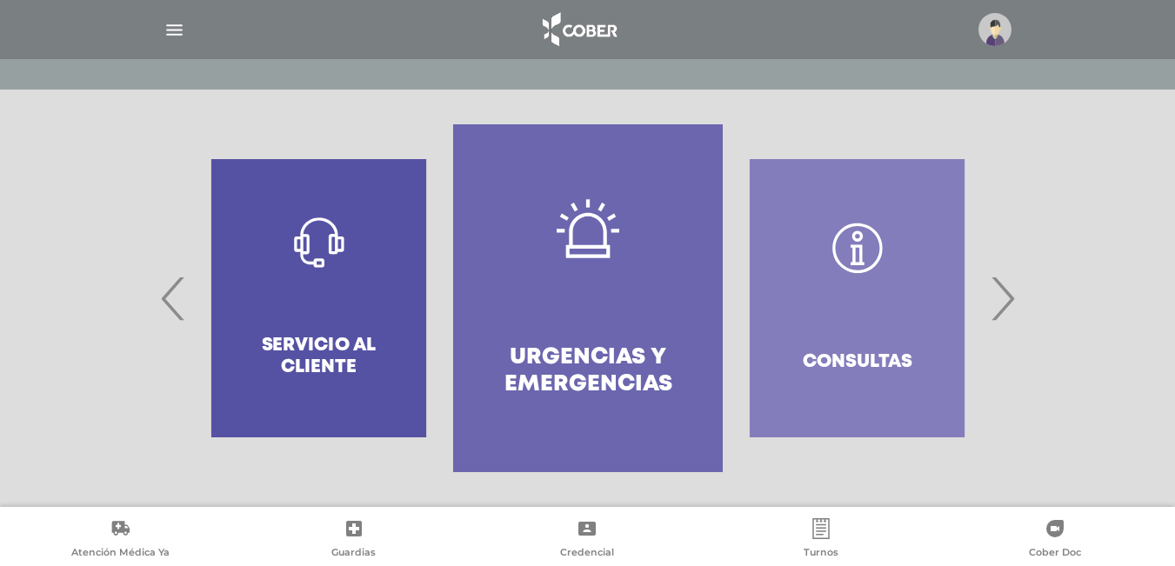
click at [1009, 300] on span "›" at bounding box center [1003, 298] width 34 height 94
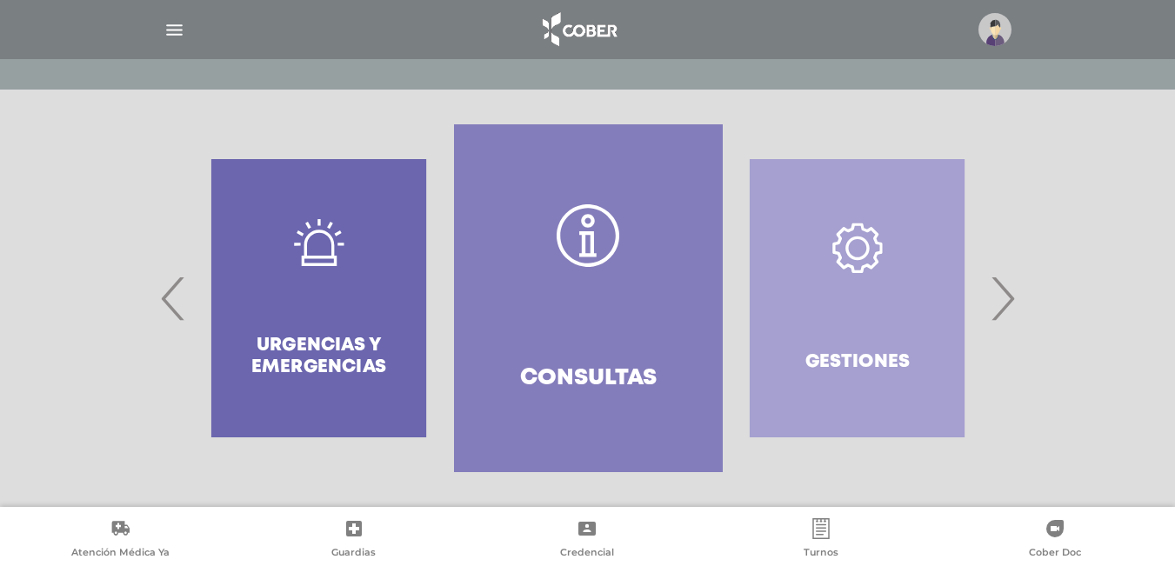
click at [1006, 292] on span "›" at bounding box center [1003, 298] width 34 height 94
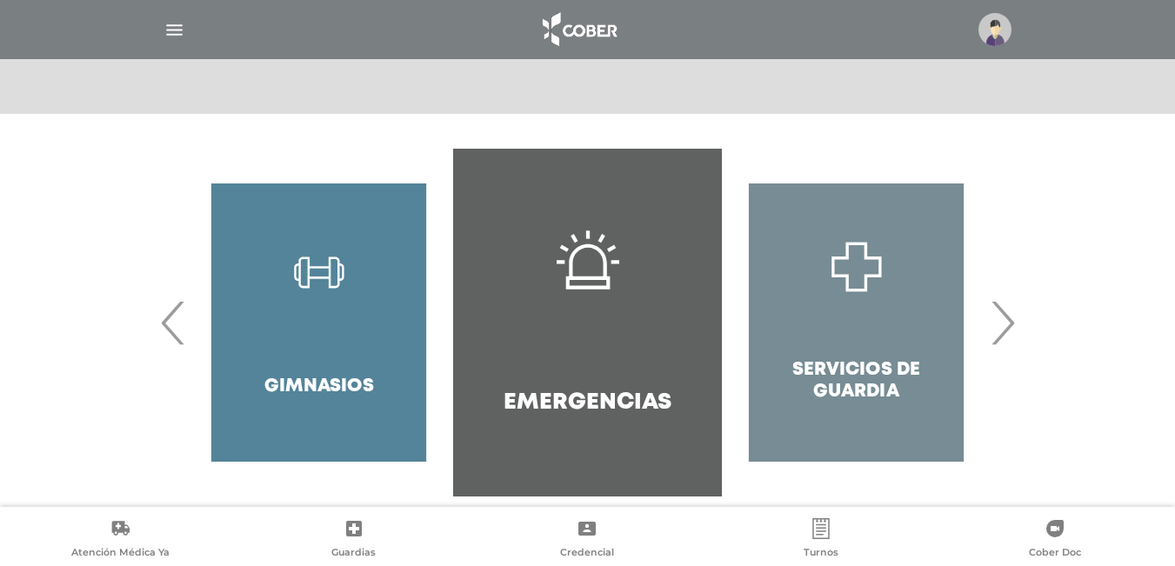
scroll to position [304, 0]
click at [1008, 321] on span "›" at bounding box center [1003, 322] width 34 height 94
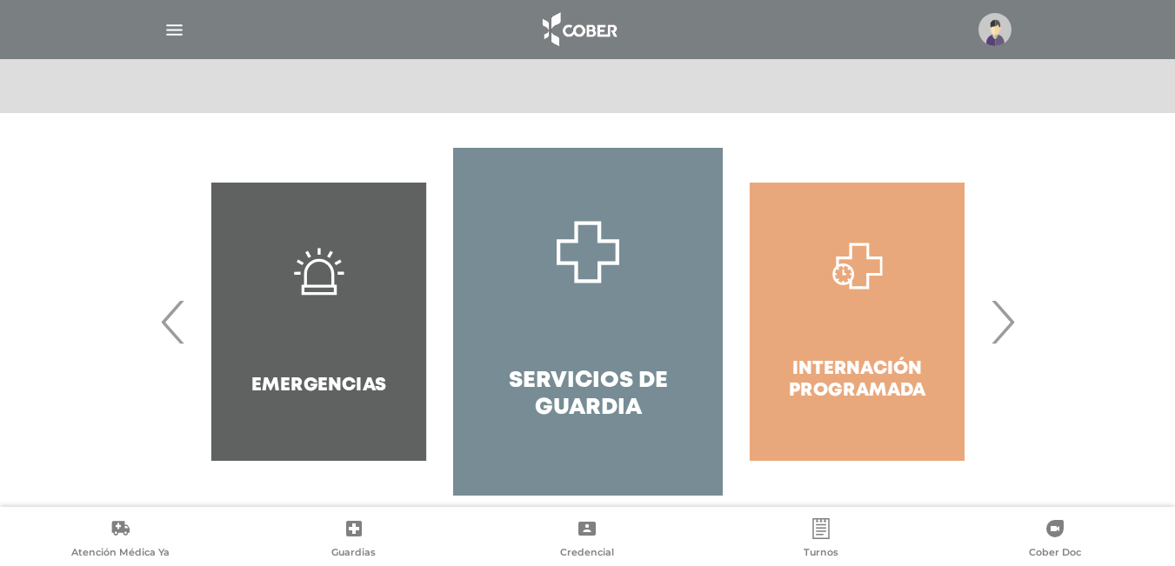
click at [1008, 321] on span "›" at bounding box center [1003, 322] width 34 height 94
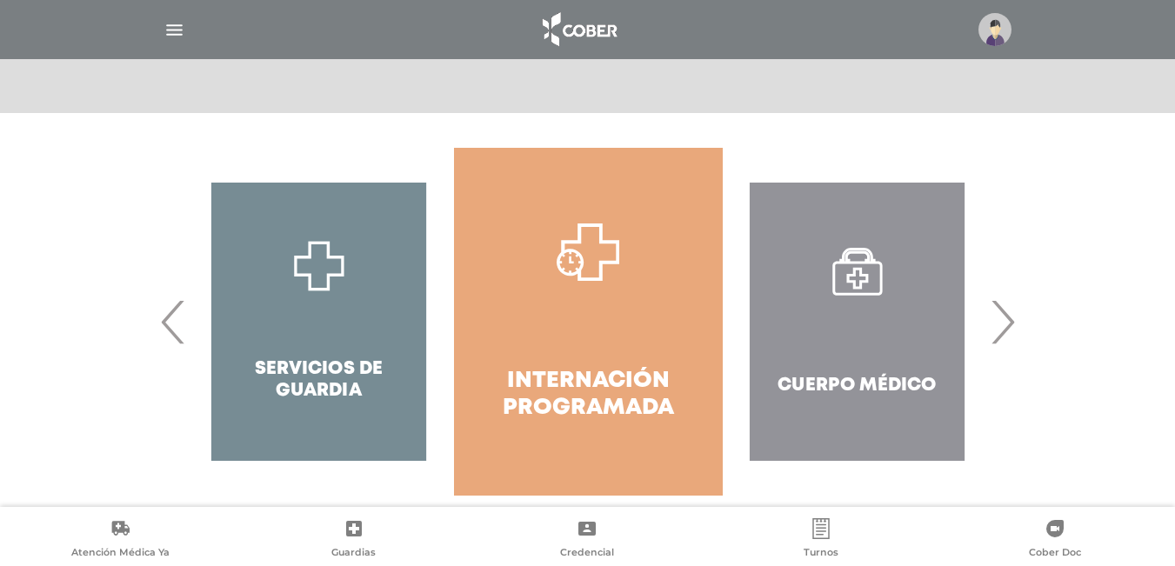
click at [1008, 321] on span "›" at bounding box center [1003, 322] width 34 height 94
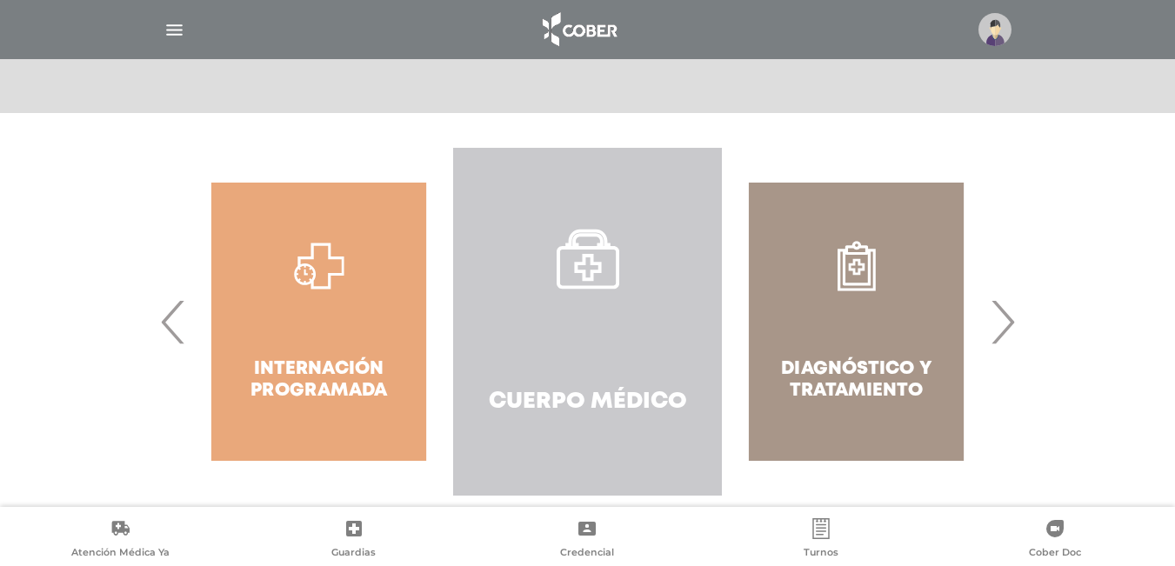
click at [647, 356] on link "Cuerpo Médico" at bounding box center [587, 322] width 269 height 348
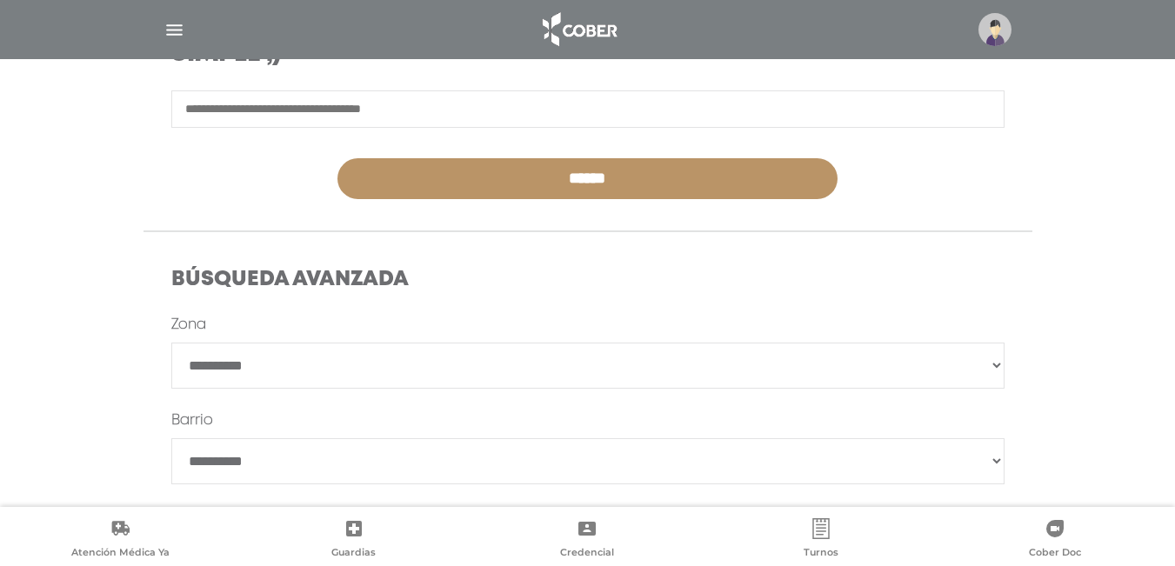
scroll to position [336, 0]
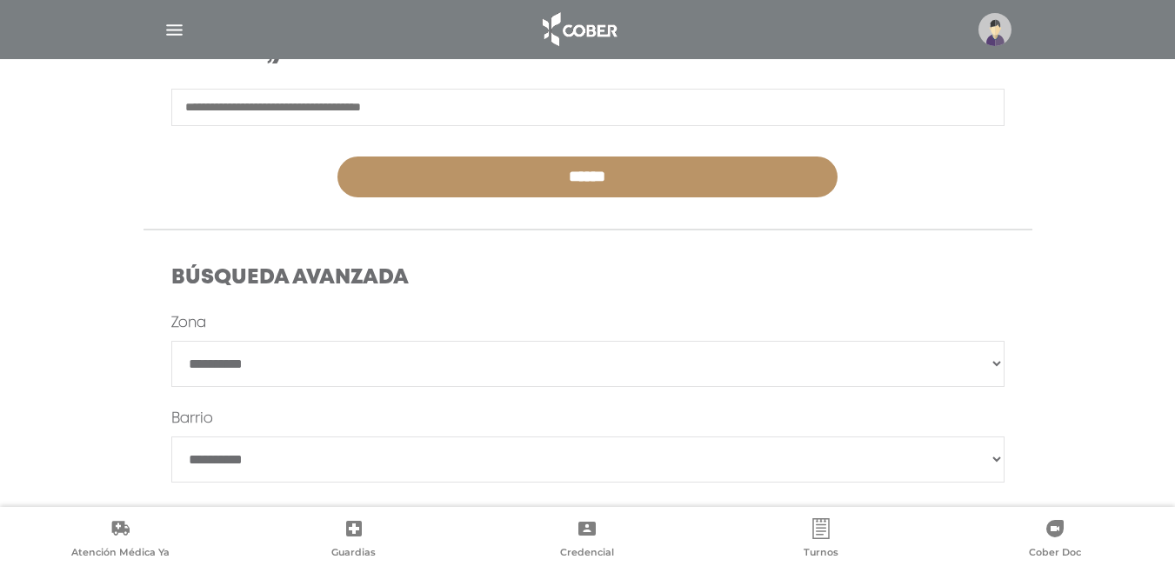
click at [989, 298] on div "Búsqueda Avanzada" at bounding box center [588, 289] width 917 height 46
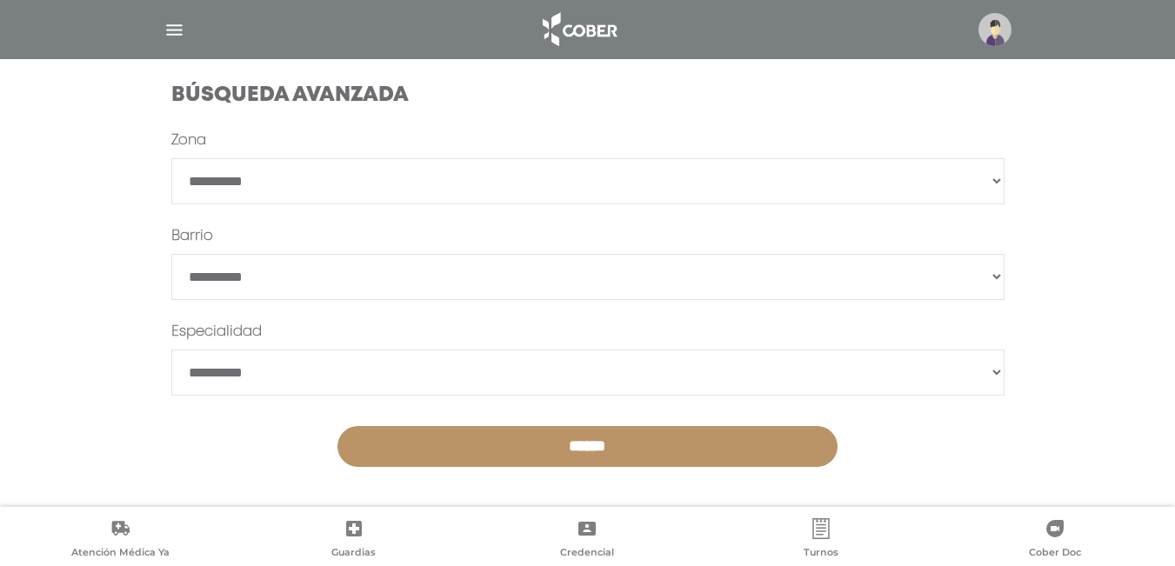
scroll to position [522, 0]
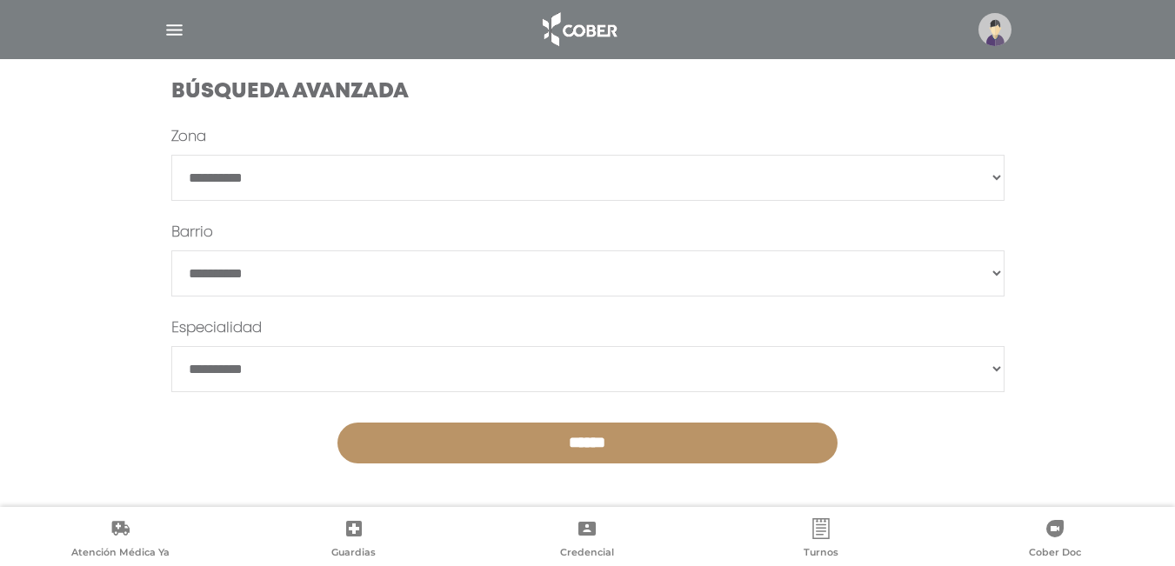
click at [553, 364] on select "**********" at bounding box center [587, 369] width 833 height 46
select select "**********"
click at [1149, 215] on main "**********" at bounding box center [587, 22] width 1175 height 1089
click at [438, 165] on select "**********" at bounding box center [587, 178] width 833 height 46
select select "****"
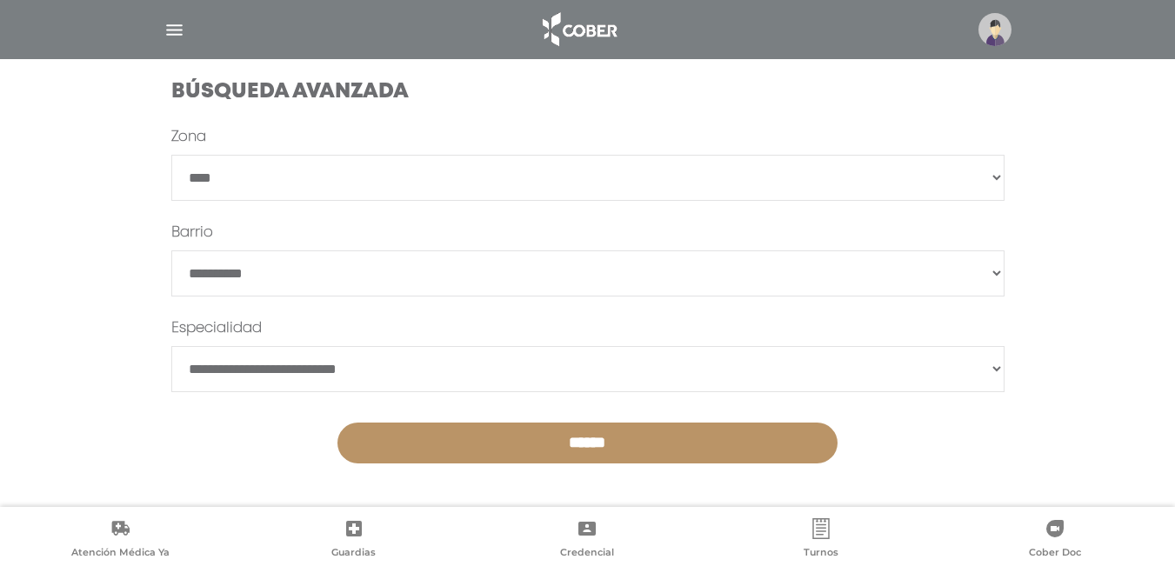
click at [171, 155] on select "**********" at bounding box center [587, 178] width 833 height 46
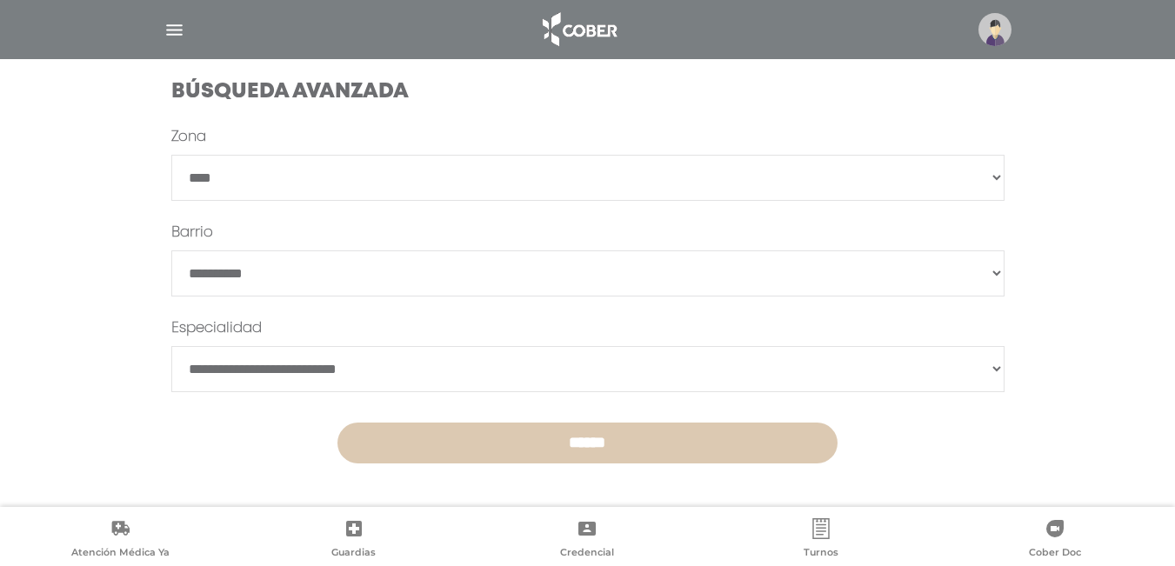
click at [458, 438] on input "******" at bounding box center [588, 443] width 500 height 41
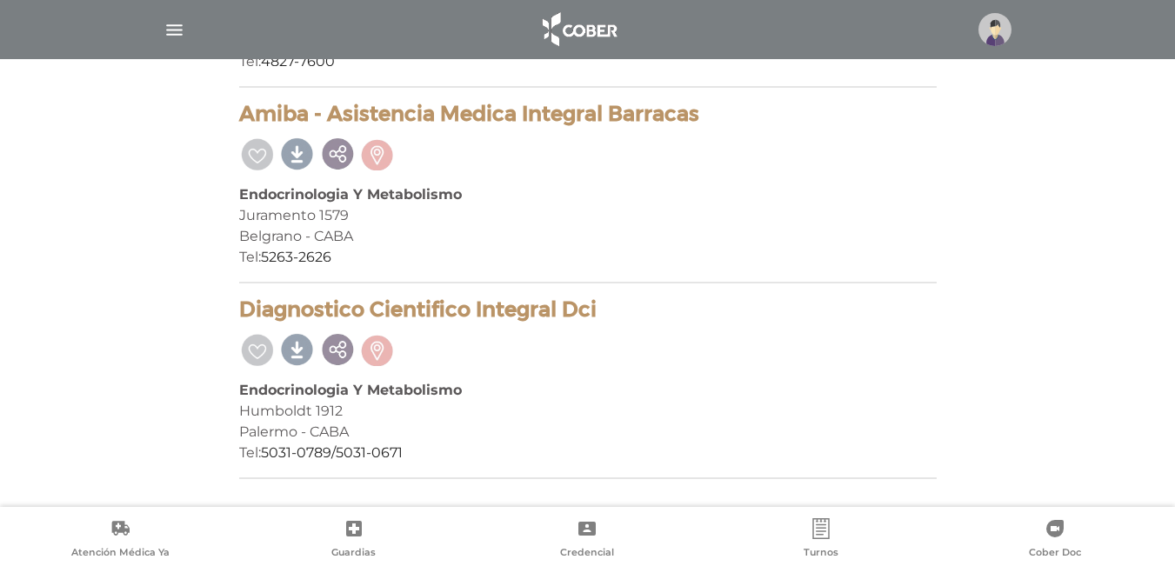
scroll to position [3925, 0]
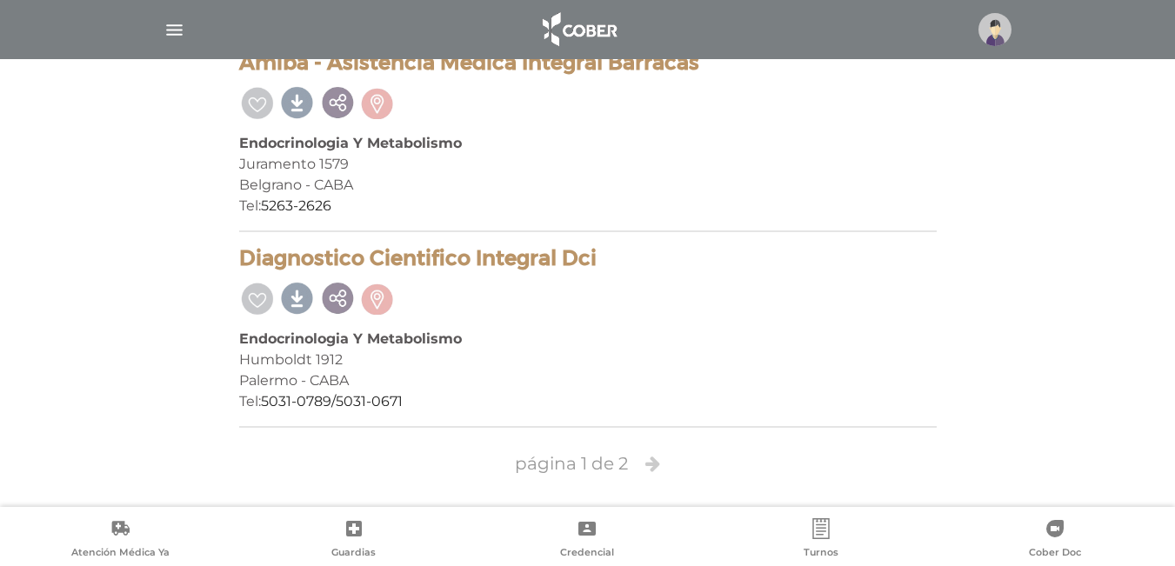
click at [652, 459] on icon at bounding box center [652, 463] width 15 height 17
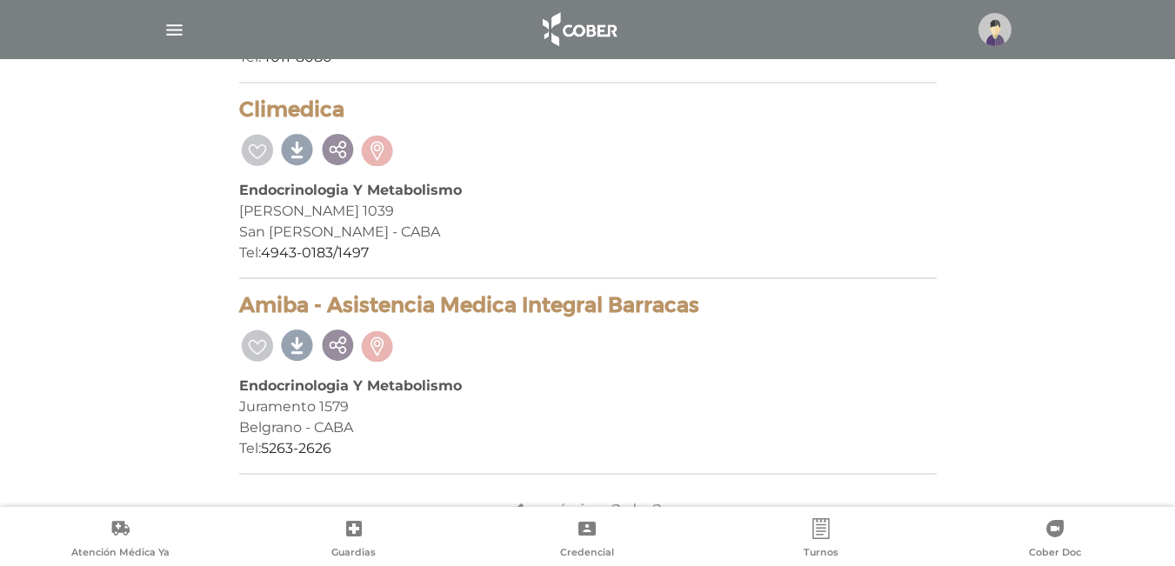
scroll to position [796, 0]
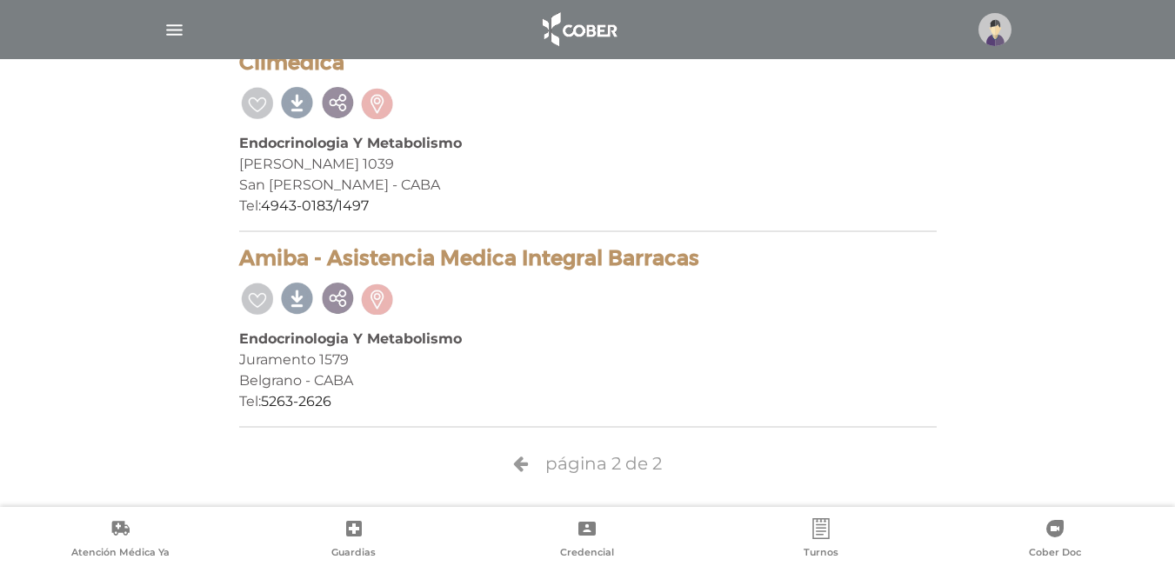
click at [180, 25] on img "button" at bounding box center [175, 30] width 22 height 22
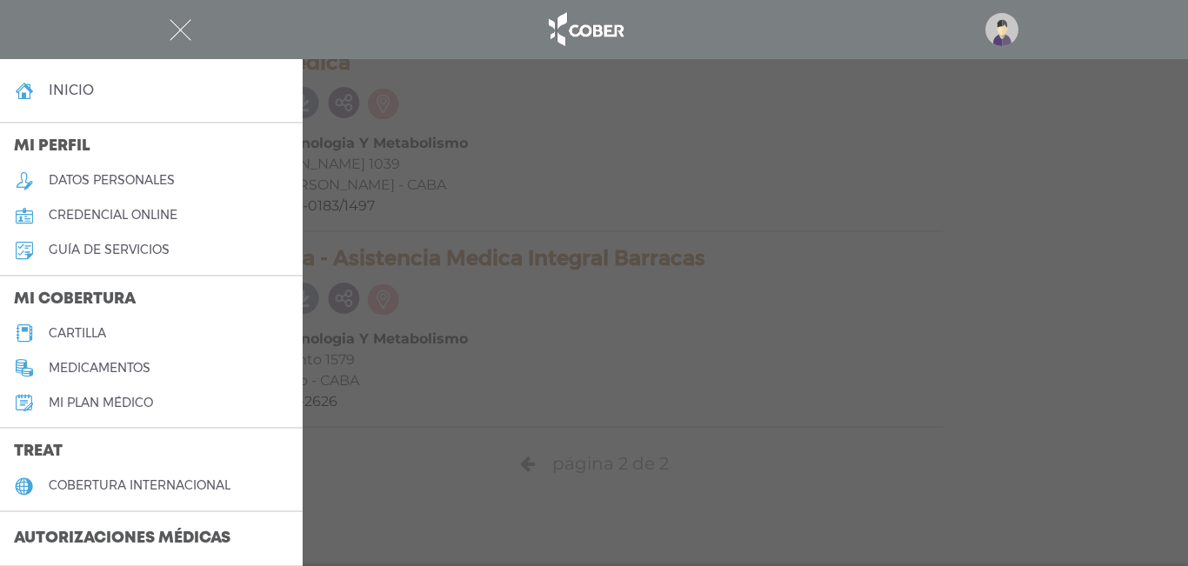
click at [139, 251] on h5 "guía de servicios" at bounding box center [109, 250] width 121 height 15
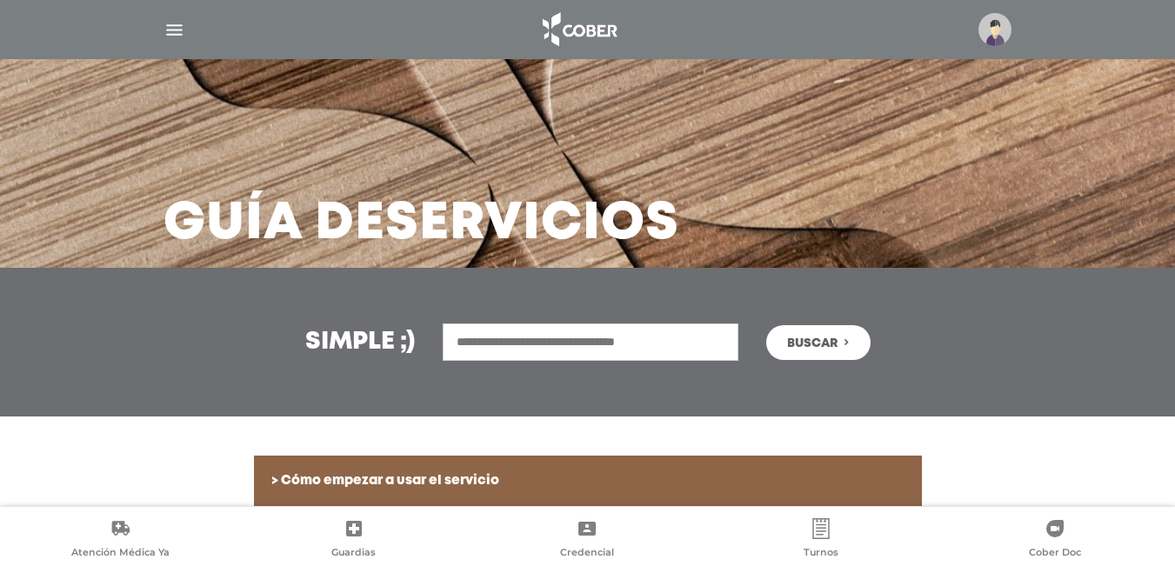
click at [1039, 328] on div "Simple ;) [GEOGRAPHIC_DATA]" at bounding box center [587, 342] width 1175 height 149
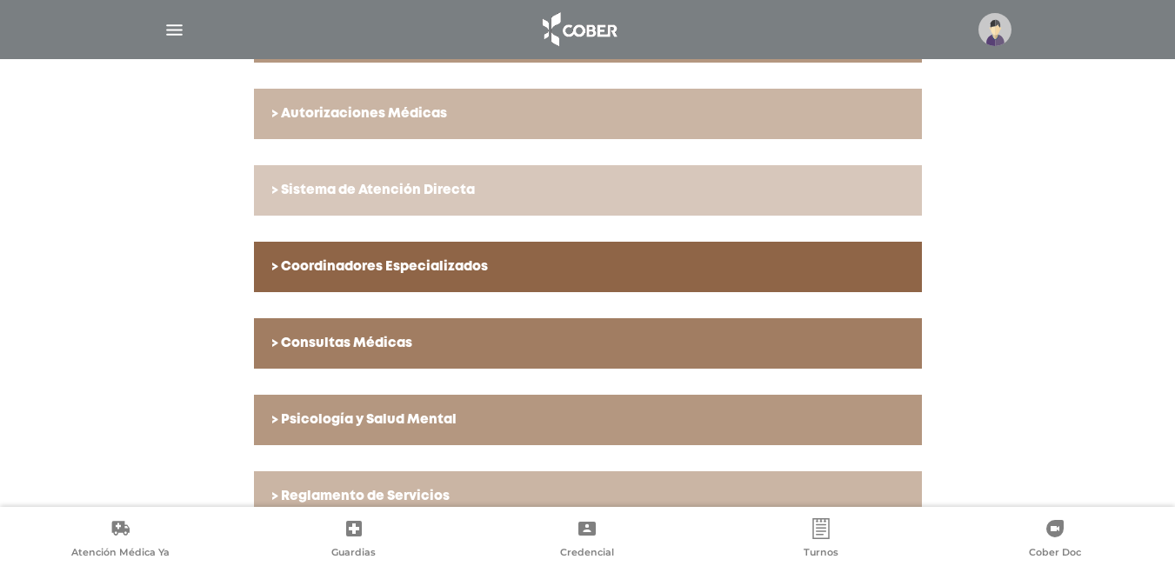
scroll to position [599, 0]
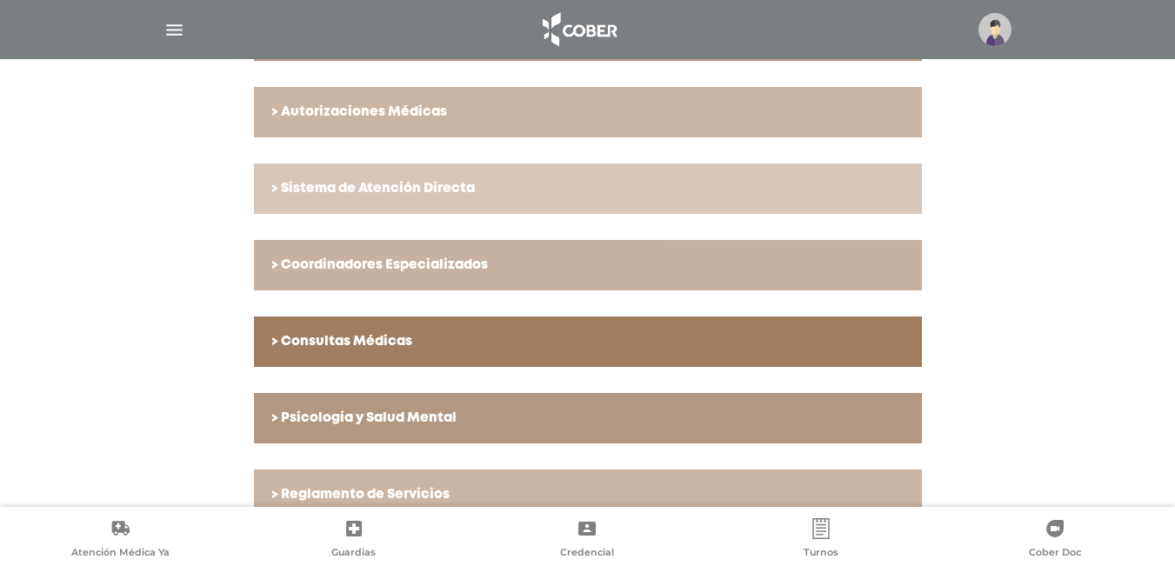
click at [433, 270] on h6 "> Coordinadores Especializados" at bounding box center [587, 266] width 633 height 16
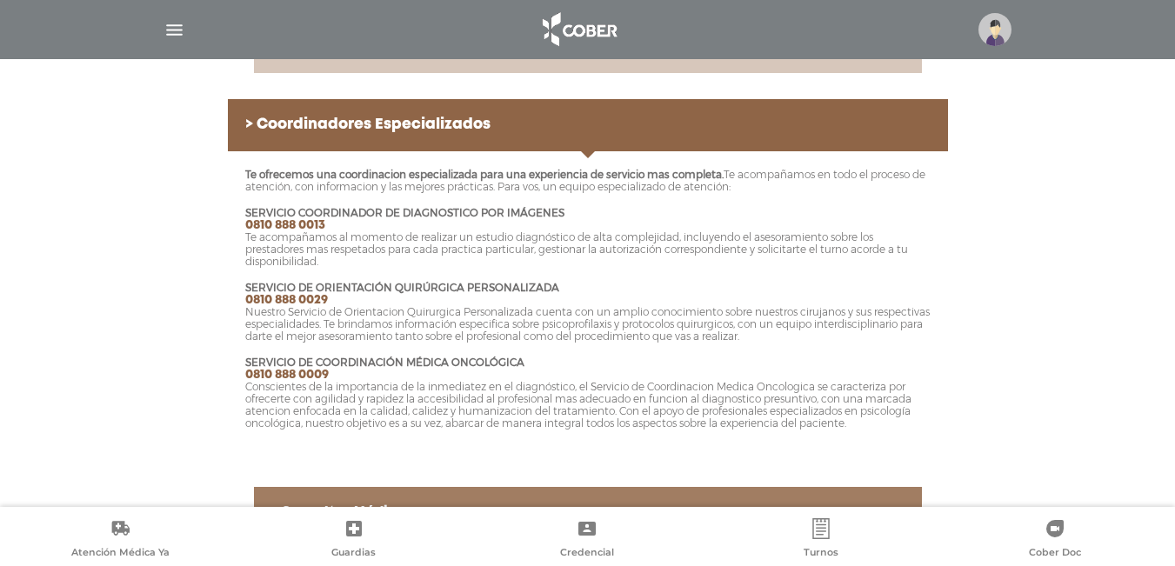
scroll to position [738, 0]
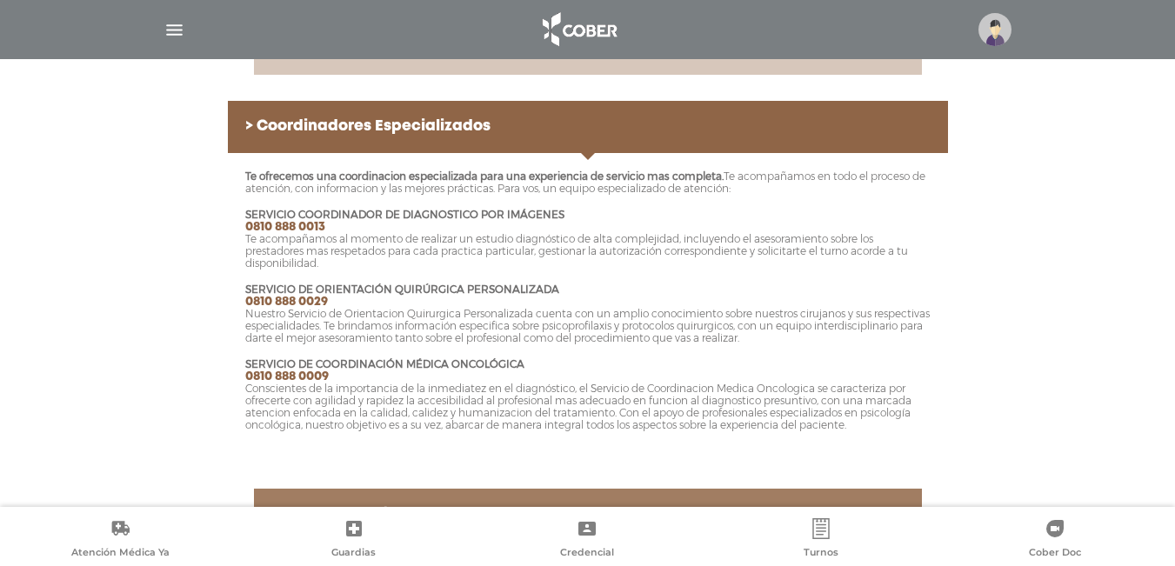
click at [176, 25] on img "button" at bounding box center [175, 30] width 22 height 22
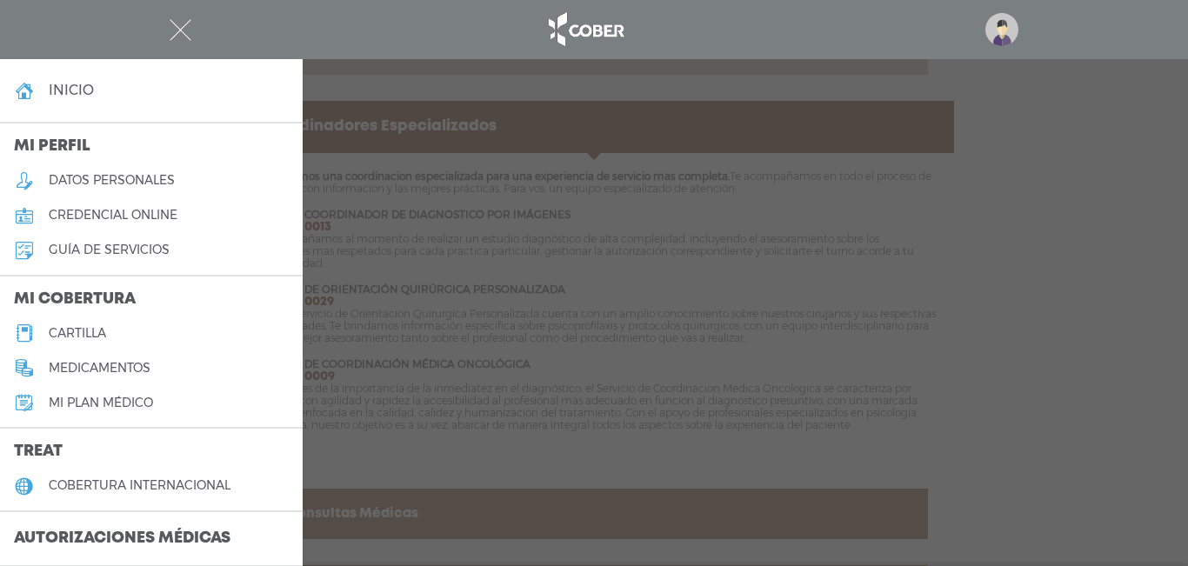
click at [180, 29] on img "button" at bounding box center [181, 30] width 22 height 22
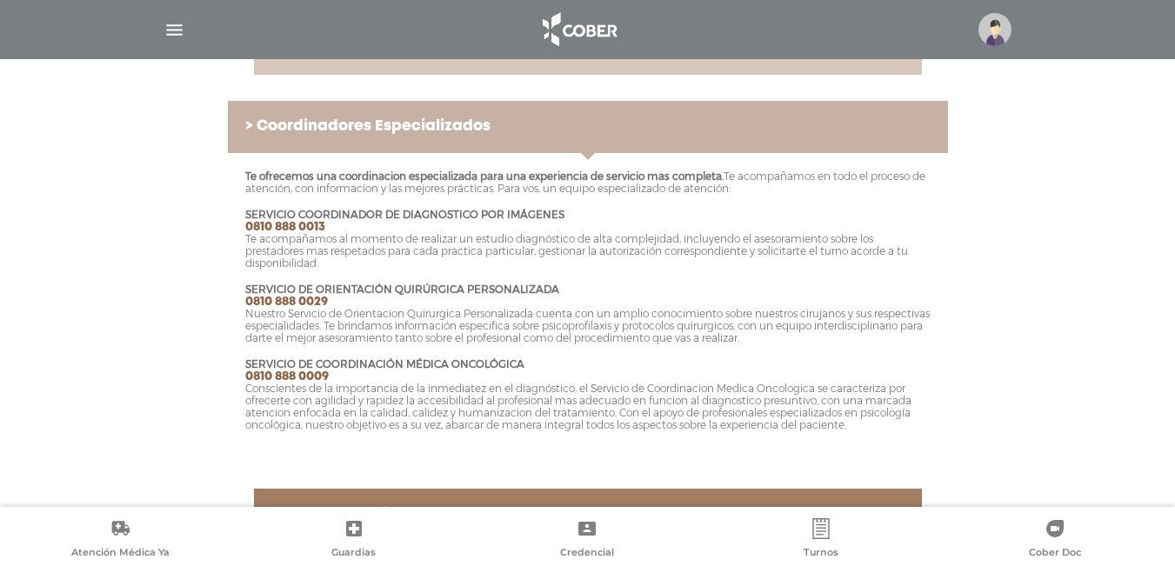
click at [579, 114] on link "> Coordinadores Especializados" at bounding box center [588, 127] width 720 height 52
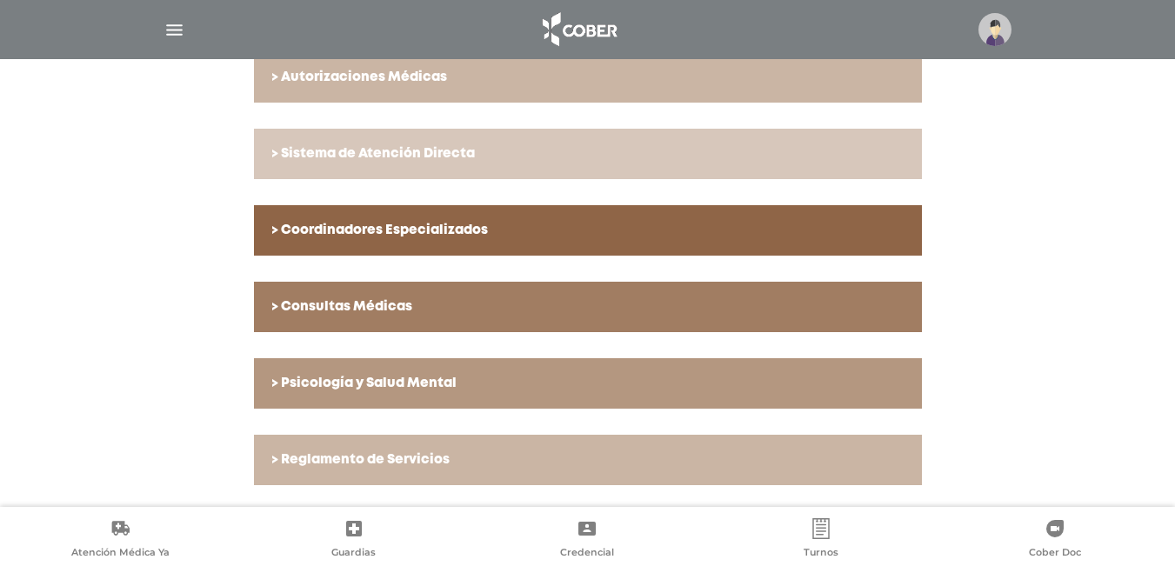
click at [180, 24] on img "button" at bounding box center [175, 30] width 22 height 22
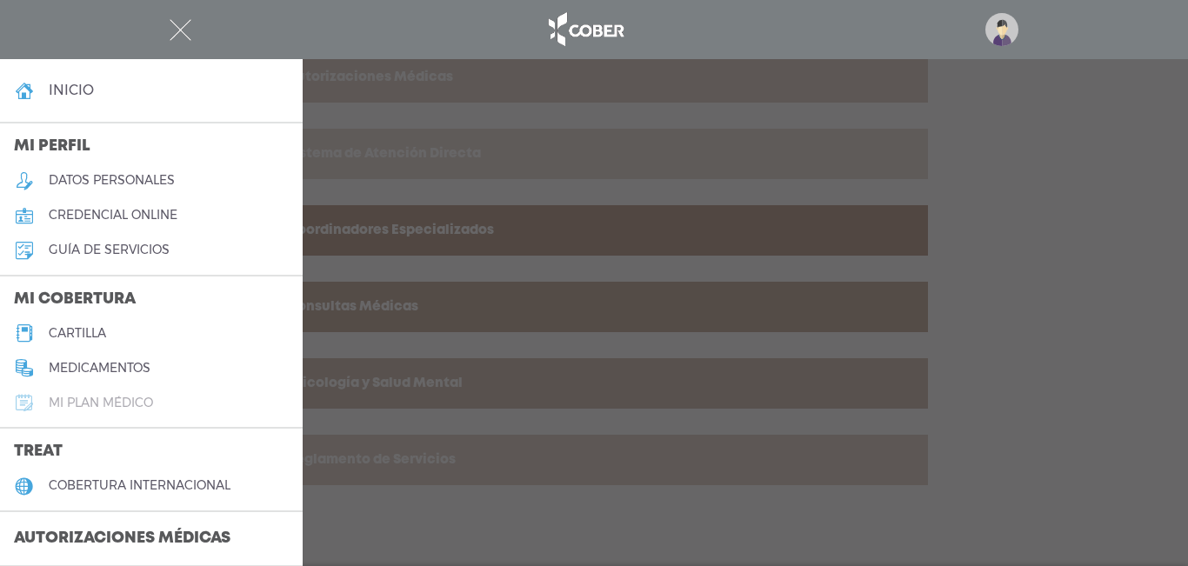
click at [110, 400] on h5 "Mi plan médico" at bounding box center [101, 403] width 104 height 15
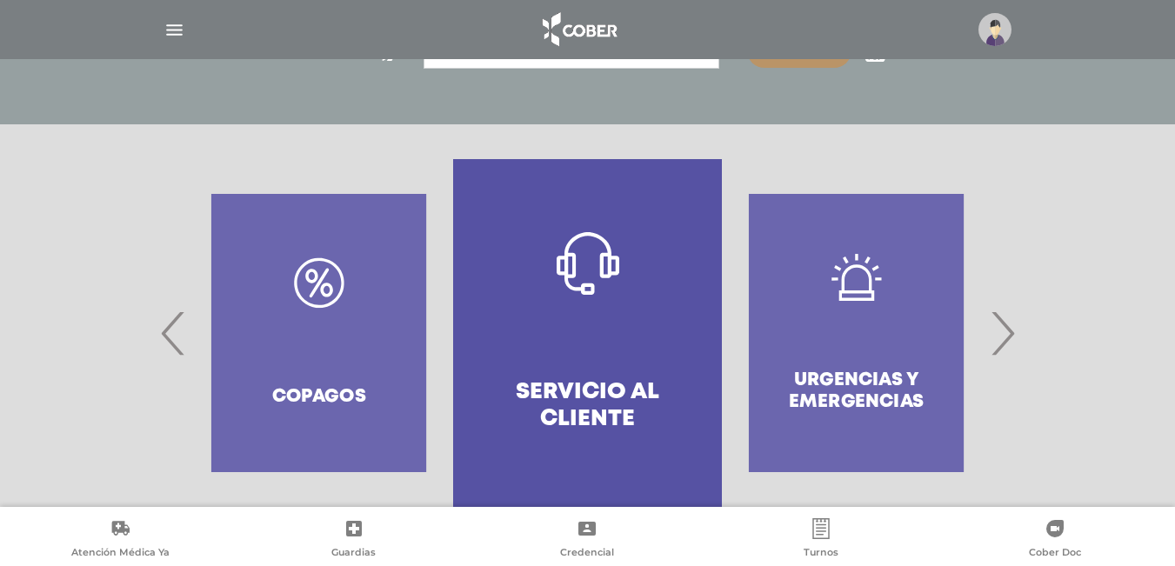
scroll to position [153, 0]
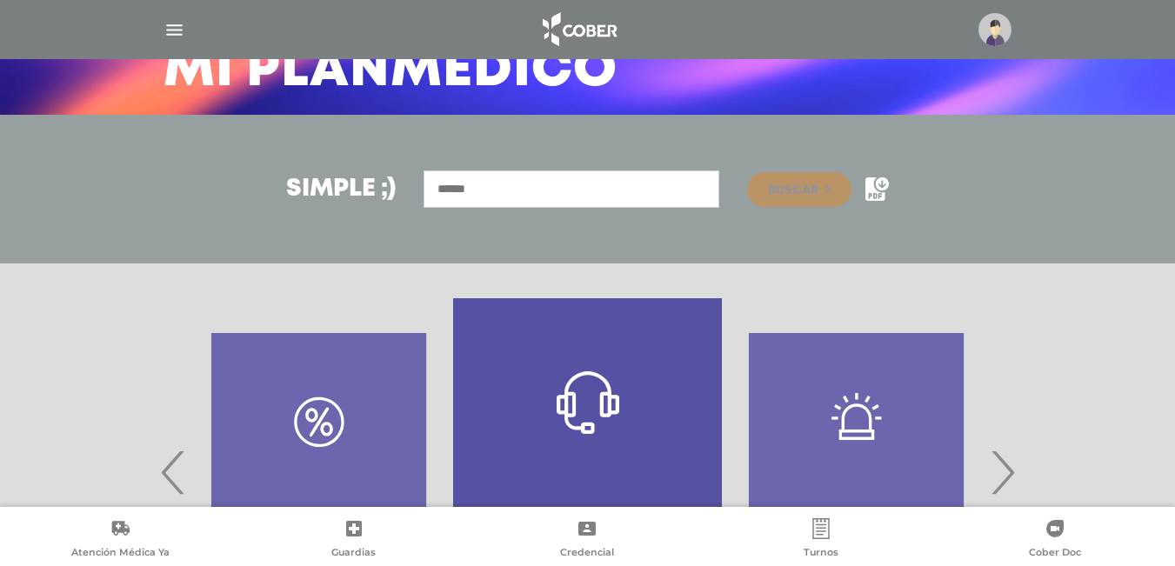
click at [186, 26] on div at bounding box center [588, 30] width 891 height 42
click at [172, 31] on img "button" at bounding box center [175, 30] width 22 height 22
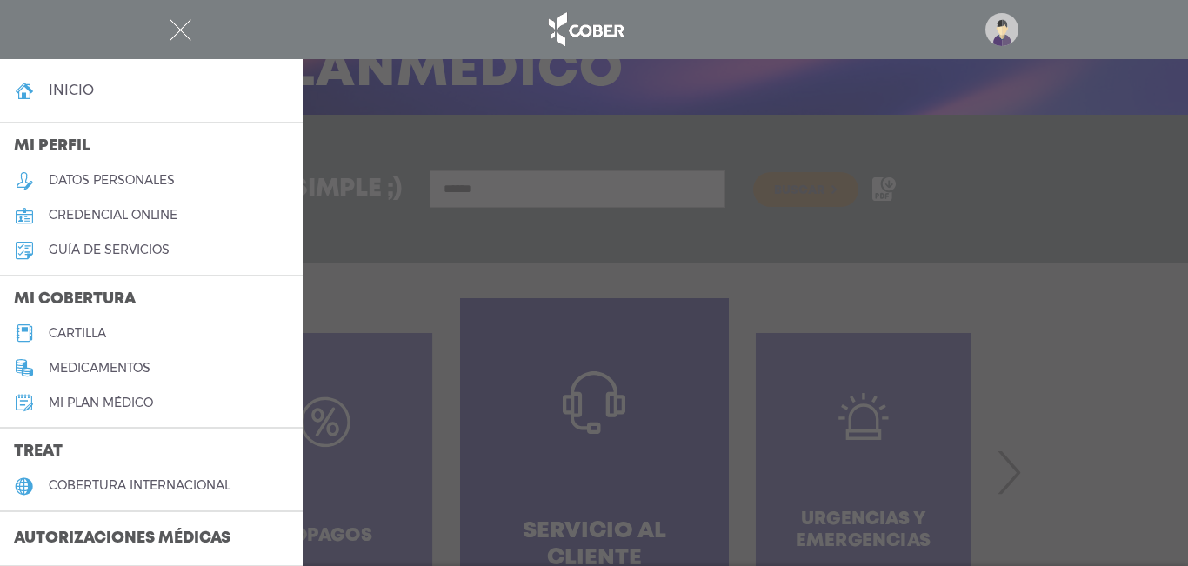
click at [97, 337] on h5 "cartilla" at bounding box center [77, 333] width 57 height 15
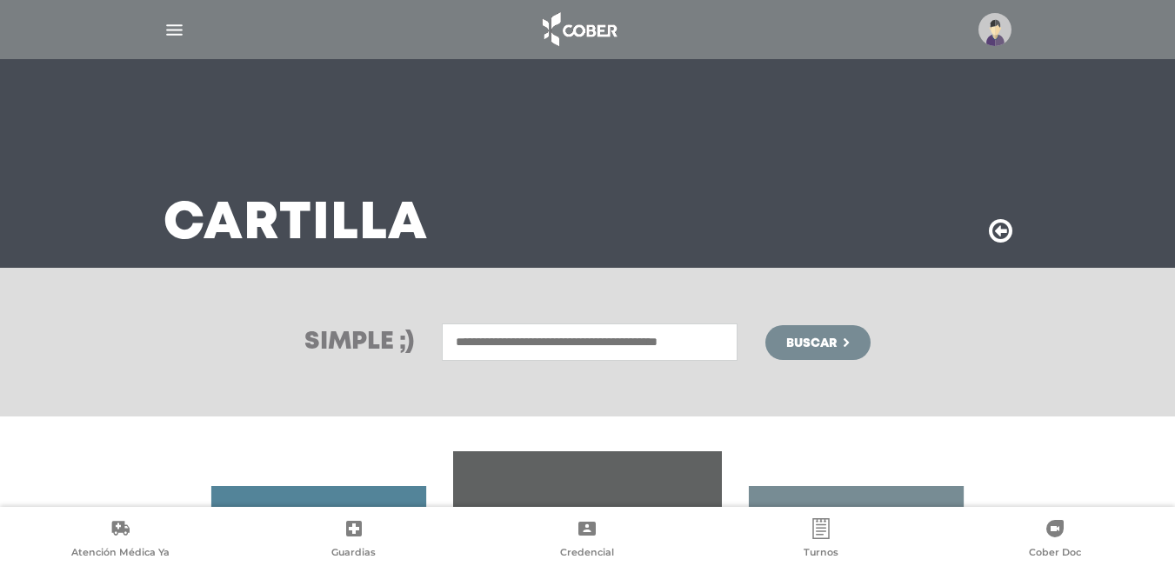
click at [119, 328] on div "Simple ;) [GEOGRAPHIC_DATA]" at bounding box center [587, 342] width 1175 height 149
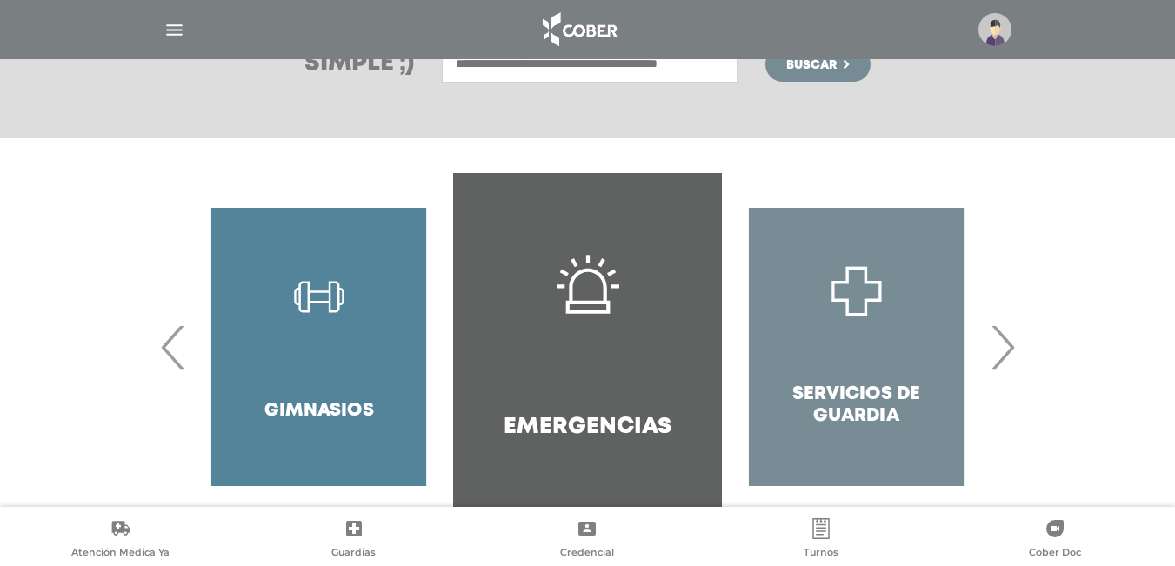
scroll to position [313, 0]
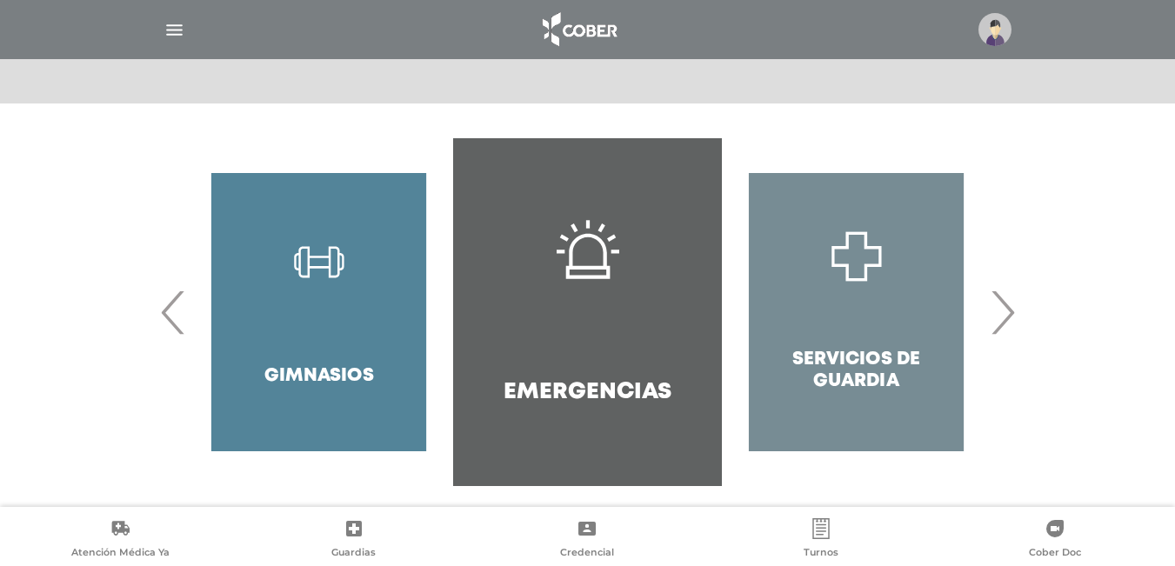
click at [1000, 331] on span "›" at bounding box center [1003, 312] width 34 height 94
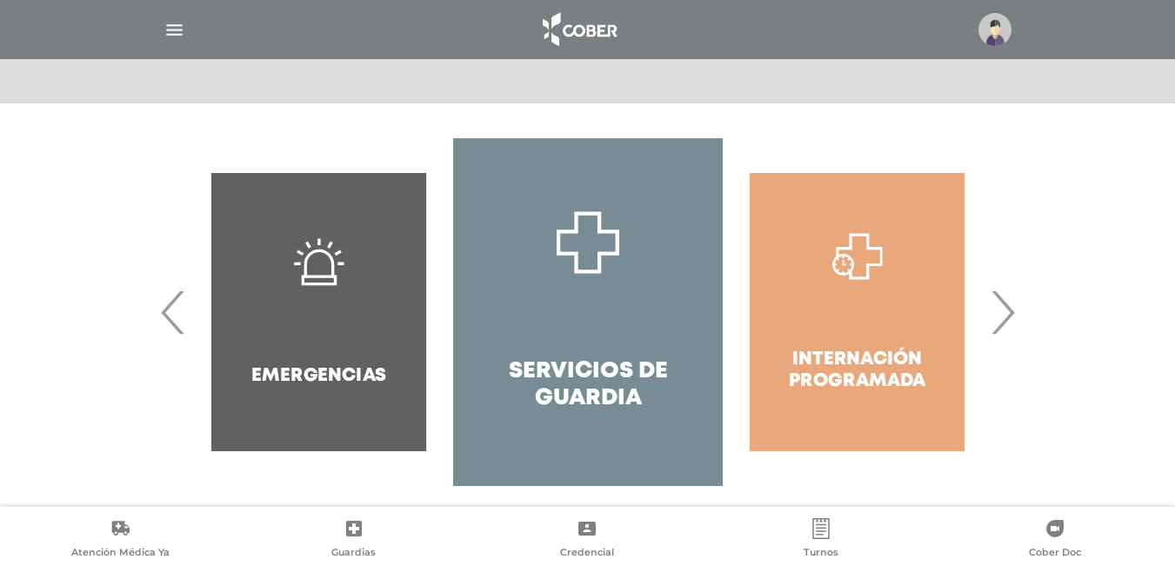
click at [1000, 331] on span "›" at bounding box center [1003, 312] width 34 height 94
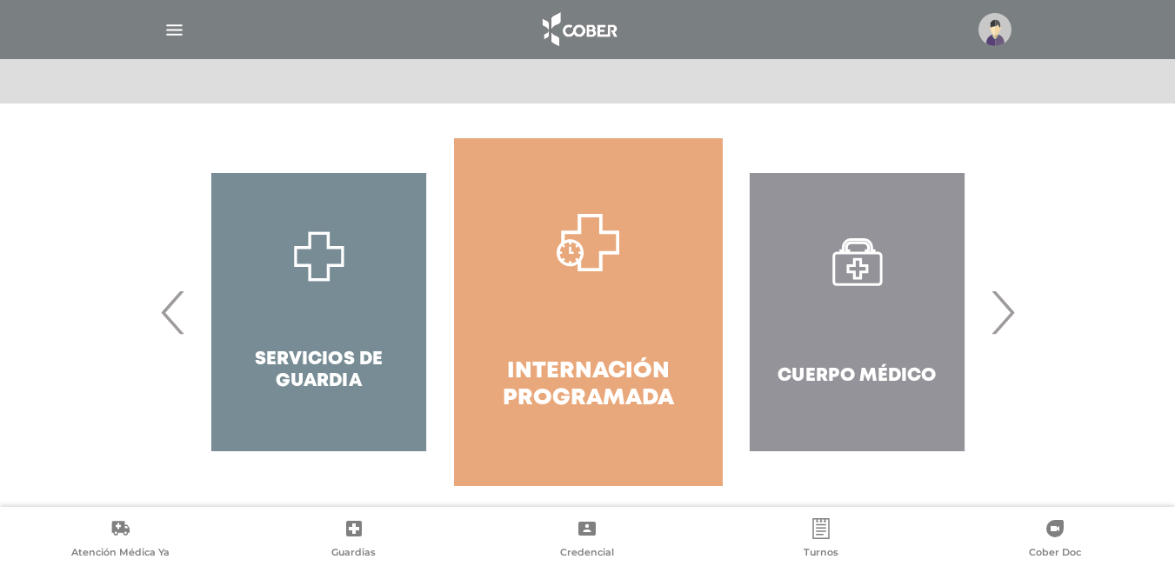
click at [1000, 331] on span "›" at bounding box center [1003, 312] width 34 height 94
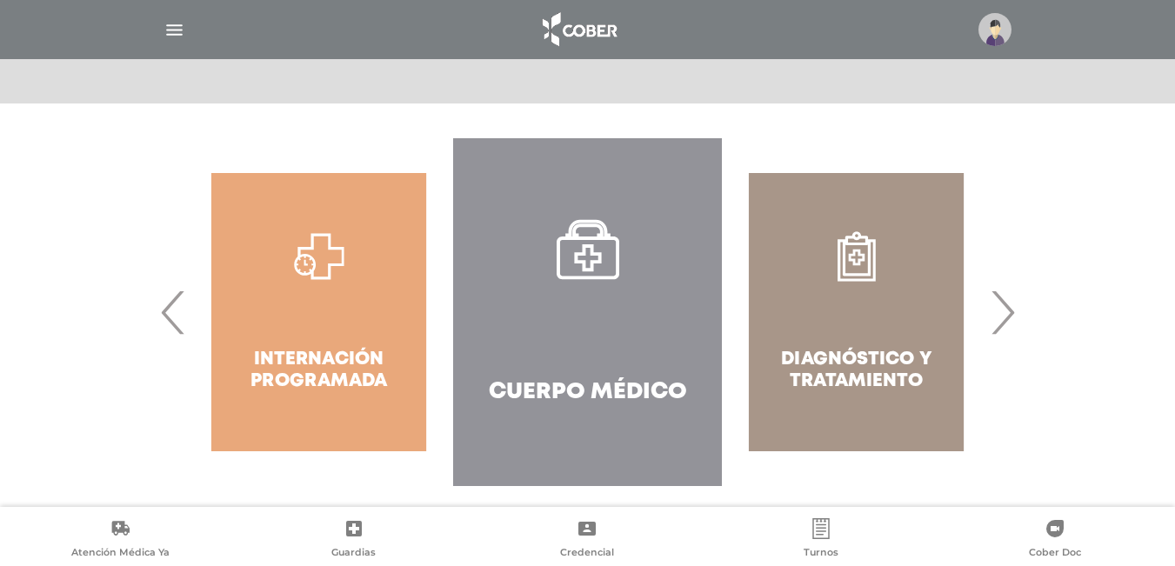
click at [579, 383] on h4 "Cuerpo Médico" at bounding box center [588, 392] width 198 height 27
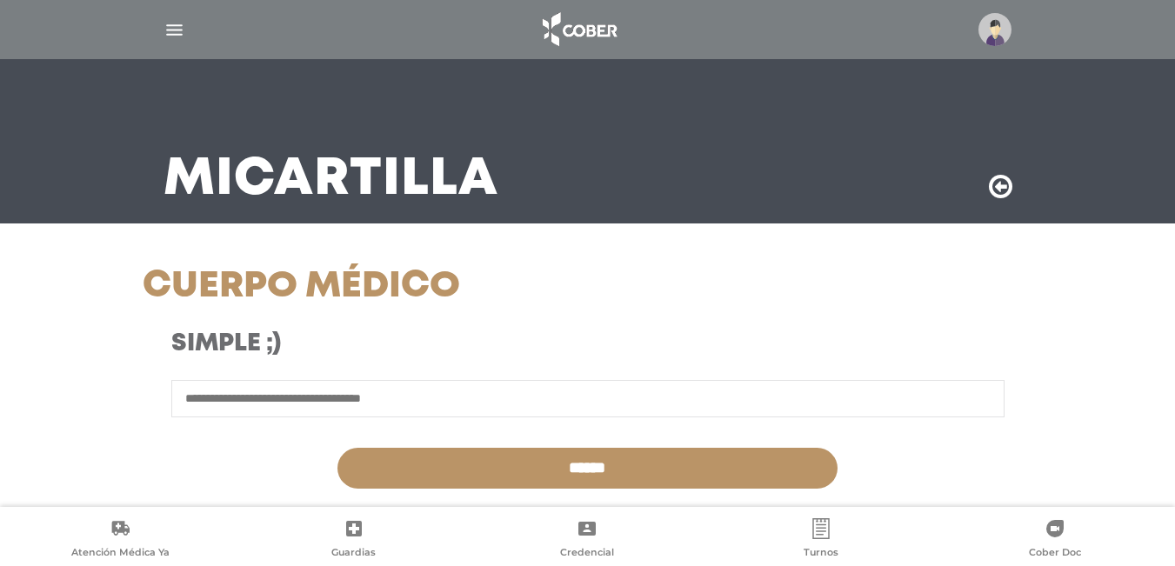
scroll to position [35, 0]
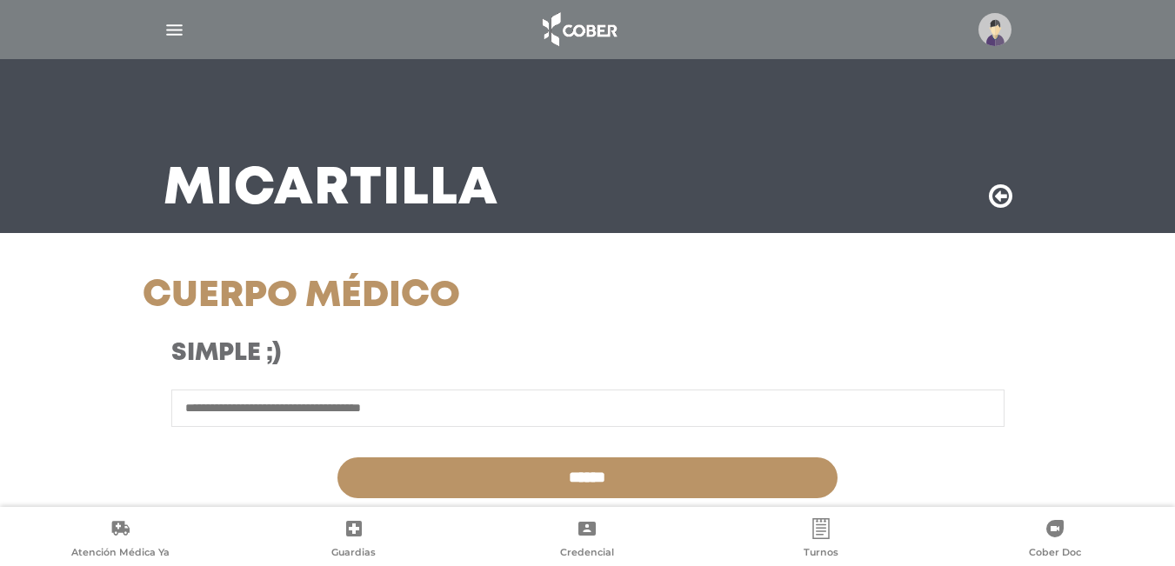
click at [568, 400] on input "text" at bounding box center [587, 408] width 833 height 37
type input "**********"
click at [338, 458] on input "******" at bounding box center [588, 478] width 500 height 41
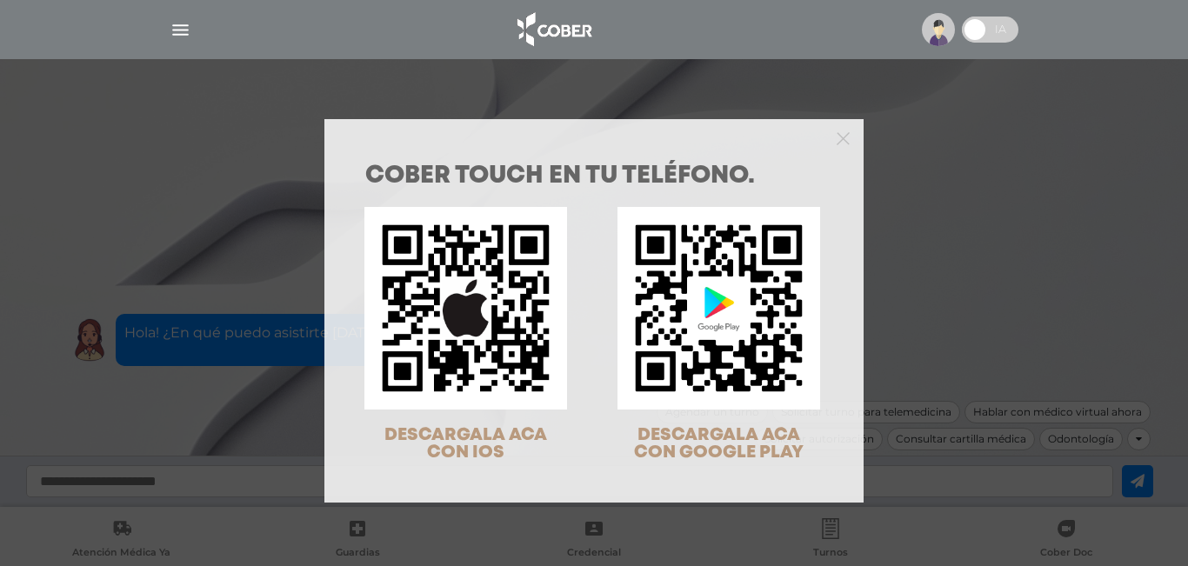
click at [213, 137] on div "COBER TOUCH en tu teléfono. DESCARGALA ACA CON IOS DESCARGALA ACA CON GOOGLE PL…" at bounding box center [594, 283] width 1188 height 566
